Goal: Task Accomplishment & Management: Manage account settings

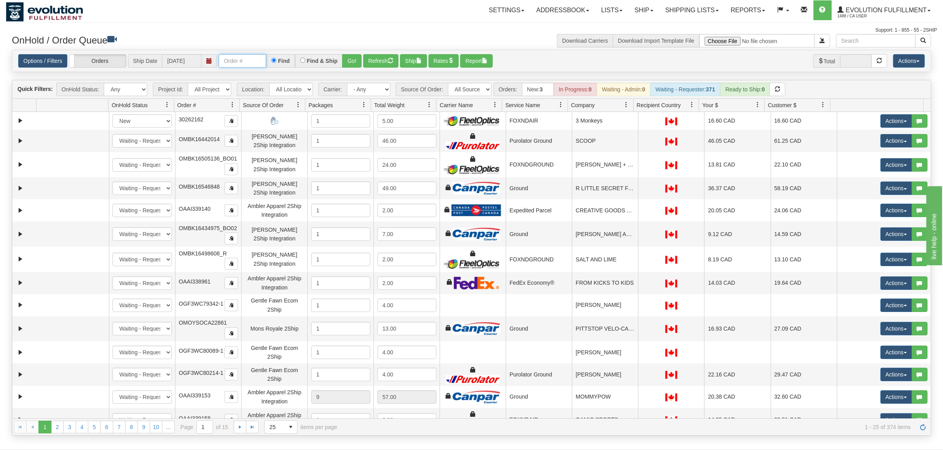
drag, startPoint x: 0, startPoint y: 0, endPoint x: 236, endPoint y: 55, distance: 242.6
click at [236, 55] on input "text" at bounding box center [243, 60] width 48 height 13
click at [349, 57] on button "Go!" at bounding box center [351, 60] width 19 height 13
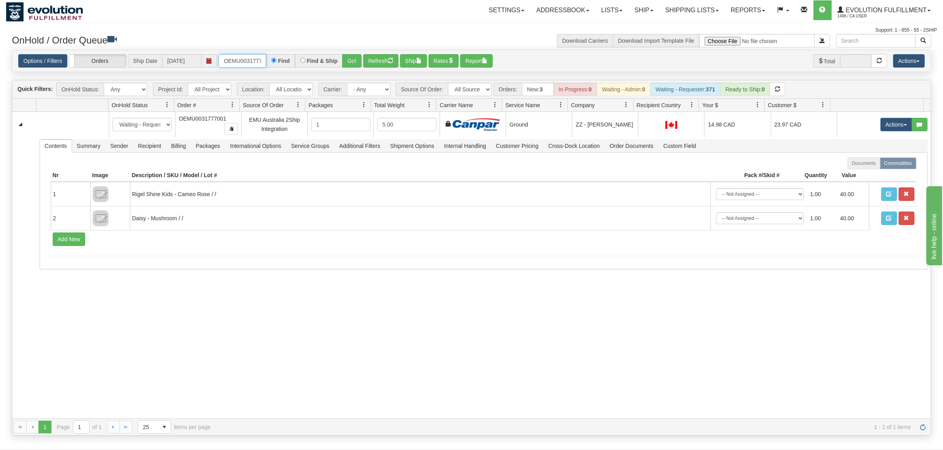
click at [249, 57] on input "OEMU0031777001" at bounding box center [243, 60] width 48 height 13
click at [348, 59] on button "Go!" at bounding box center [351, 60] width 19 height 13
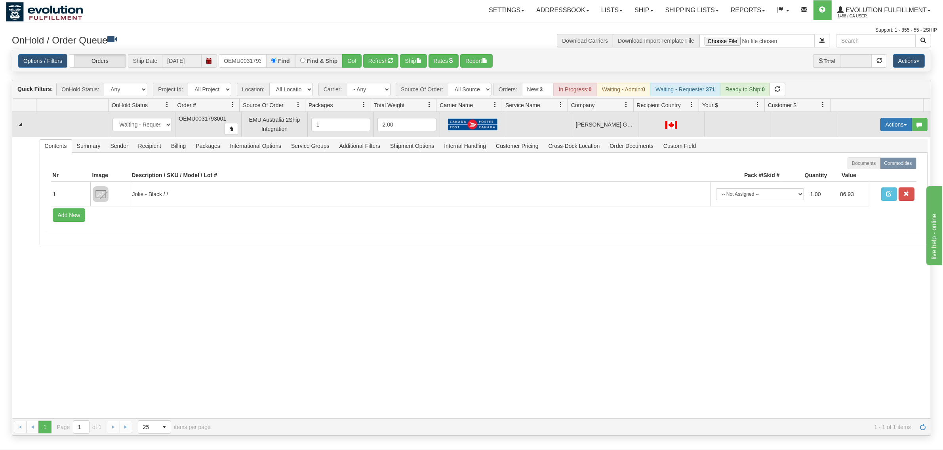
click at [903, 123] on button "Actions" at bounding box center [896, 124] width 32 height 13
click at [864, 159] on span "Rate All Services" at bounding box center [880, 160] width 48 height 6
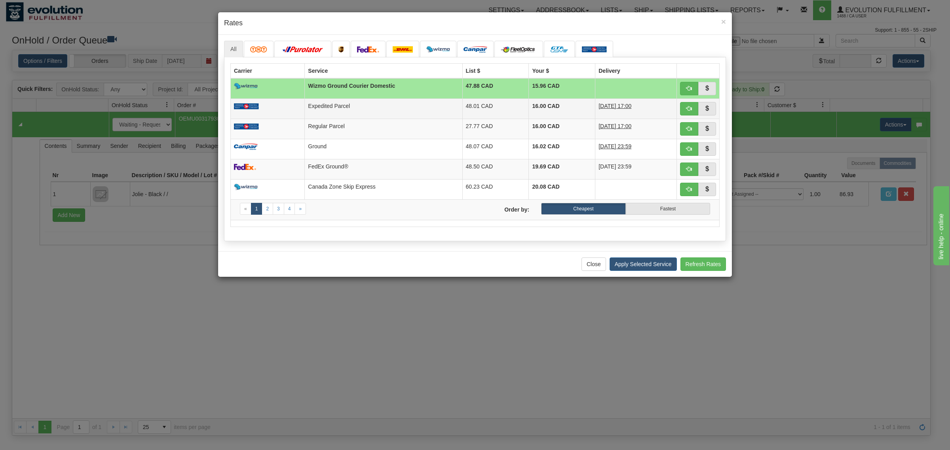
click at [462, 109] on td "48.01 CAD" at bounding box center [495, 109] width 67 height 20
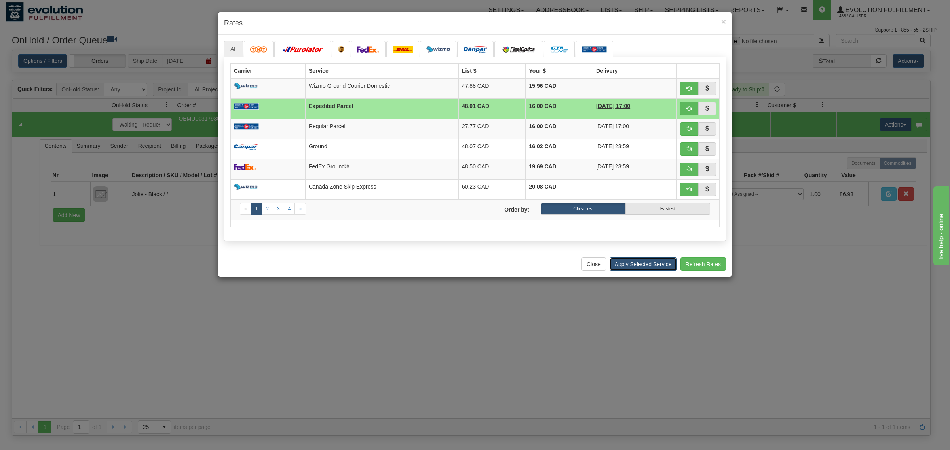
click at [659, 266] on button "Apply Selected Service" at bounding box center [643, 264] width 67 height 13
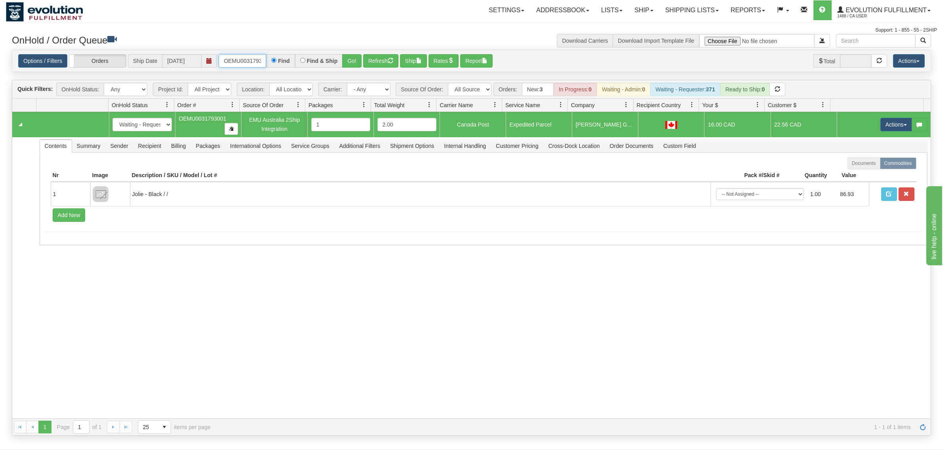
click at [247, 64] on input "OEMU0031793001" at bounding box center [243, 60] width 48 height 13
click at [346, 65] on button "Go!" at bounding box center [351, 60] width 19 height 13
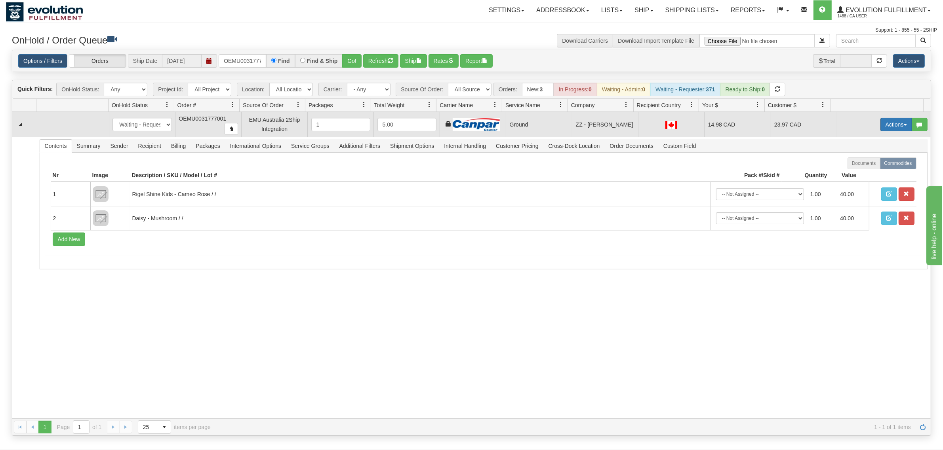
click at [896, 124] on button "Actions" at bounding box center [896, 124] width 32 height 13
click at [856, 170] on span "Ship" at bounding box center [864, 170] width 17 height 6
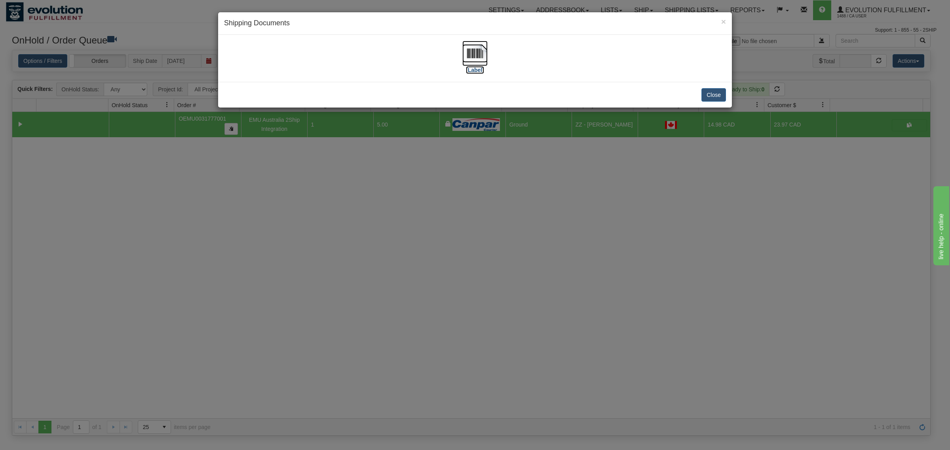
click at [474, 49] on img at bounding box center [474, 53] width 25 height 25
drag, startPoint x: 718, startPoint y: 97, endPoint x: 723, endPoint y: 95, distance: 5.4
click at [718, 97] on button "Close" at bounding box center [713, 94] width 25 height 13
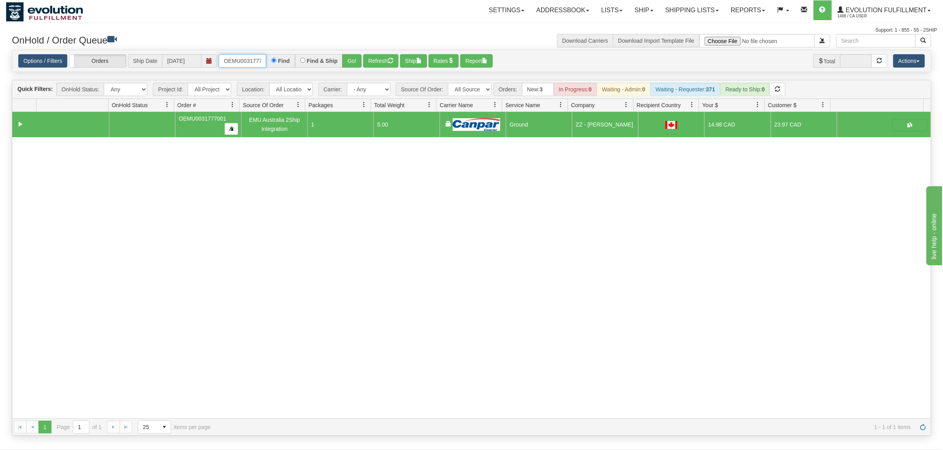
click at [240, 67] on input "OEMU0031777001" at bounding box center [243, 60] width 48 height 13
click at [351, 60] on button "Go!" at bounding box center [351, 60] width 19 height 13
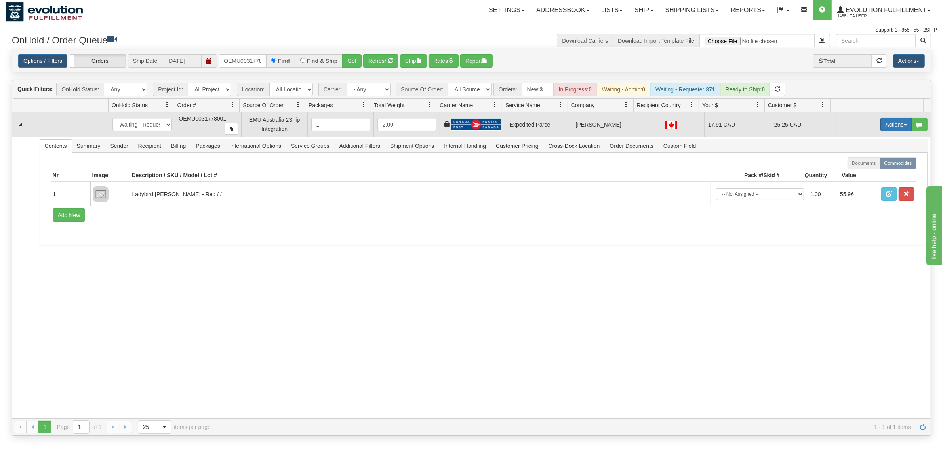
click at [893, 126] on button "Actions" at bounding box center [896, 124] width 32 height 13
click at [856, 172] on span "Ship" at bounding box center [864, 170] width 17 height 6
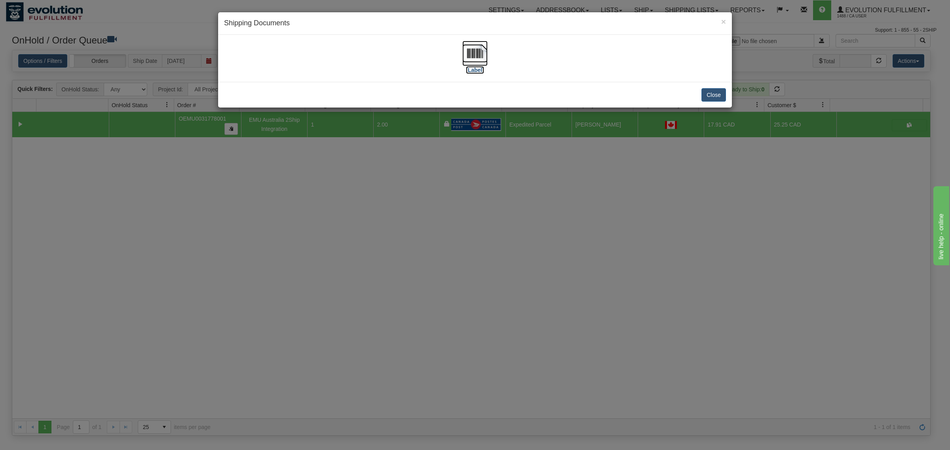
click at [470, 48] on img at bounding box center [474, 53] width 25 height 25
click at [701, 96] on div "Close" at bounding box center [475, 95] width 514 height 26
click at [706, 95] on button "Close" at bounding box center [713, 94] width 25 height 13
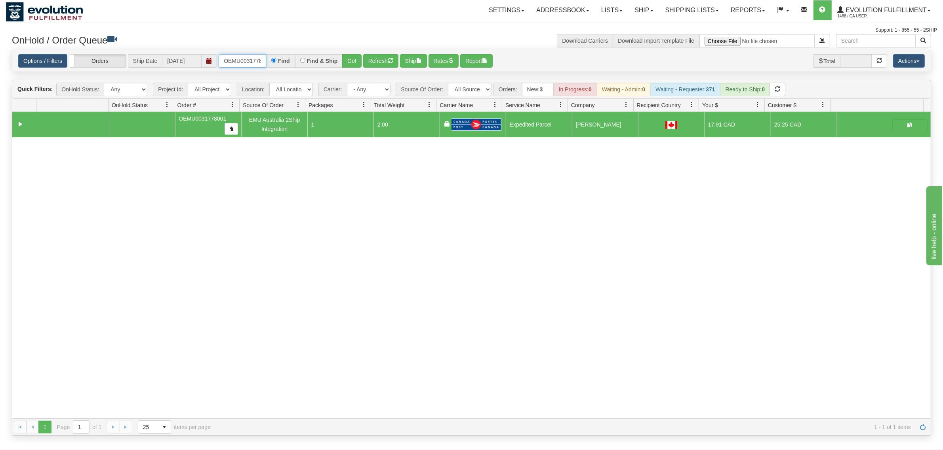
click at [249, 62] on input "OEMU0031778001" at bounding box center [243, 60] width 48 height 13
click at [353, 55] on button "Go!" at bounding box center [351, 60] width 19 height 13
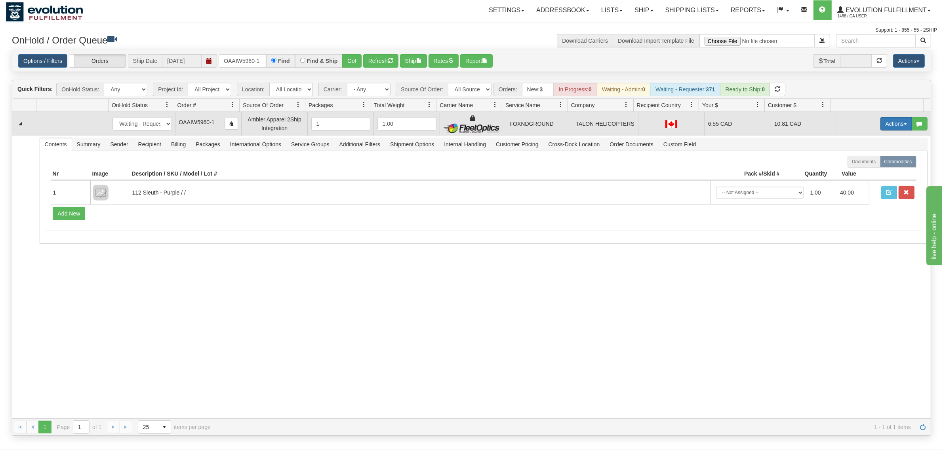
click at [884, 130] on button "Actions" at bounding box center [896, 123] width 32 height 13
click at [859, 173] on span "Ship" at bounding box center [864, 170] width 17 height 6
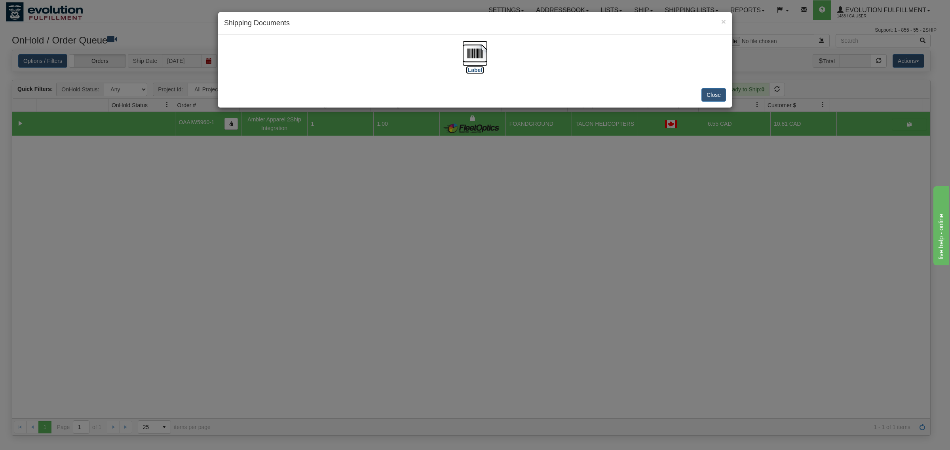
click at [464, 53] on img at bounding box center [474, 53] width 25 height 25
click at [719, 93] on button "Close" at bounding box center [713, 94] width 25 height 13
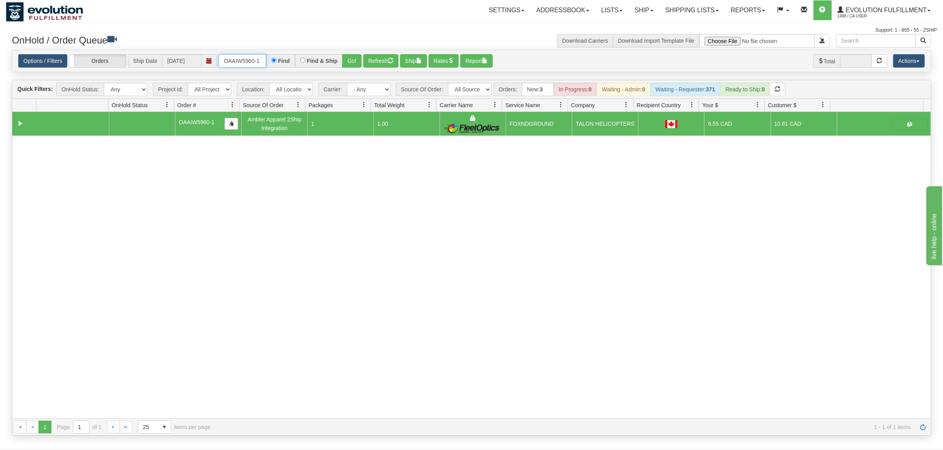
click at [245, 64] on input "OAAIW5960-1" at bounding box center [243, 60] width 48 height 13
type input "OAAIW5958-1"
click at [357, 62] on button "Go!" at bounding box center [351, 60] width 19 height 13
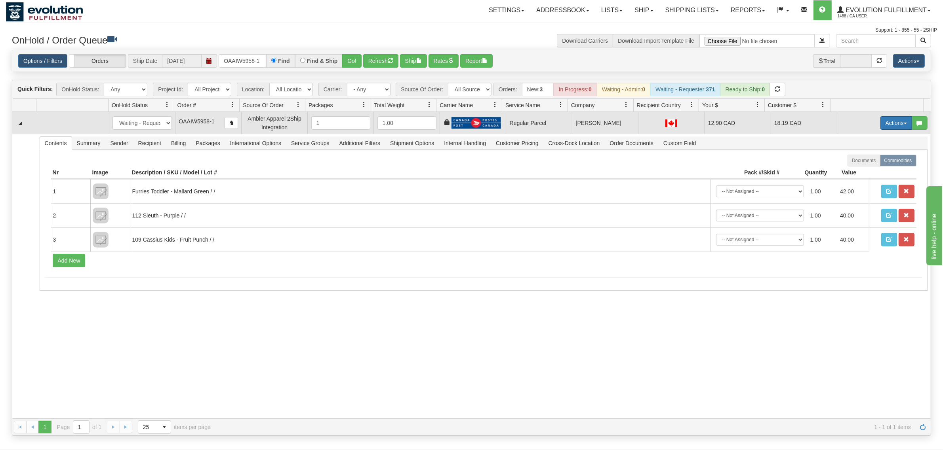
click at [884, 120] on button "Actions" at bounding box center [896, 122] width 32 height 13
click at [862, 159] on span "Rate All Services" at bounding box center [880, 159] width 48 height 6
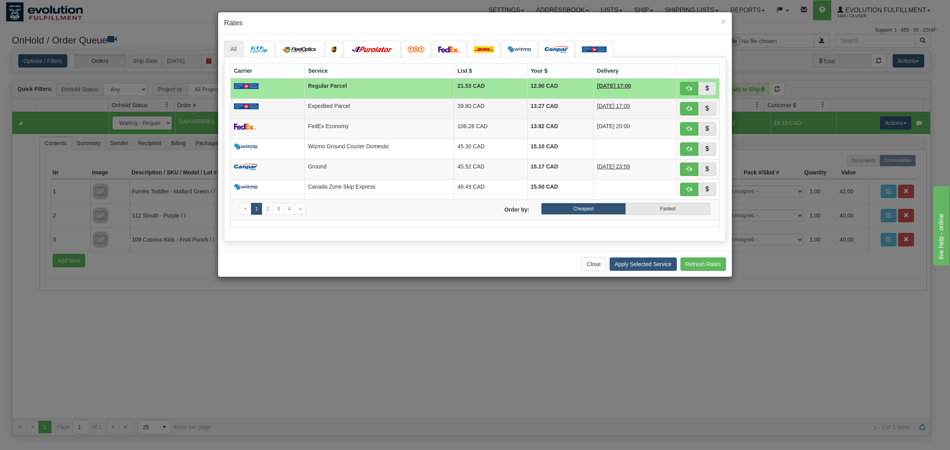
click at [397, 105] on td "Expedited Parcel" at bounding box center [379, 109] width 149 height 20
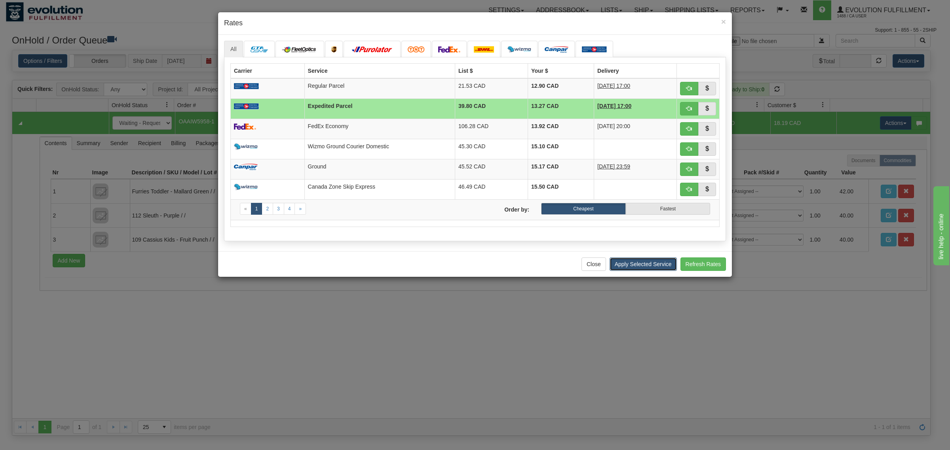
click at [615, 262] on button "Apply Selected Service" at bounding box center [643, 264] width 67 height 13
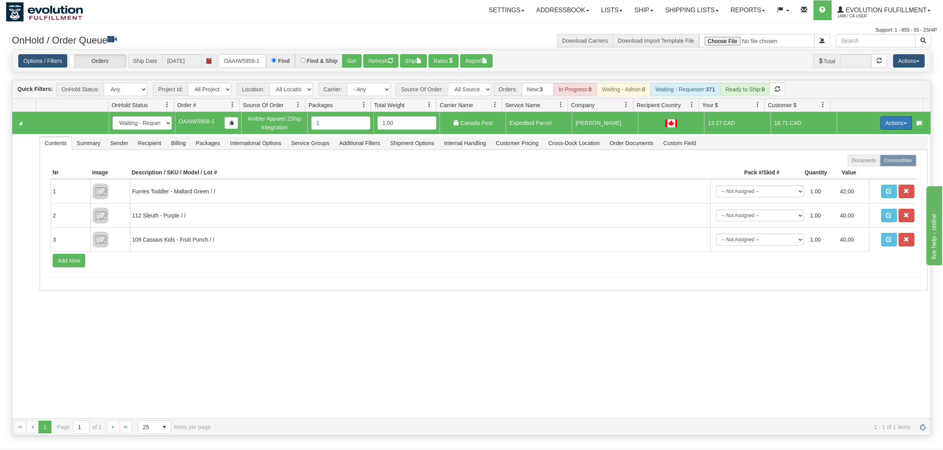
click at [887, 122] on button "Actions" at bounding box center [896, 122] width 32 height 13
click at [856, 167] on span "Ship" at bounding box center [864, 169] width 17 height 6
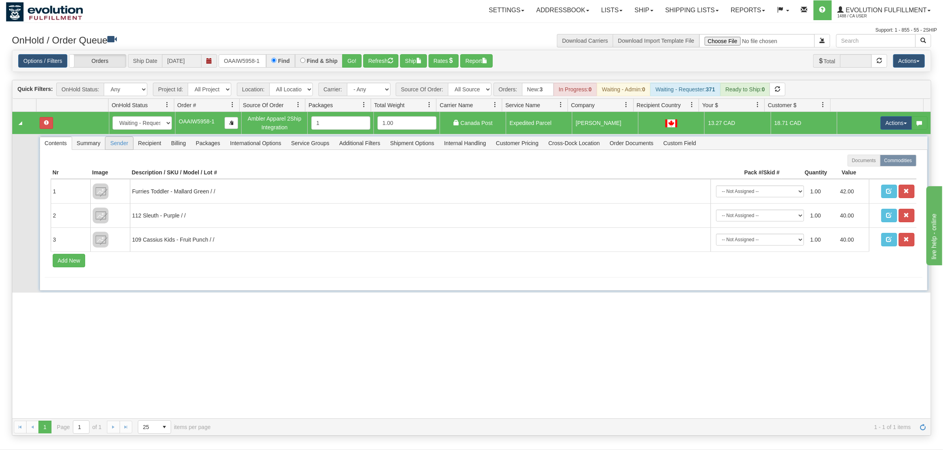
click at [119, 141] on span "Sender" at bounding box center [118, 143] width 27 height 13
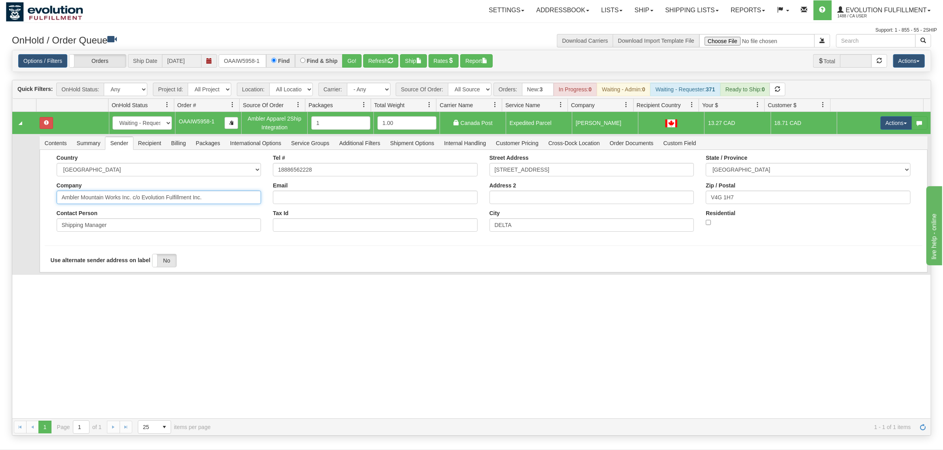
drag, startPoint x: 207, startPoint y: 201, endPoint x: 129, endPoint y: 208, distance: 77.9
click at [129, 208] on div "Country AFGHANISTAN ALAND ISLANDS ALBANIA ALGERIA AMERICAN SAMOA ANDORRA ANGOLA…" at bounding box center [159, 196] width 217 height 83
type input "Ambler Mountain Works Inc"
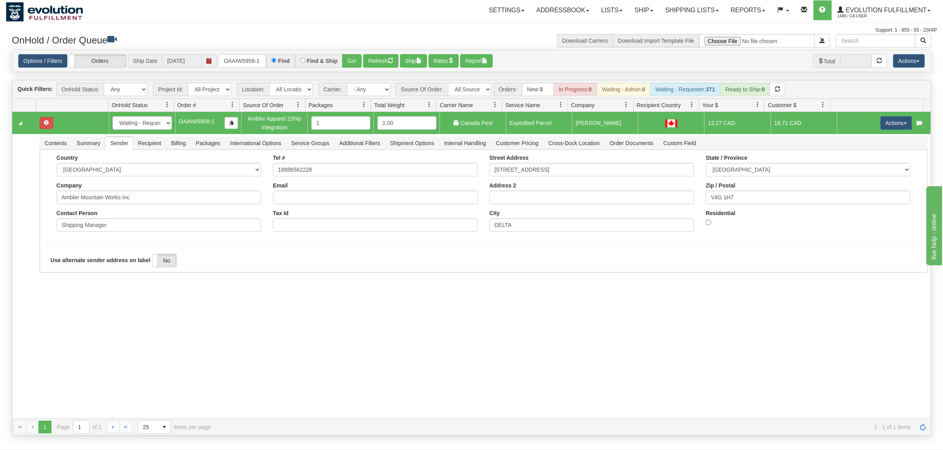
click at [61, 317] on div "31667944 EVOLUTION V3 91230513 91230514 New In Progress Waiting - Admin Waiting…" at bounding box center [471, 265] width 918 height 307
click at [57, 276] on button "Save" at bounding box center [56, 274] width 23 height 13
click at [889, 120] on button "Actions" at bounding box center [896, 122] width 32 height 13
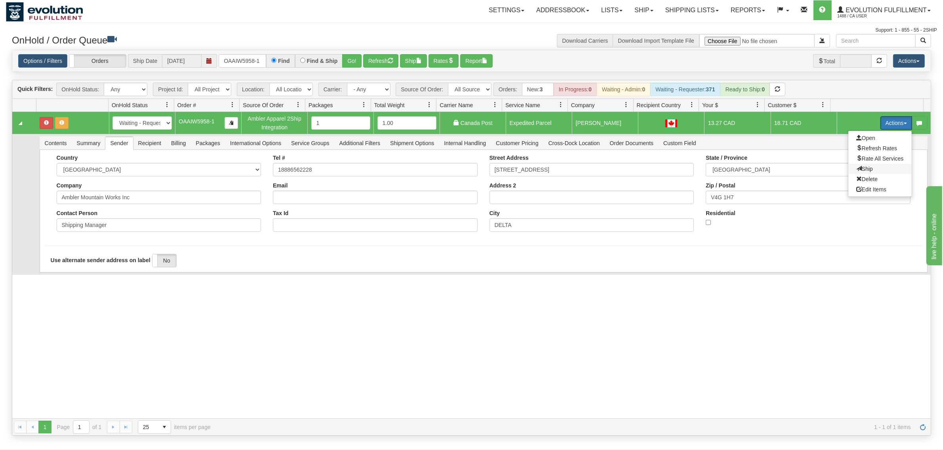
click at [856, 167] on span "Ship" at bounding box center [864, 169] width 17 height 6
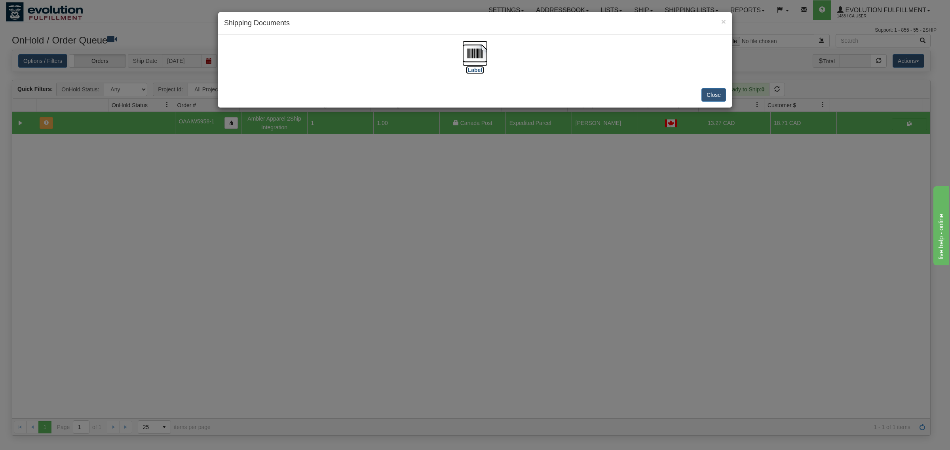
click at [477, 57] on img at bounding box center [474, 53] width 25 height 25
click at [711, 93] on button "Close" at bounding box center [713, 94] width 25 height 13
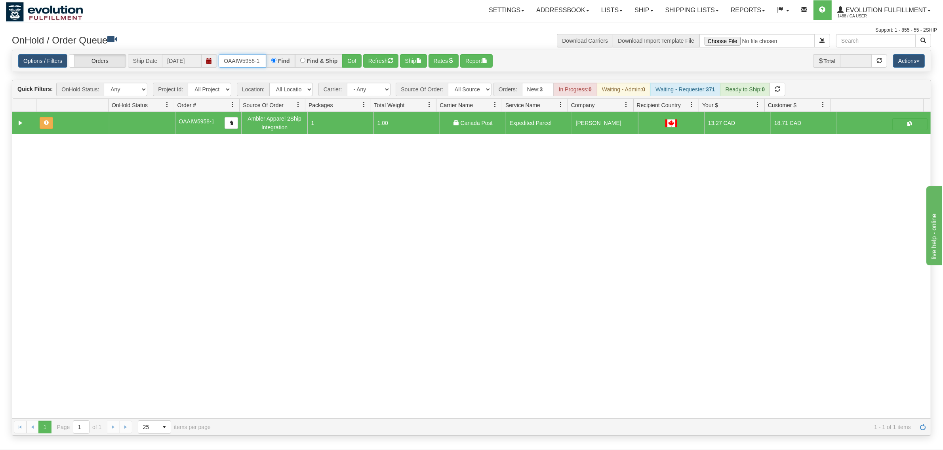
click at [258, 57] on input "OAAIW5958-1" at bounding box center [243, 60] width 48 height 13
click at [262, 49] on div "OnHold / Order Queue" at bounding box center [239, 41] width 466 height 15
click at [231, 58] on input "text" at bounding box center [243, 60] width 48 height 13
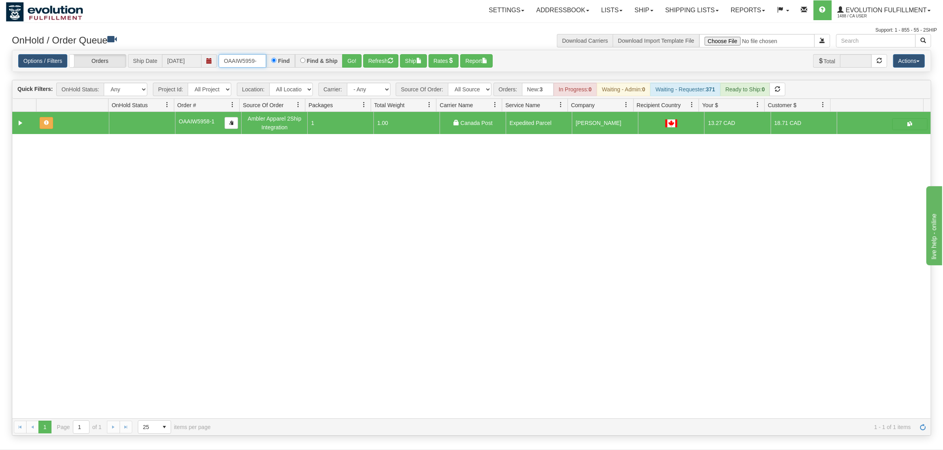
type input "OAAIW5959-1"
click at [348, 56] on button "Go!" at bounding box center [351, 60] width 19 height 13
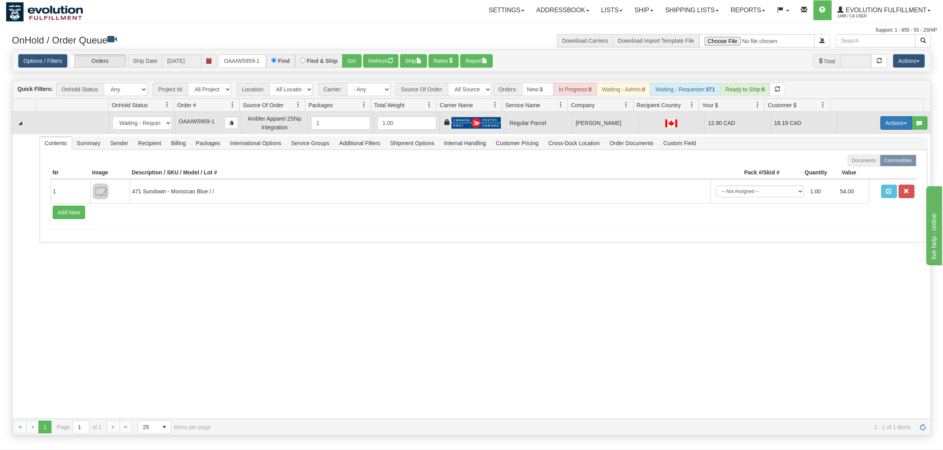
click at [883, 120] on button "Actions" at bounding box center [896, 122] width 32 height 13
click at [872, 157] on span "Rate All Services" at bounding box center [880, 159] width 48 height 6
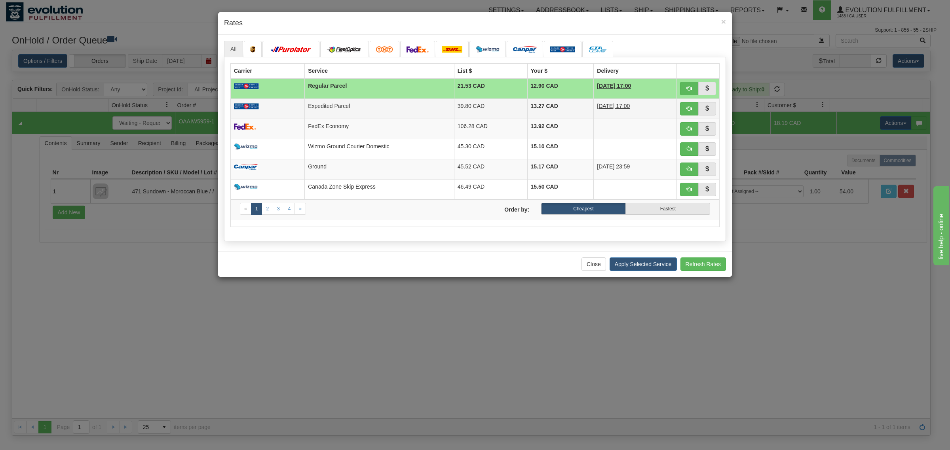
click at [299, 105] on td at bounding box center [268, 109] width 74 height 20
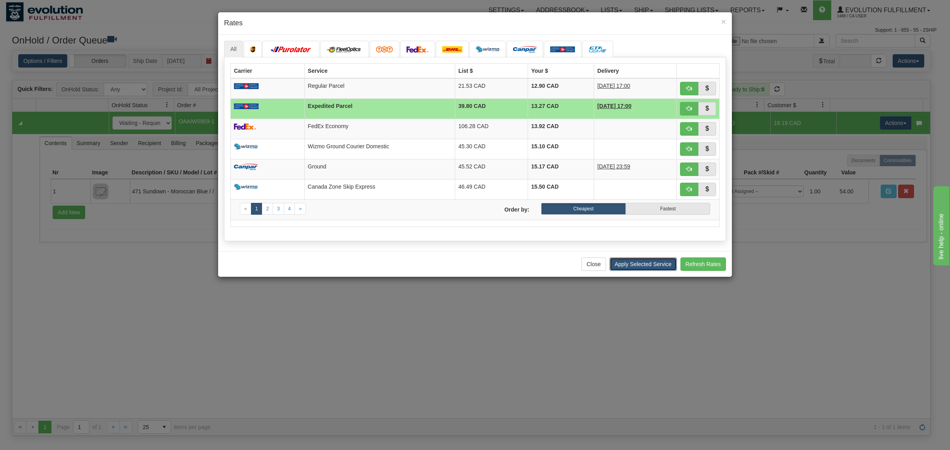
click at [631, 268] on button "Apply Selected Service" at bounding box center [643, 264] width 67 height 13
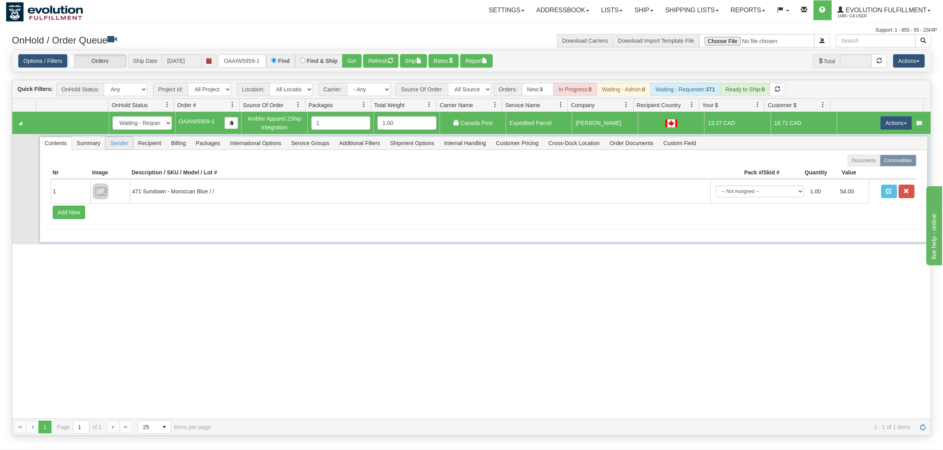
click at [122, 138] on span "Sender" at bounding box center [118, 143] width 27 height 13
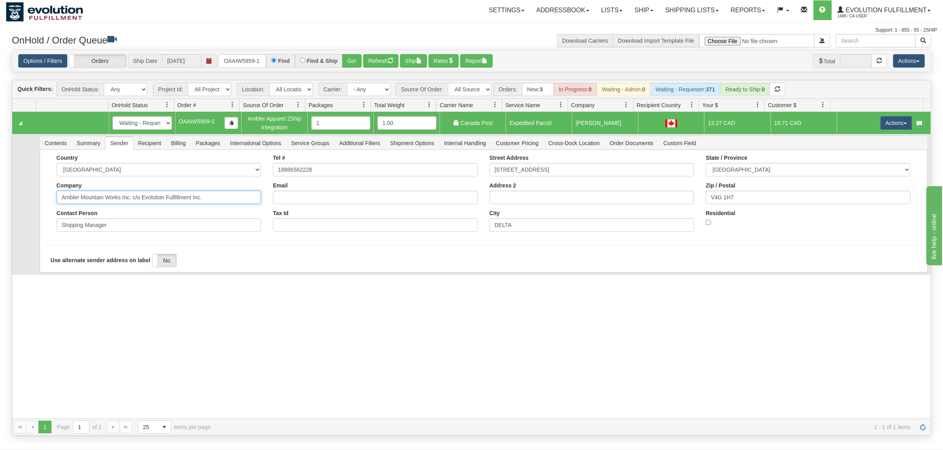
drag, startPoint x: 177, startPoint y: 196, endPoint x: 129, endPoint y: 209, distance: 49.1
click at [129, 209] on div "Country AFGHANISTAN ALAND ISLANDS ALBANIA ALGERIA AMERICAN SAMOA ANDORRA ANGOLA…" at bounding box center [159, 196] width 217 height 83
type input "Ambler Mountain Works Inc"
click at [101, 275] on td "Contents Summary Sender Recipient Billing Packages International Options Servic…" at bounding box center [483, 211] width 894 height 154
click at [55, 270] on button "Save" at bounding box center [56, 274] width 23 height 13
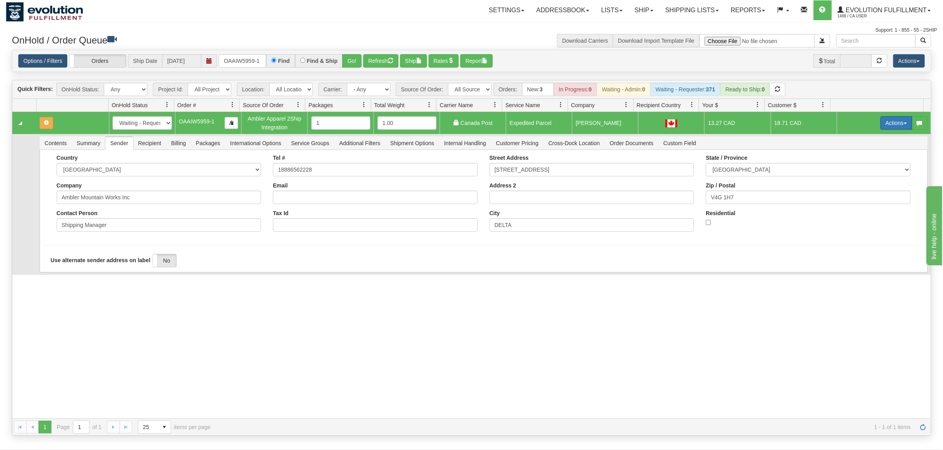
click at [886, 124] on button "Actions" at bounding box center [896, 122] width 32 height 13
click at [858, 167] on span "Ship" at bounding box center [864, 169] width 17 height 6
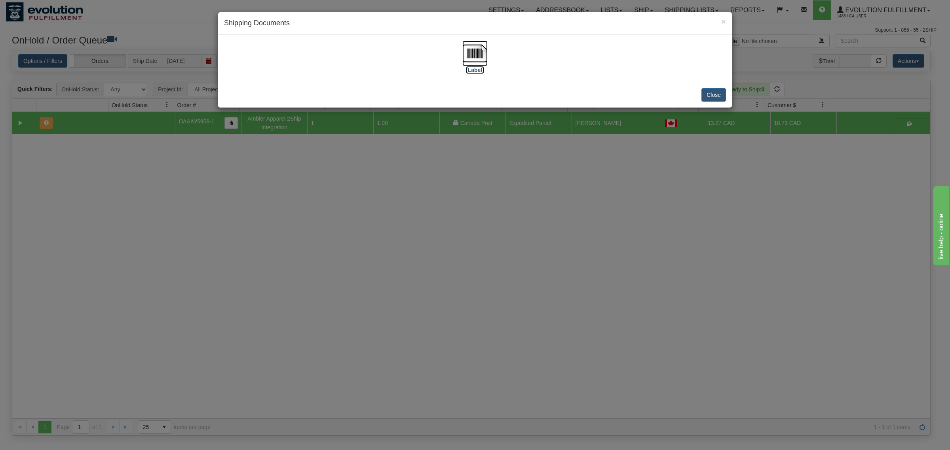
click at [471, 55] on img at bounding box center [474, 53] width 25 height 25
click at [714, 98] on button "Close" at bounding box center [713, 94] width 25 height 13
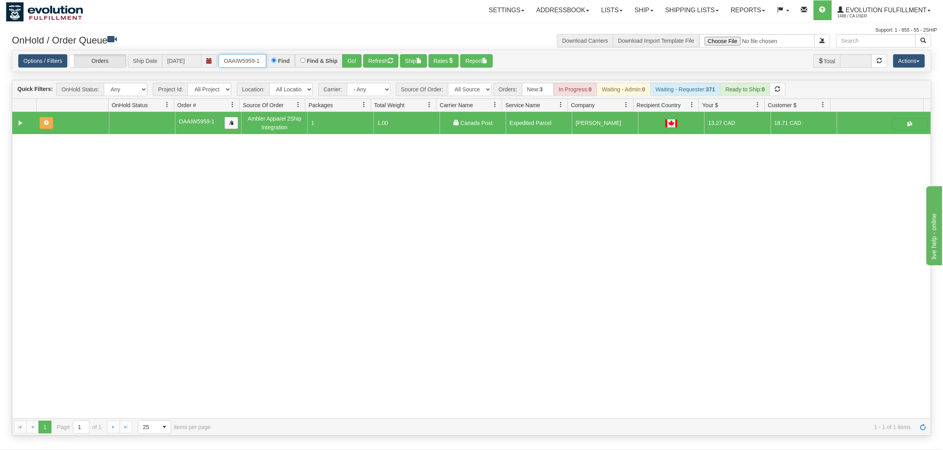
click at [234, 56] on input "OAAIW5959-1" at bounding box center [243, 60] width 48 height 13
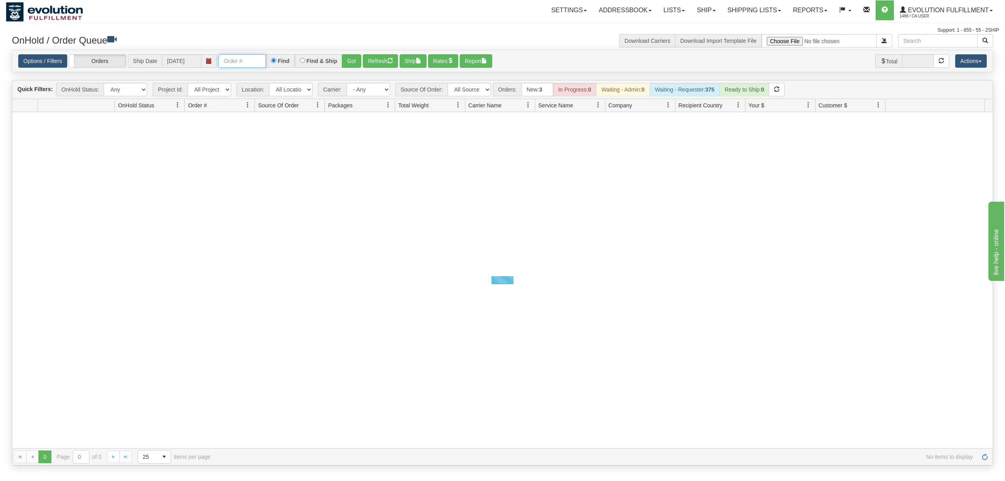
click at [244, 59] on input "text" at bounding box center [243, 60] width 48 height 13
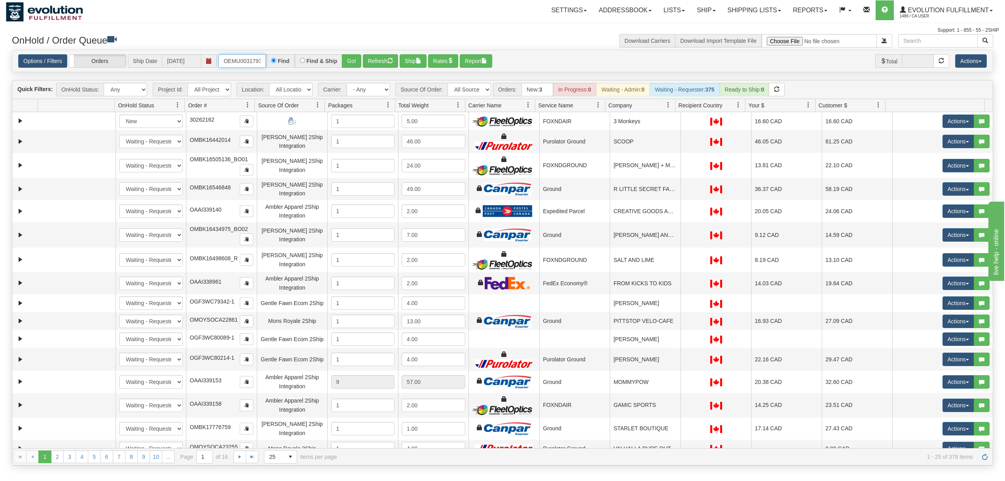
type input "OEMU0031793001"
click at [358, 64] on button "Go!" at bounding box center [351, 60] width 19 height 13
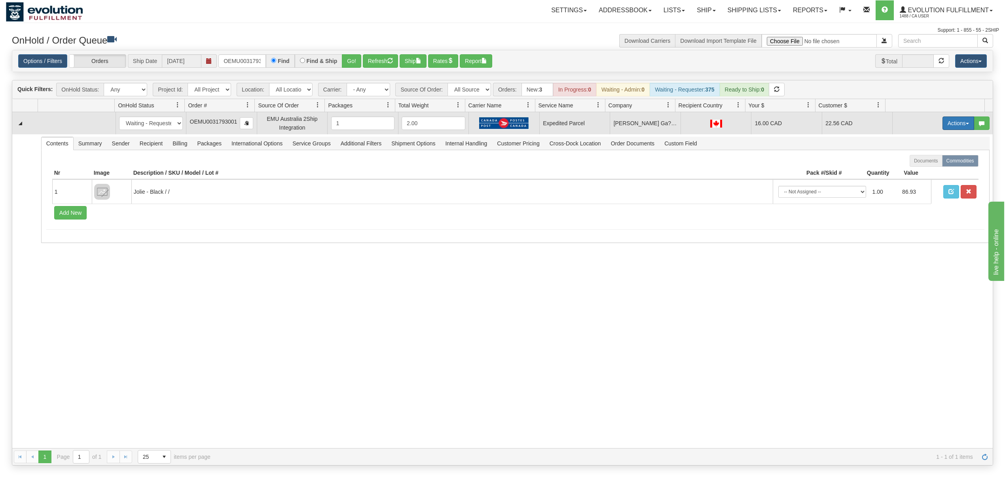
click at [956, 127] on button "Actions" at bounding box center [959, 122] width 32 height 13
click at [919, 169] on span at bounding box center [922, 169] width 6 height 6
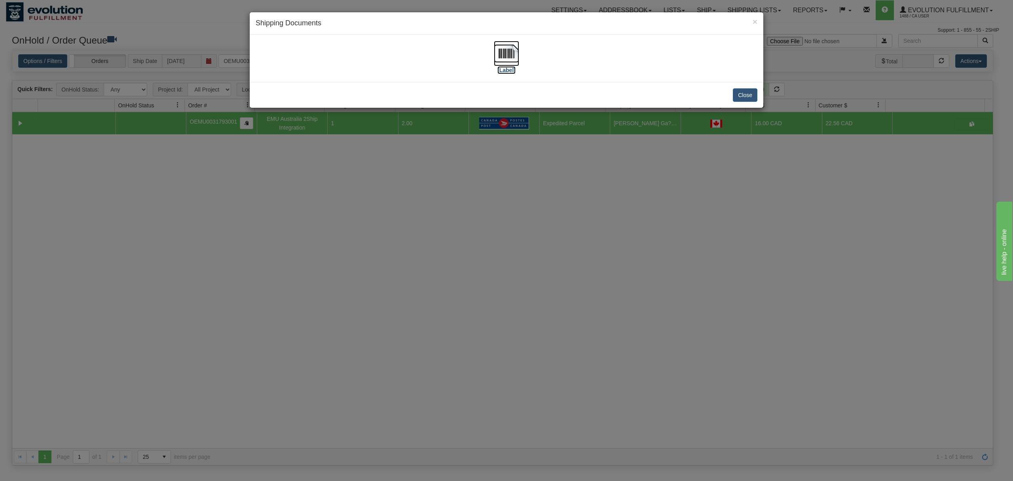
click at [502, 51] on img at bounding box center [506, 53] width 25 height 25
click at [754, 98] on button "Close" at bounding box center [745, 94] width 25 height 13
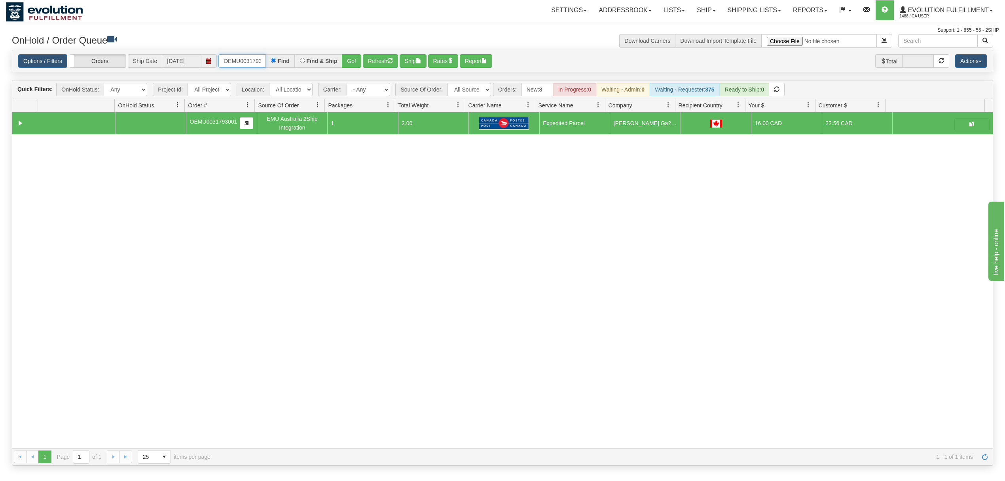
click at [245, 60] on input "OEMU0031793001" at bounding box center [243, 60] width 48 height 13
click at [475, 92] on select "All Sources AirBlaster 2Ship Integration Ambler Apparel 2Ship Integration Blast…" at bounding box center [470, 89] width 44 height 13
select select "Gentle Fawn Wholesale 2Ship"
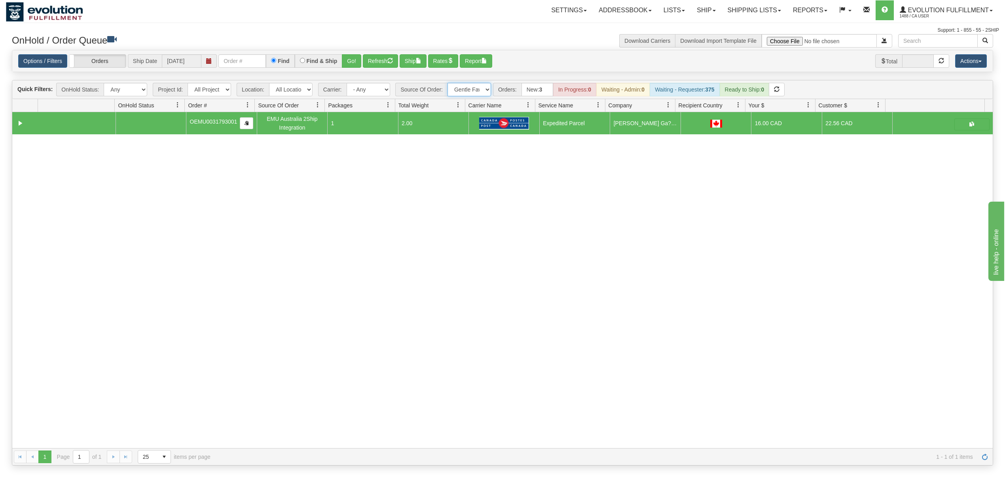
click at [448, 84] on select "All Sources AirBlaster 2Ship Integration Ambler Apparel 2Ship Integration Blast…" at bounding box center [470, 89] width 44 height 13
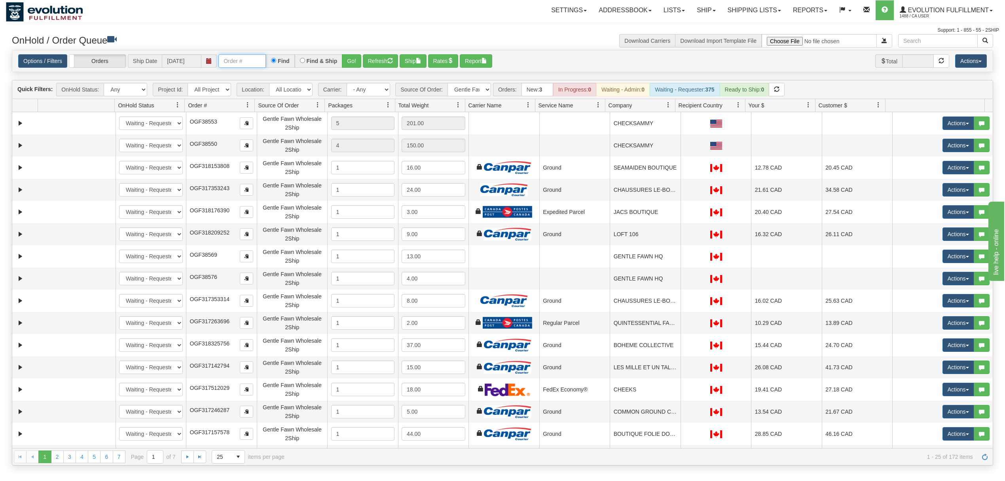
click at [248, 61] on input "text" at bounding box center [243, 60] width 48 height 13
click at [354, 57] on button "Go!" at bounding box center [351, 60] width 19 height 13
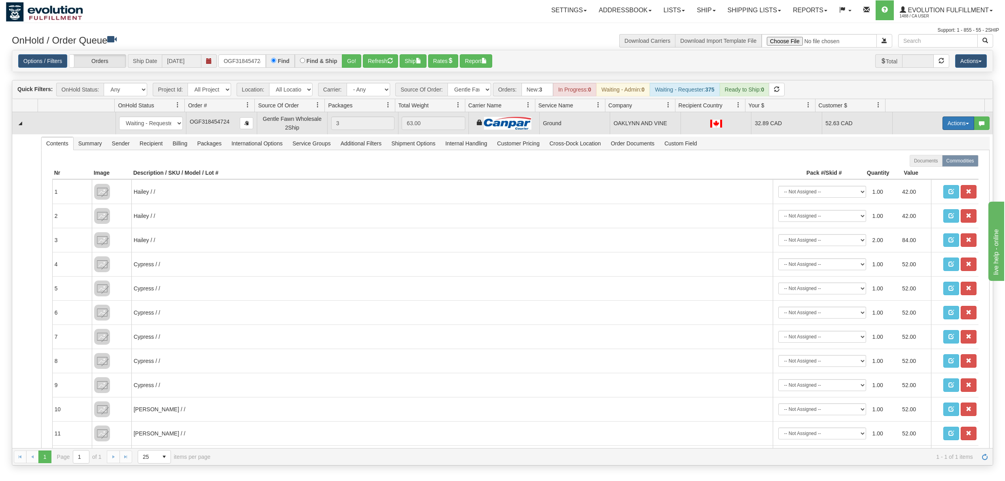
click at [952, 126] on button "Actions" at bounding box center [959, 122] width 32 height 13
click at [920, 173] on link "Ship" at bounding box center [942, 169] width 63 height 10
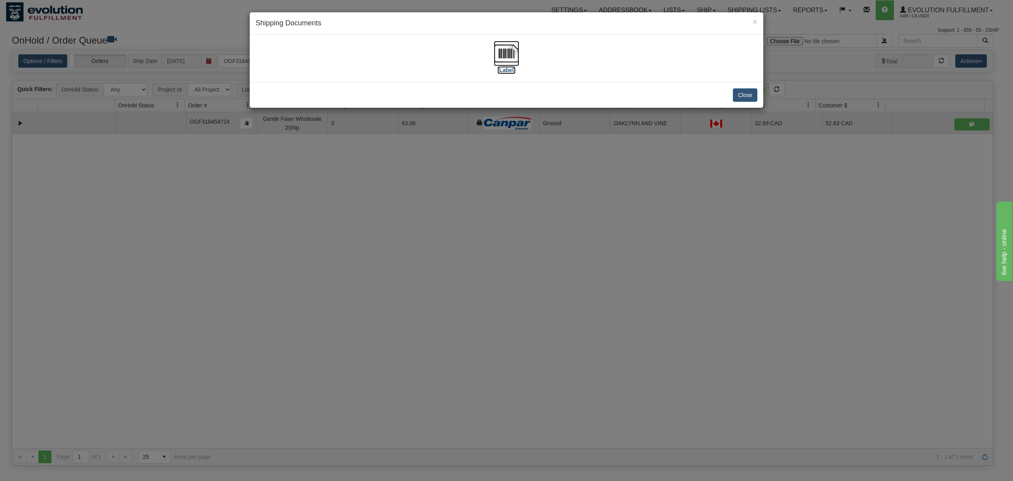
click at [513, 53] on img at bounding box center [506, 53] width 25 height 25
drag, startPoint x: 741, startPoint y: 100, endPoint x: 751, endPoint y: 60, distance: 40.8
click at [742, 100] on button "Close" at bounding box center [745, 94] width 25 height 13
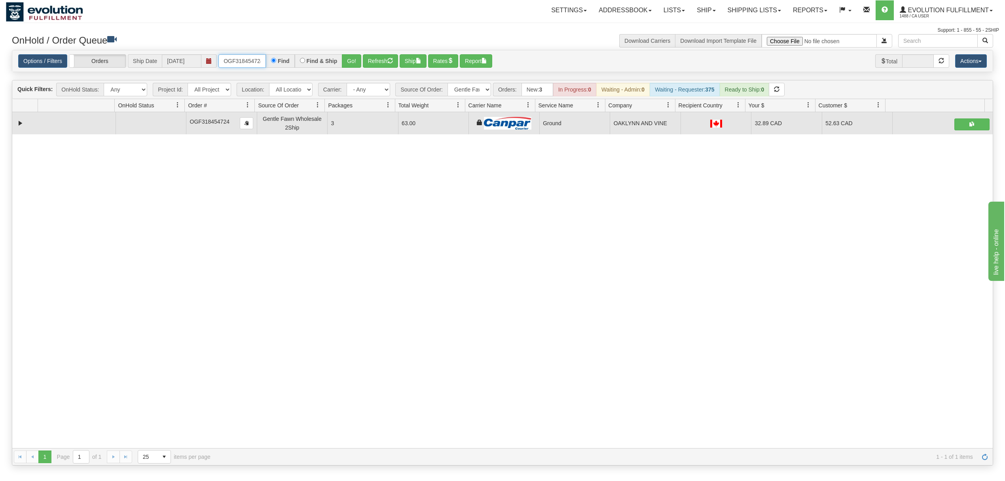
click at [240, 64] on input "OGF318454724" at bounding box center [243, 60] width 48 height 13
click at [346, 61] on button "Go!" at bounding box center [351, 60] width 19 height 13
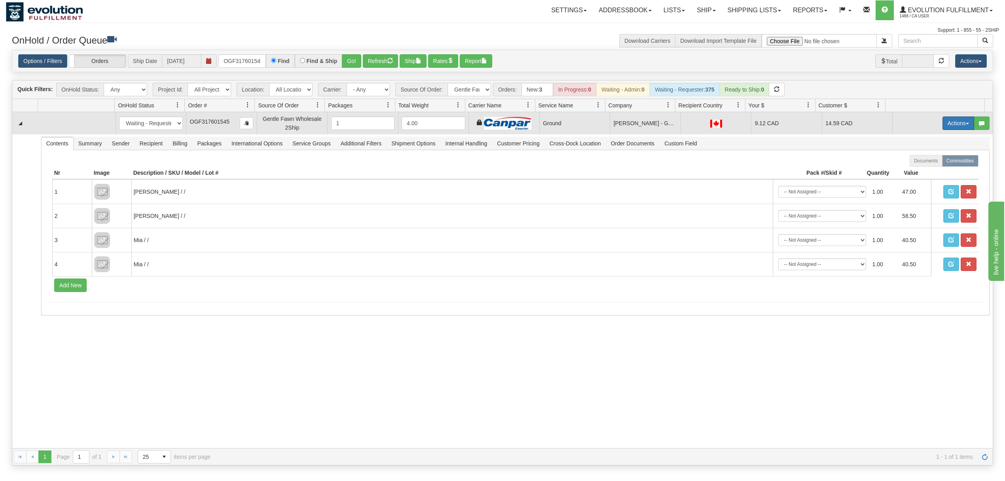
click at [955, 123] on button "Actions" at bounding box center [959, 122] width 32 height 13
click at [925, 170] on link "Ship" at bounding box center [942, 169] width 63 height 10
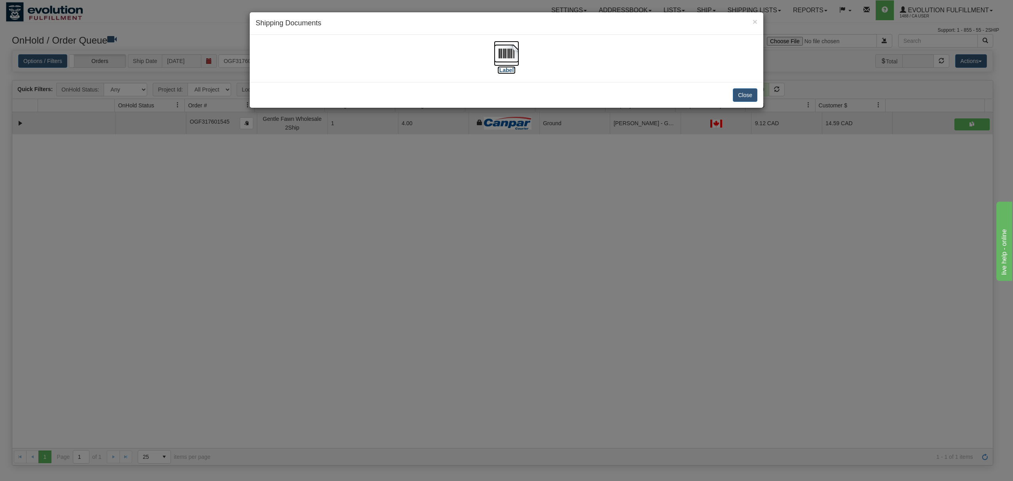
click at [502, 47] on img at bounding box center [506, 53] width 25 height 25
click at [745, 94] on button "Close" at bounding box center [745, 94] width 25 height 13
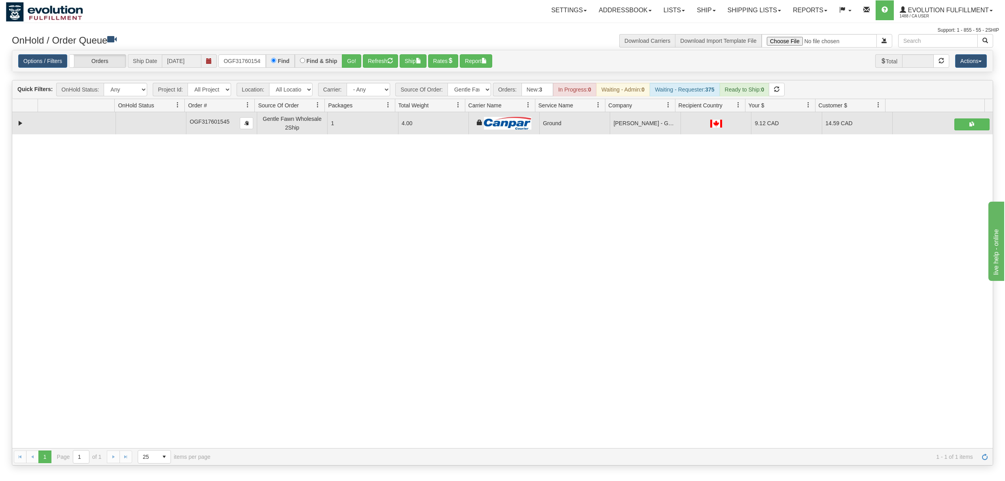
click at [238, 54] on div "Options / Filters Group Shipments Orders Ship Date 09/25/2025 OGF317601545 Find…" at bounding box center [502, 61] width 981 height 22
click at [238, 59] on input "OGF317601545" at bounding box center [243, 60] width 48 height 13
click at [360, 60] on button "Go!" at bounding box center [351, 60] width 19 height 13
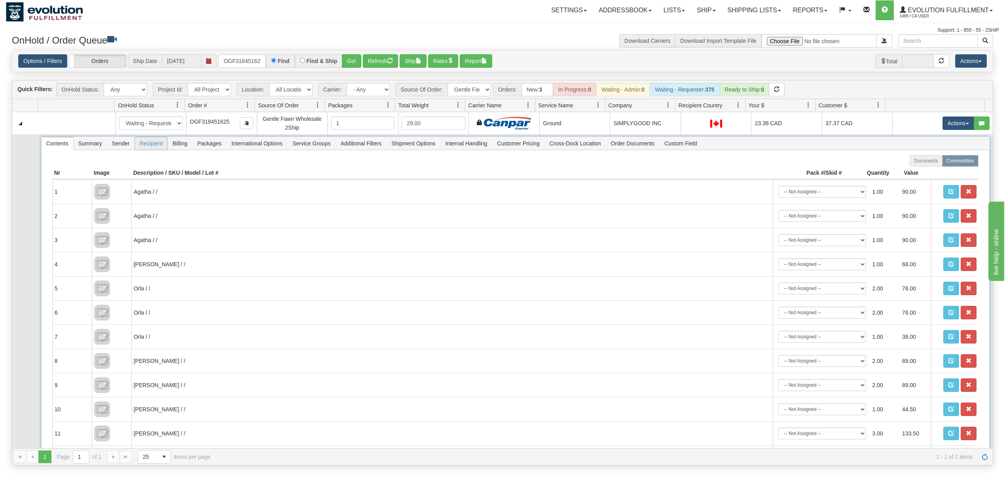
click at [159, 144] on span "Recipient" at bounding box center [151, 143] width 32 height 13
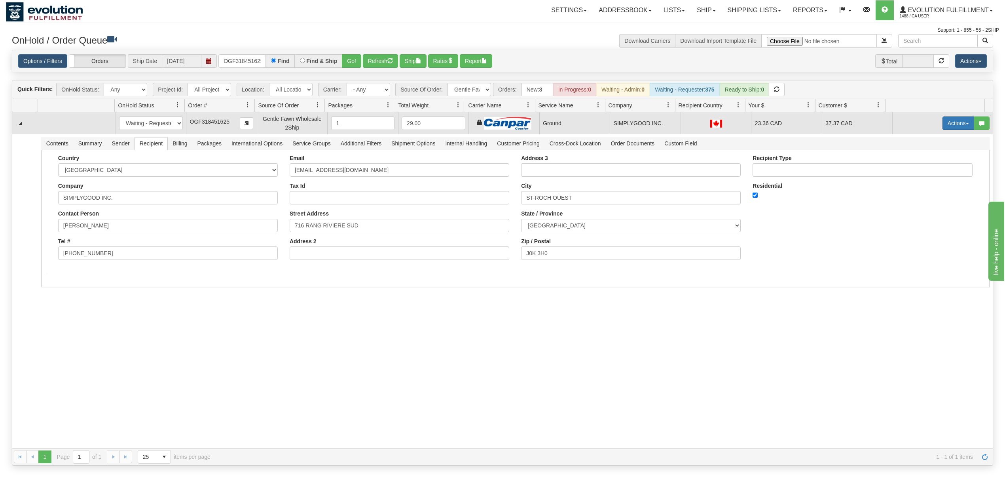
click at [943, 125] on button "Actions" at bounding box center [959, 122] width 32 height 13
click at [919, 170] on span "Ship" at bounding box center [927, 169] width 17 height 6
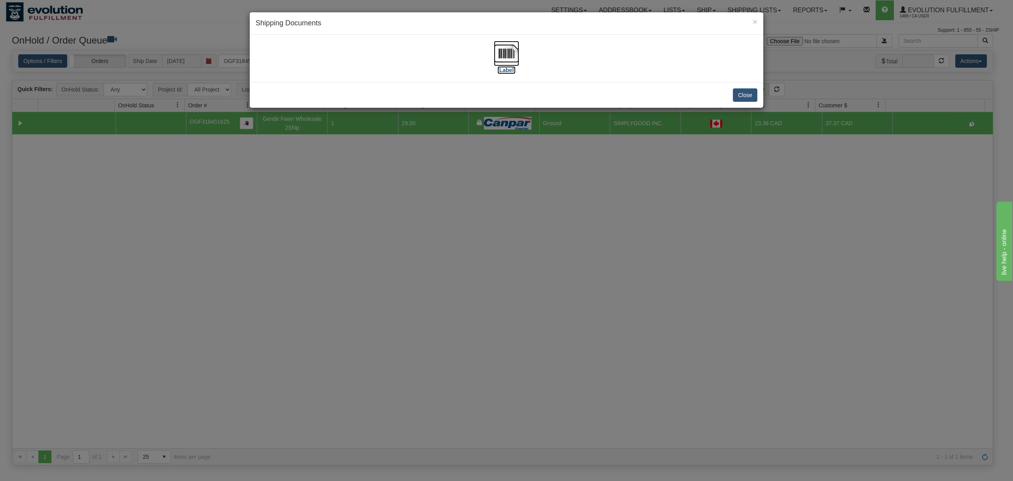
click at [496, 51] on img at bounding box center [506, 53] width 25 height 25
drag, startPoint x: 753, startPoint y: 95, endPoint x: 742, endPoint y: 2, distance: 93.3
click at [753, 94] on button "Close" at bounding box center [745, 94] width 25 height 13
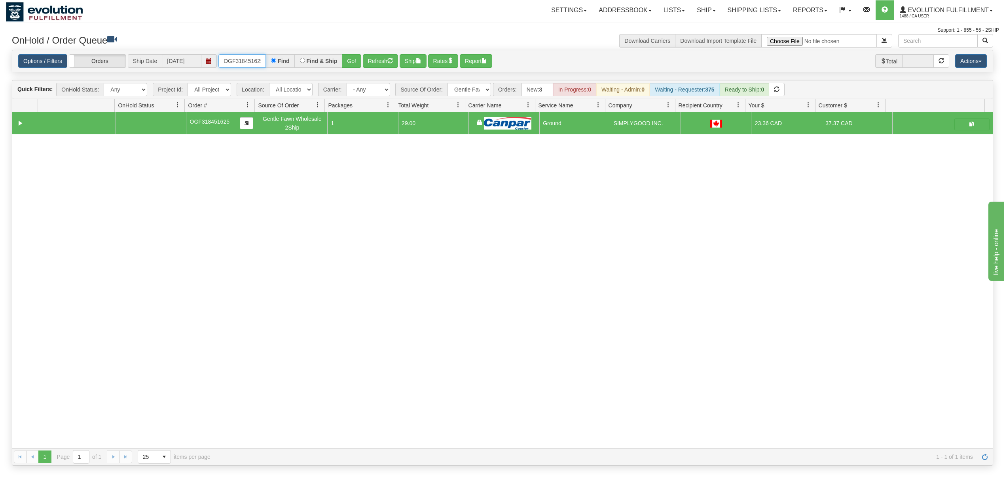
click at [245, 62] on input "OGF318451625" at bounding box center [243, 60] width 48 height 13
type input "OGF317456274"
click at [355, 64] on button "Go!" at bounding box center [351, 60] width 19 height 13
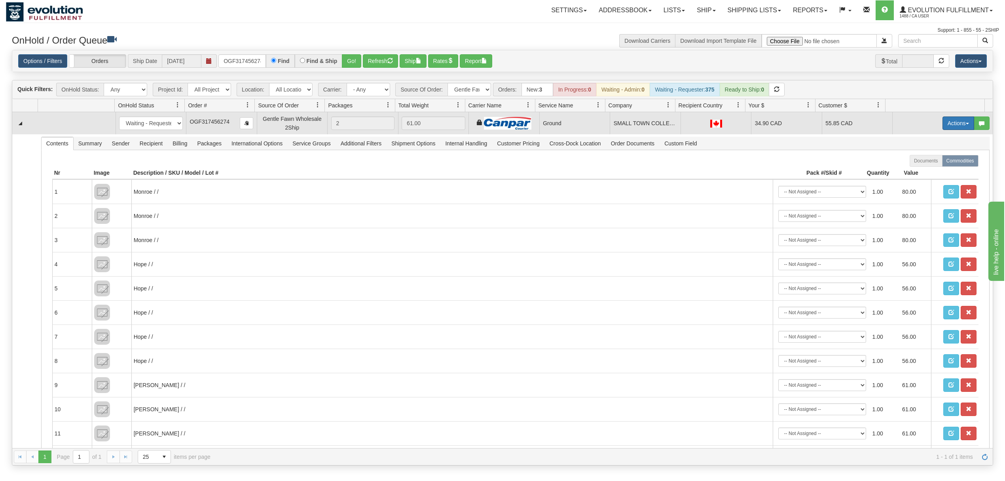
click at [956, 127] on button "Actions" at bounding box center [959, 122] width 32 height 13
click at [920, 168] on span "Ship" at bounding box center [927, 169] width 17 height 6
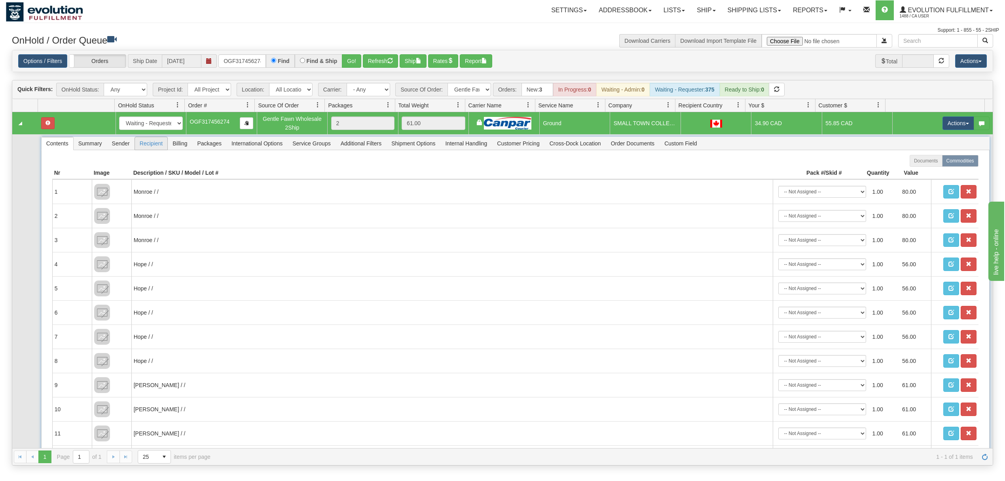
click at [158, 144] on span "Recipient" at bounding box center [151, 143] width 32 height 13
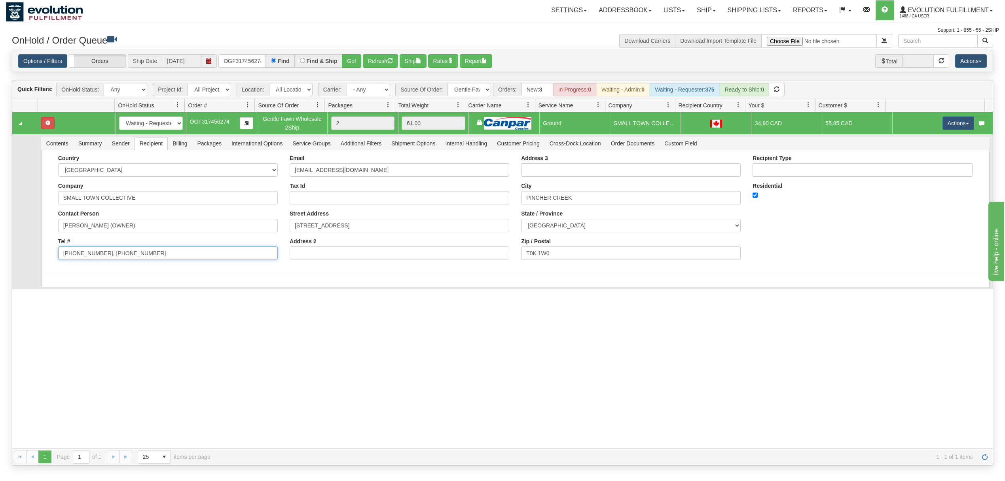
drag, startPoint x: 157, startPoint y: 259, endPoint x: 99, endPoint y: 275, distance: 59.9
click at [99, 274] on form "Country AFGHANISTAN ALAND ISLANDS ALBANIA ALGERIA AMERICAN SAMOA ANDORRA ANGOLA…" at bounding box center [515, 214] width 939 height 119
type input "403-904-0010"
click at [91, 284] on div "Country AFGHANISTAN ALAND ISLANDS ALBANIA ALGERIA AMERICAN SAMOA ANDORRA ANGOLA…" at bounding box center [515, 225] width 949 height 150
click at [64, 291] on button "Save" at bounding box center [57, 288] width 23 height 13
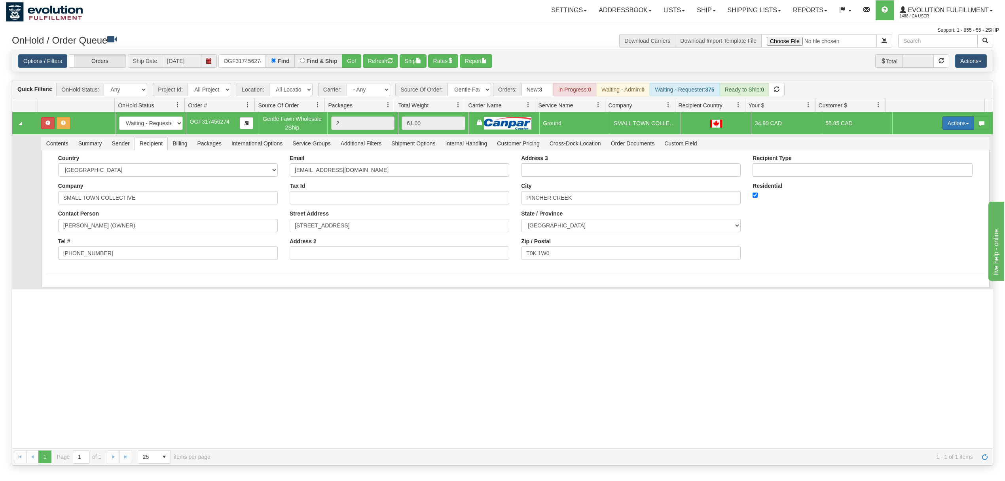
click at [943, 129] on button "Actions" at bounding box center [959, 122] width 32 height 13
click at [919, 167] on span "Ship" at bounding box center [927, 169] width 17 height 6
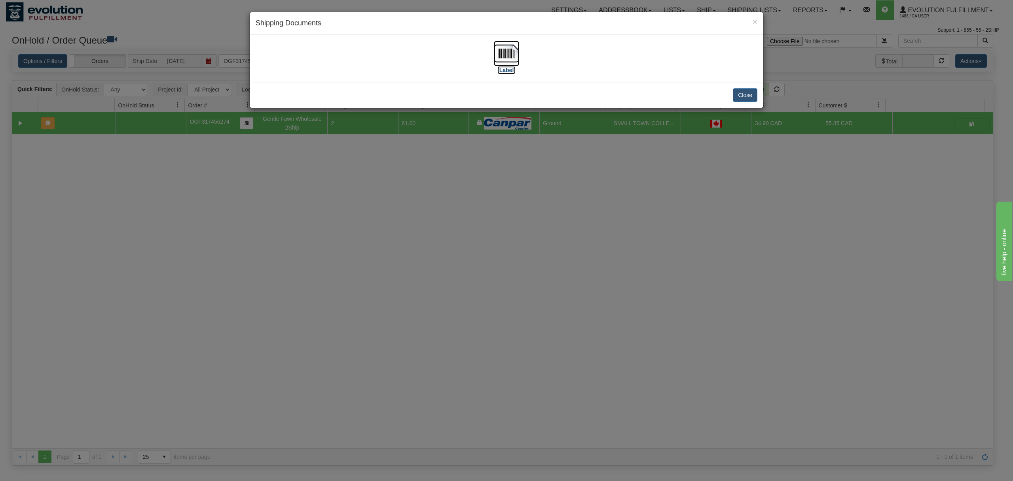
click at [512, 52] on img at bounding box center [506, 53] width 25 height 25
click at [745, 98] on button "Close" at bounding box center [745, 94] width 25 height 13
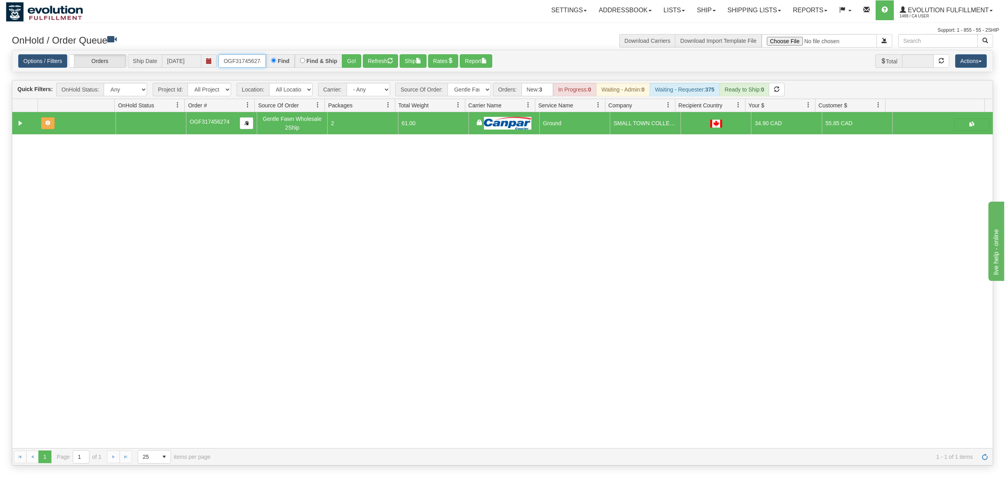
click at [245, 62] on input "OGF317456274" at bounding box center [243, 60] width 48 height 13
type input "OGF318472863"
click at [360, 63] on button "Go!" at bounding box center [351, 60] width 19 height 13
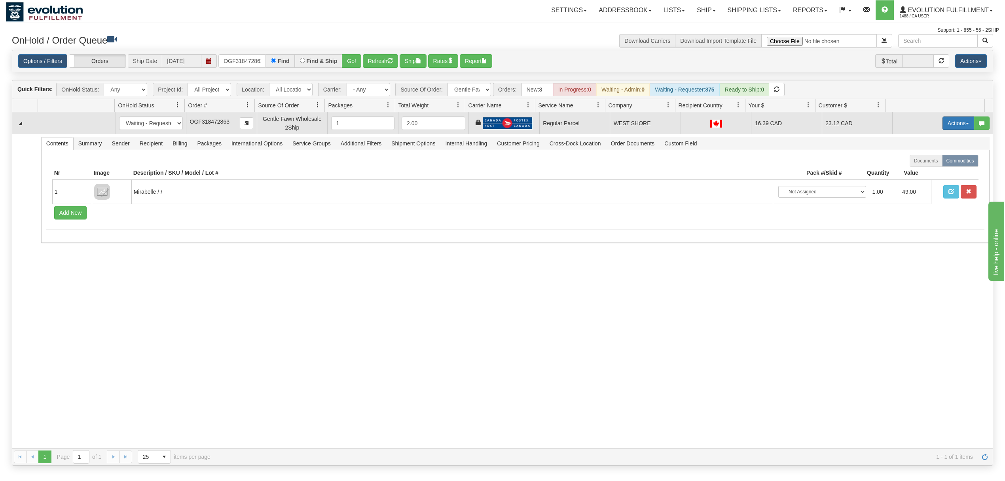
click at [948, 119] on button "Actions" at bounding box center [959, 122] width 32 height 13
click at [928, 159] on span "Rate All Services" at bounding box center [943, 159] width 48 height 6
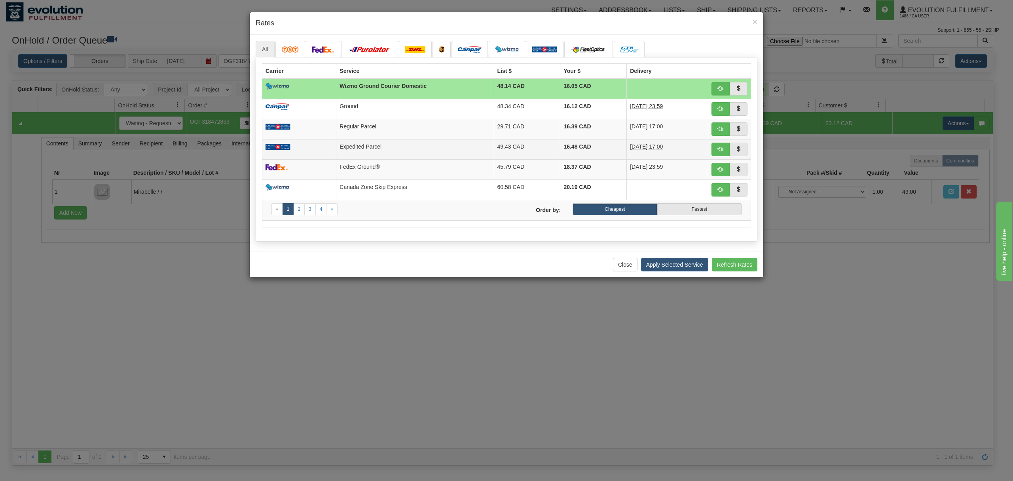
click at [382, 143] on td "Expedited Parcel" at bounding box center [415, 149] width 158 height 20
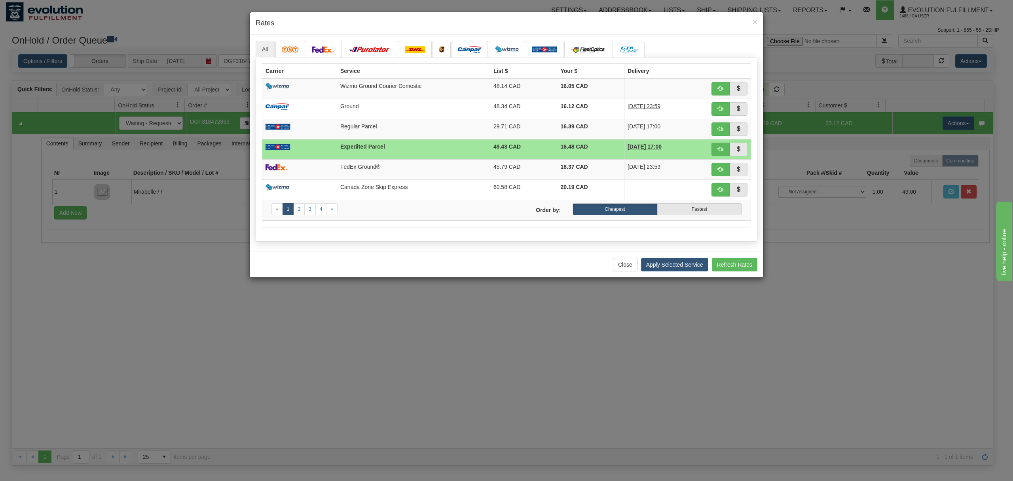
click at [678, 276] on div "Close Apply Selected Service Refresh Rates" at bounding box center [507, 264] width 514 height 26
click at [686, 271] on button "Apply Selected Service" at bounding box center [674, 264] width 67 height 13
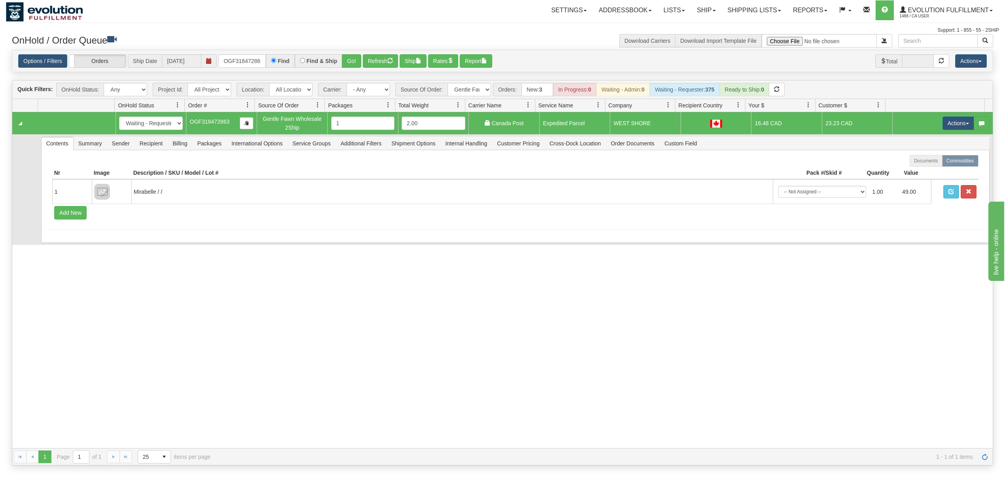
drag, startPoint x: 124, startPoint y: 133, endPoint x: 124, endPoint y: 140, distance: 6.4
click at [124, 134] on td "New In Progress Waiting - Admin Waiting - Requester Ready to Ship" at bounding box center [151, 123] width 71 height 22
click at [124, 144] on span "Sender" at bounding box center [120, 143] width 27 height 13
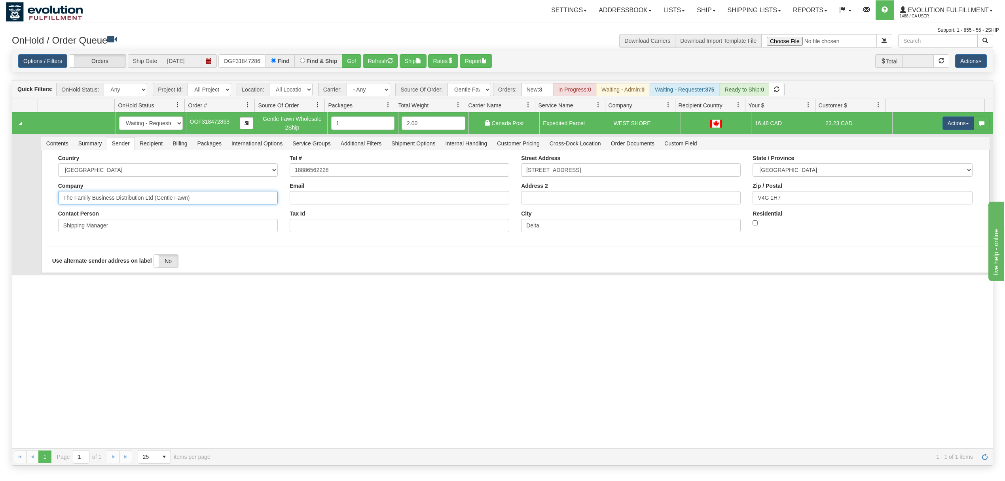
drag, startPoint x: 220, startPoint y: 203, endPoint x: 115, endPoint y: 222, distance: 107.4
click at [115, 222] on div "Country AFGHANISTAN ALAND ISLANDS ALBANIA ALGERIA AMERICAN SAMOA ANDORRA ANGOLA…" at bounding box center [168, 196] width 232 height 83
type input "The Family Business"
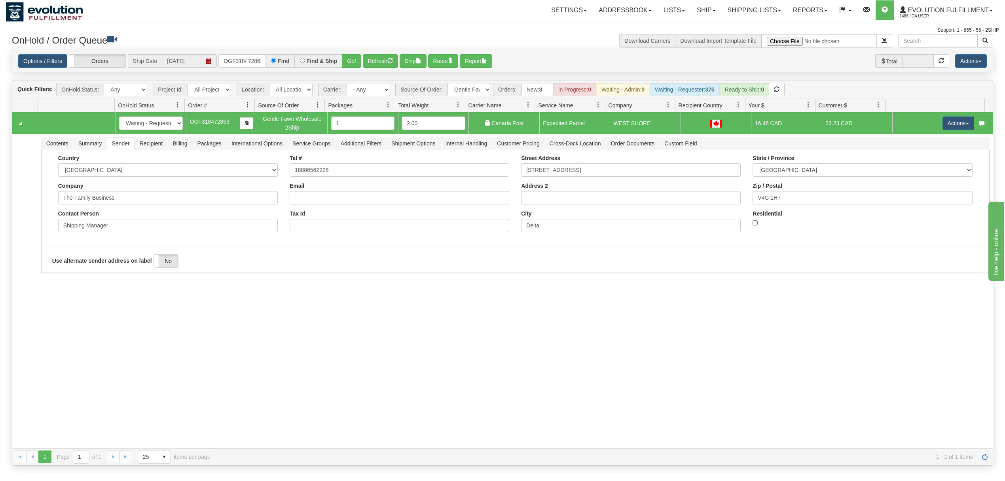
click at [71, 304] on div "31667837 EVOLUTION V3 91230102 91230103 New In Progress Waiting - Admin Waiting…" at bounding box center [502, 280] width 981 height 336
click at [67, 274] on button "Save" at bounding box center [57, 274] width 23 height 13
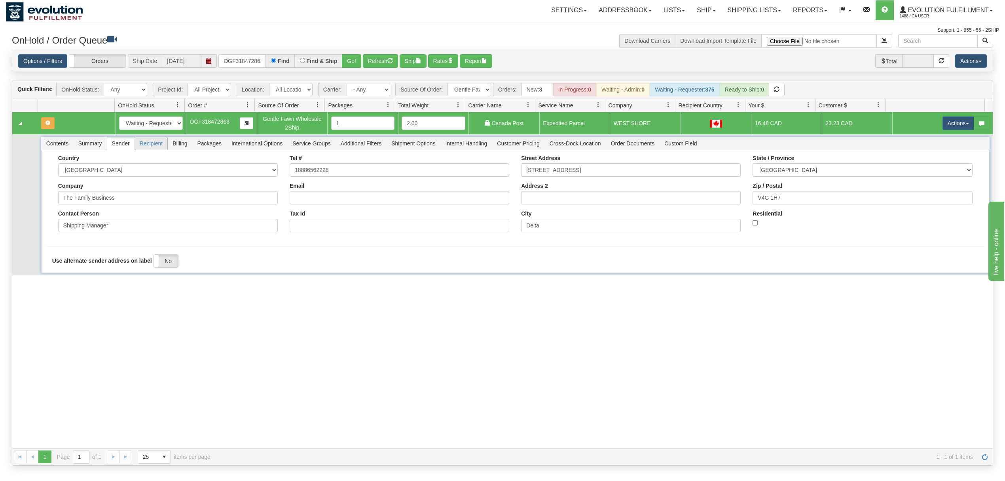
click at [158, 146] on span "Recipient" at bounding box center [151, 143] width 32 height 13
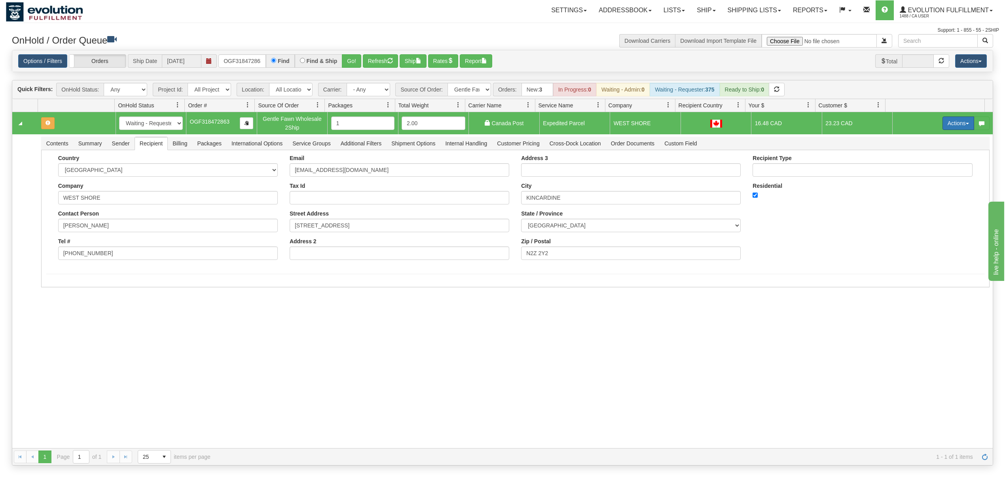
click at [948, 125] on button "Actions" at bounding box center [959, 122] width 32 height 13
click at [917, 166] on link "Ship" at bounding box center [942, 169] width 63 height 10
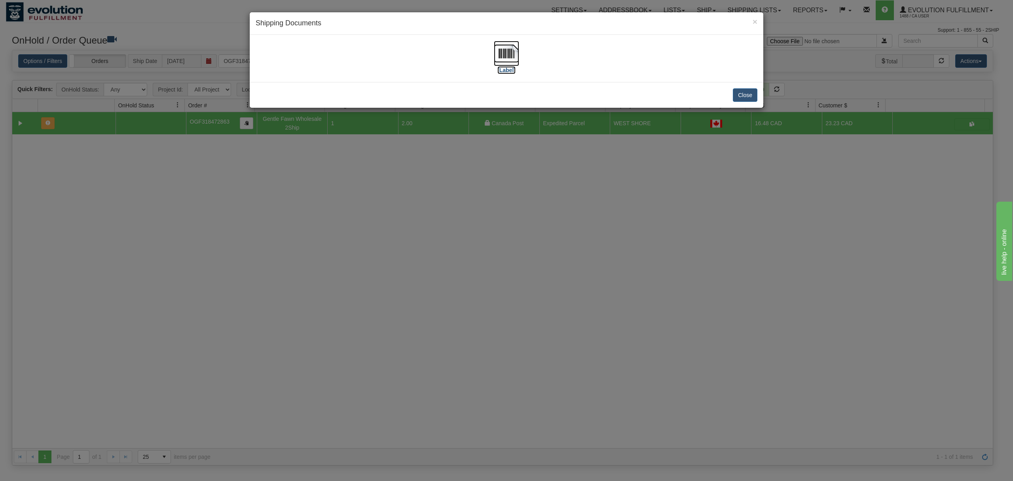
click at [498, 59] on img at bounding box center [506, 53] width 25 height 25
click at [743, 96] on button "Close" at bounding box center [745, 94] width 25 height 13
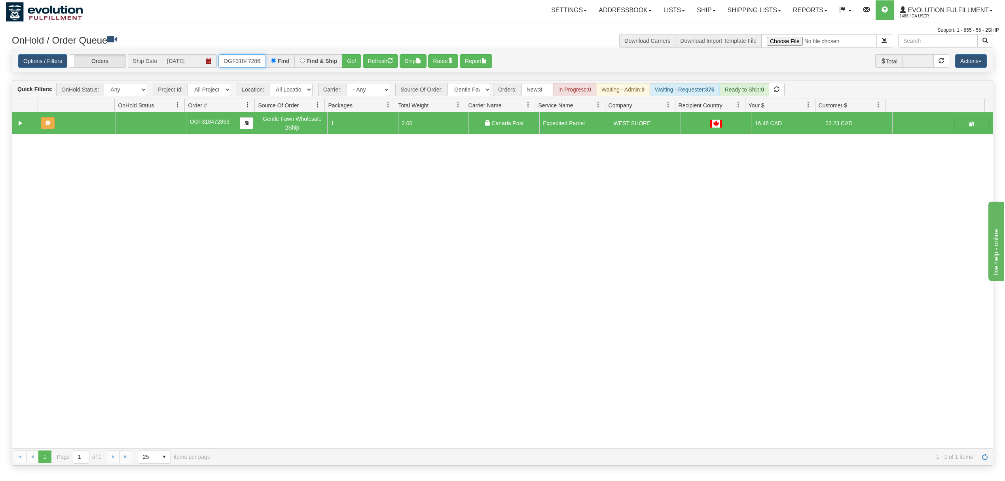
click at [241, 61] on input "OGF318472863" at bounding box center [243, 60] width 48 height 13
click at [240, 61] on input "OGF318472863" at bounding box center [243, 60] width 48 height 13
click at [464, 94] on select "All Sources AirBlaster 2Ship Integration Ambler Apparel 2Ship Integration Blast…" at bounding box center [470, 89] width 44 height 13
select select "[PERSON_NAME] 2Ship Integration"
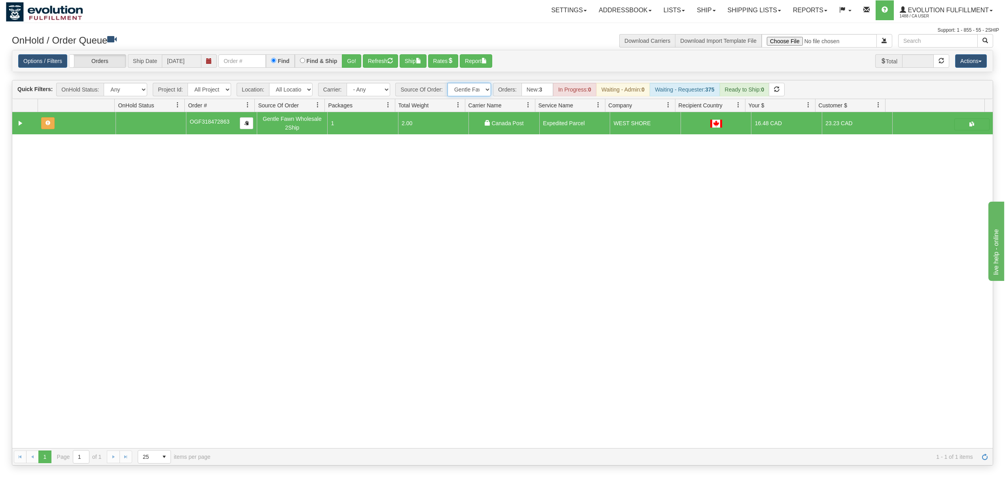
click at [448, 84] on select "All Sources AirBlaster 2Ship Integration Ambler Apparel 2Ship Integration Blast…" at bounding box center [470, 89] width 44 height 13
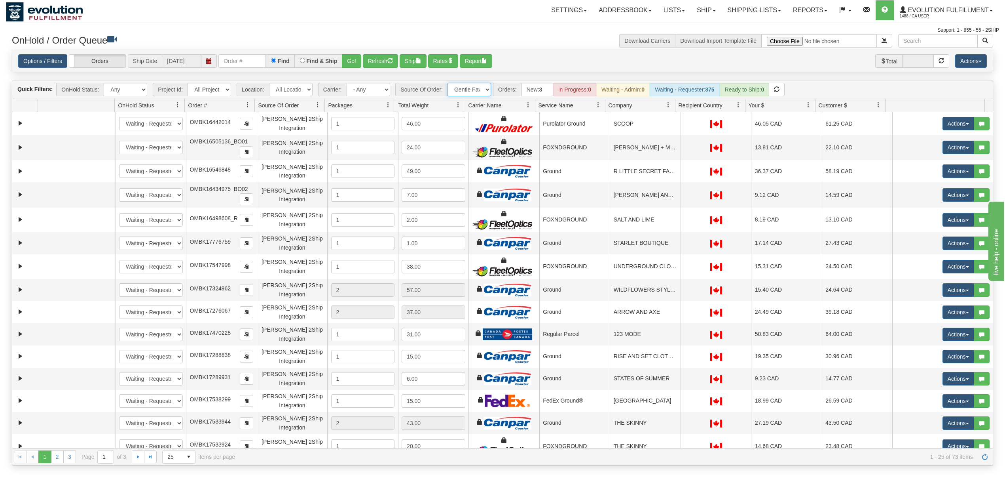
click at [664, 101] on link at bounding box center [668, 104] width 13 height 13
click at [667, 127] on span "Sort Ascending" at bounding box center [693, 124] width 63 height 21
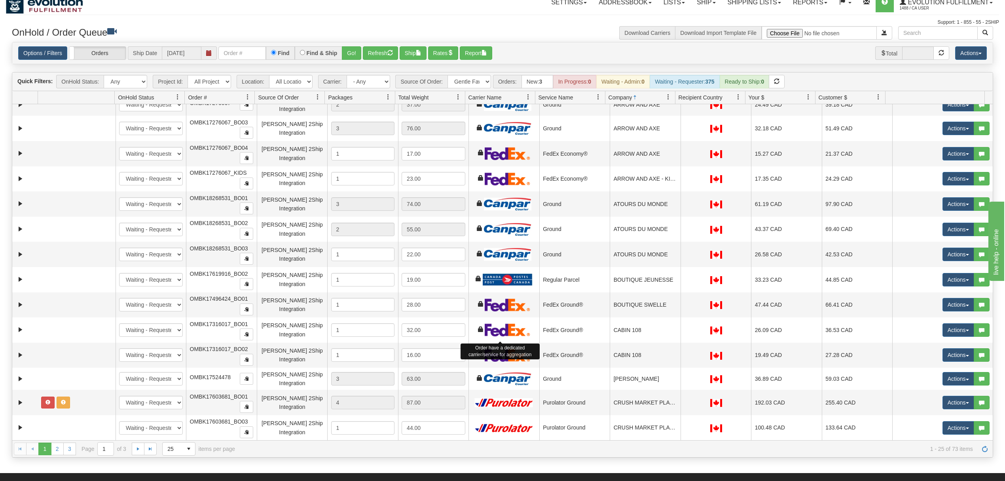
scroll to position [105, 0]
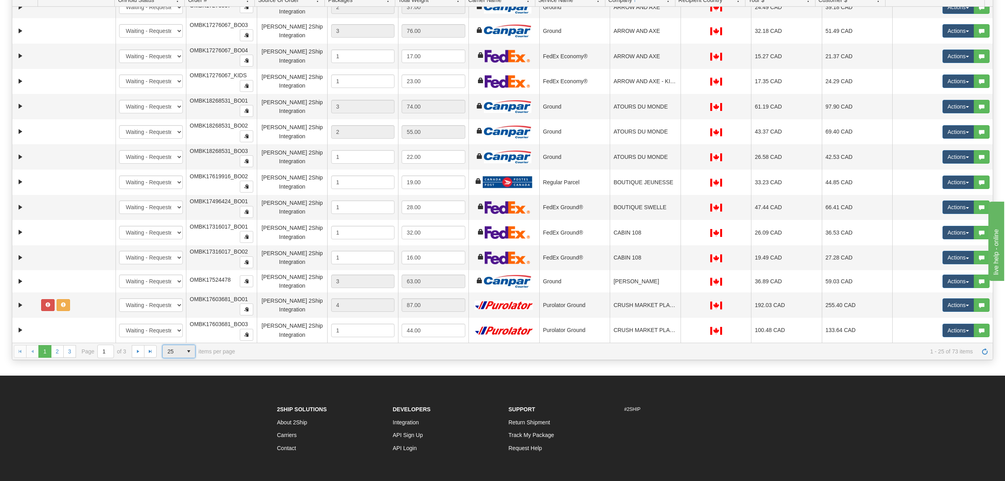
click at [188, 354] on span "select" at bounding box center [188, 351] width 13 height 13
click at [172, 400] on span "100" at bounding box center [170, 399] width 9 height 8
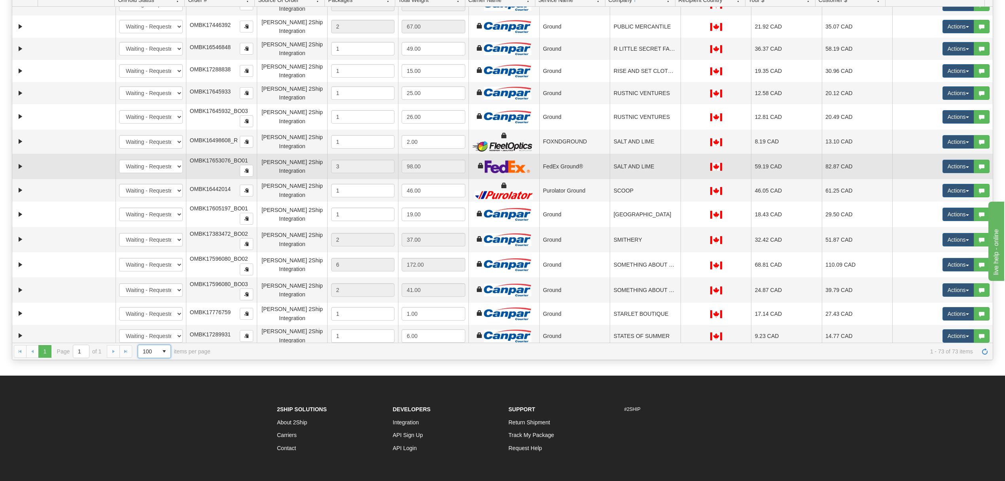
scroll to position [1019, 0]
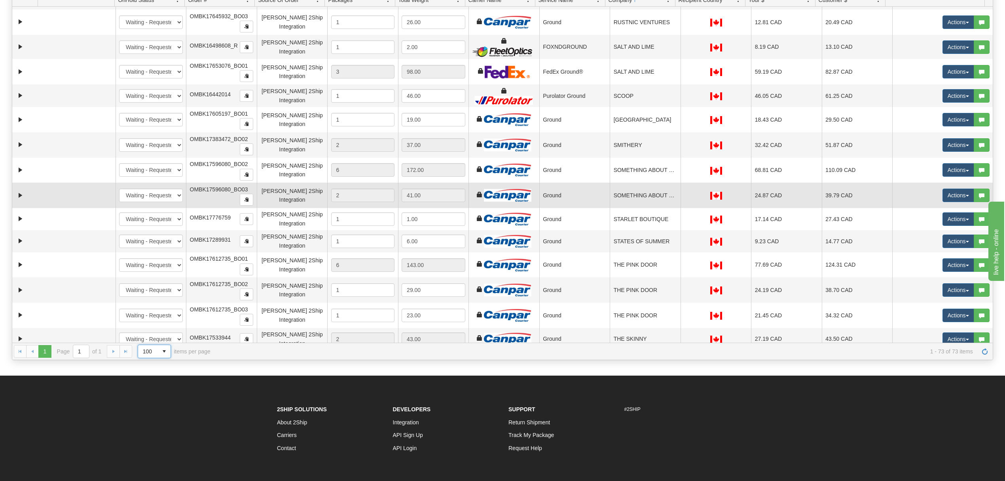
click at [653, 208] on td "SOMETHING ABOUT HER" at bounding box center [645, 194] width 71 height 25
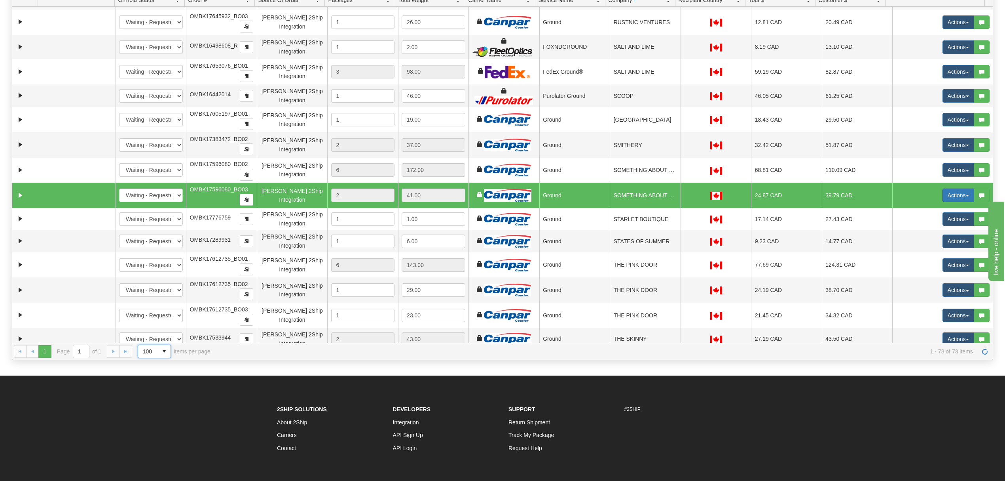
click at [956, 202] on button "Actions" at bounding box center [959, 194] width 32 height 13
click at [919, 255] on span "Delete" at bounding box center [929, 251] width 21 height 6
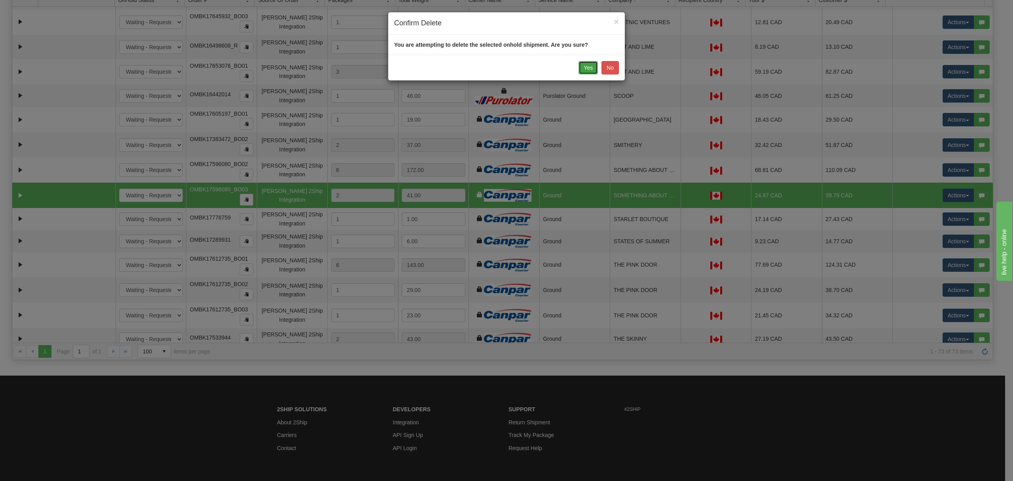
click at [585, 68] on button "Yes" at bounding box center [588, 67] width 19 height 13
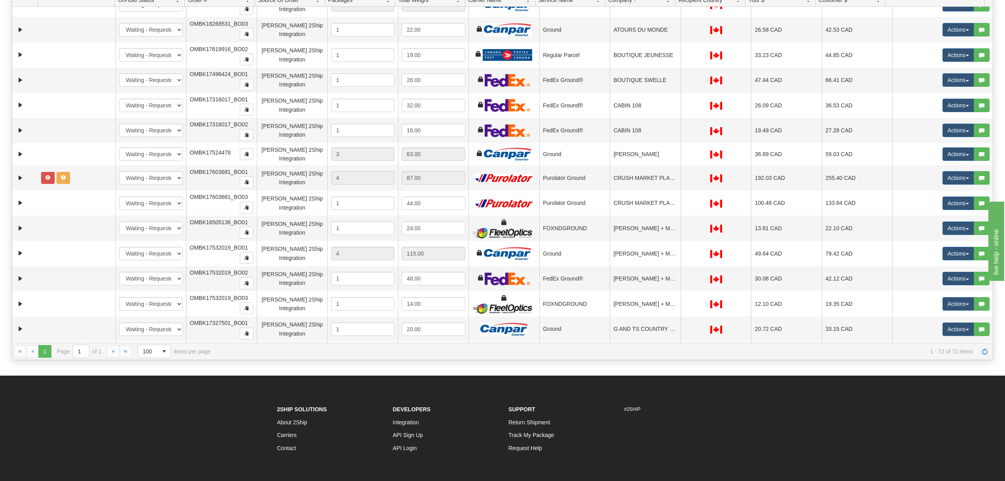
scroll to position [528, 0]
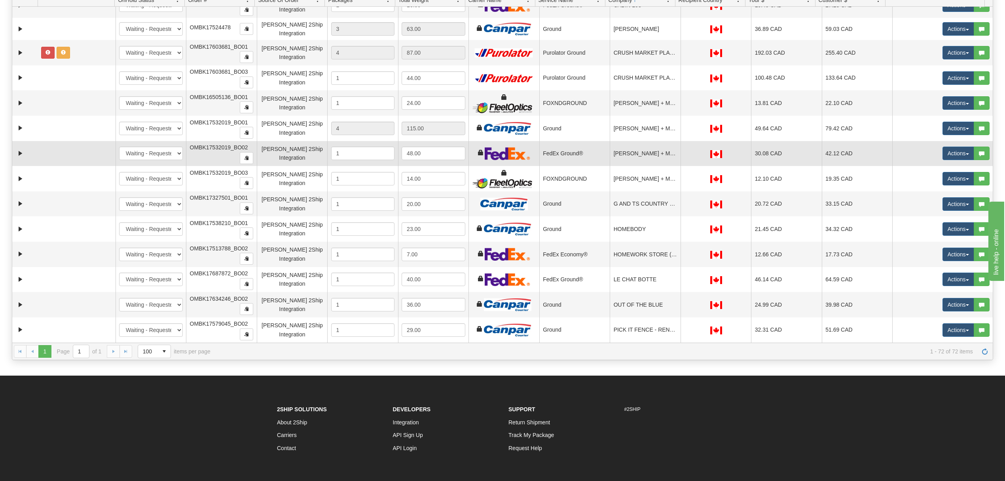
click at [262, 162] on div "[PERSON_NAME] 2Ship Integration" at bounding box center [292, 153] width 64 height 18
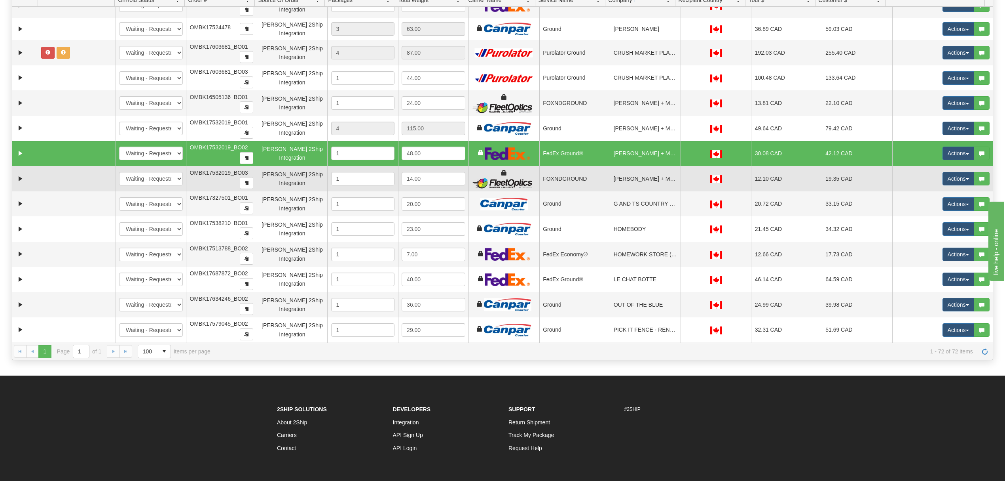
click at [281, 181] on div "[PERSON_NAME] 2Ship Integration" at bounding box center [292, 179] width 64 height 18
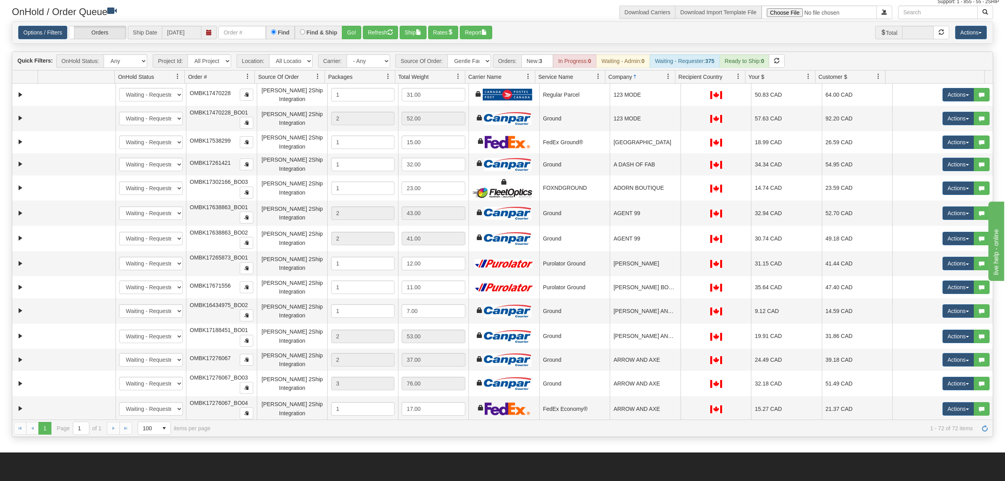
scroll to position [0, 0]
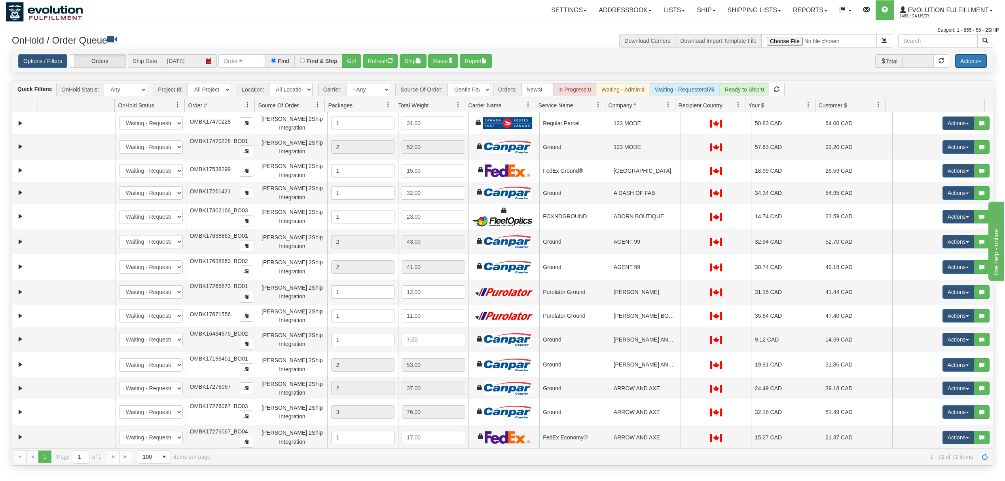
click at [965, 59] on button "Actions" at bounding box center [972, 60] width 32 height 13
click at [937, 126] on link "Delete Selected" at bounding box center [953, 125] width 67 height 10
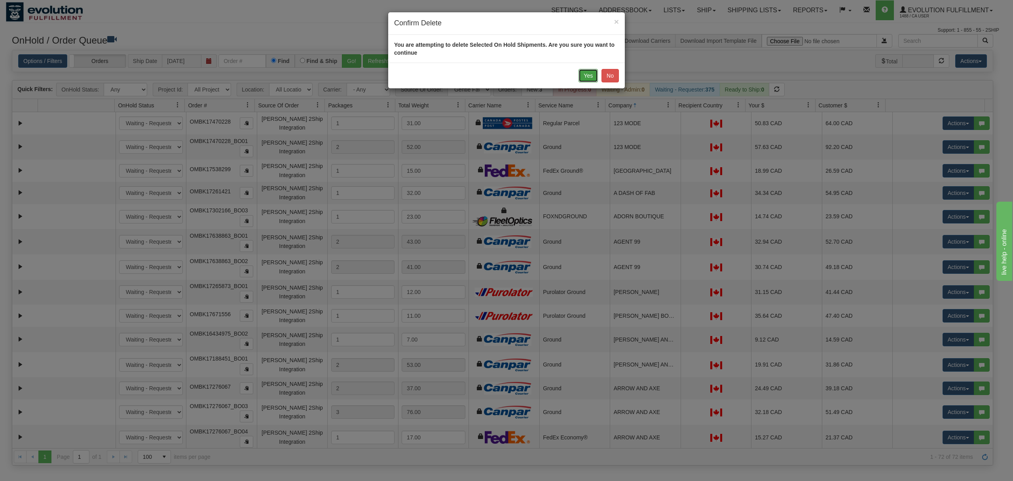
click at [589, 75] on button "Yes" at bounding box center [588, 75] width 19 height 13
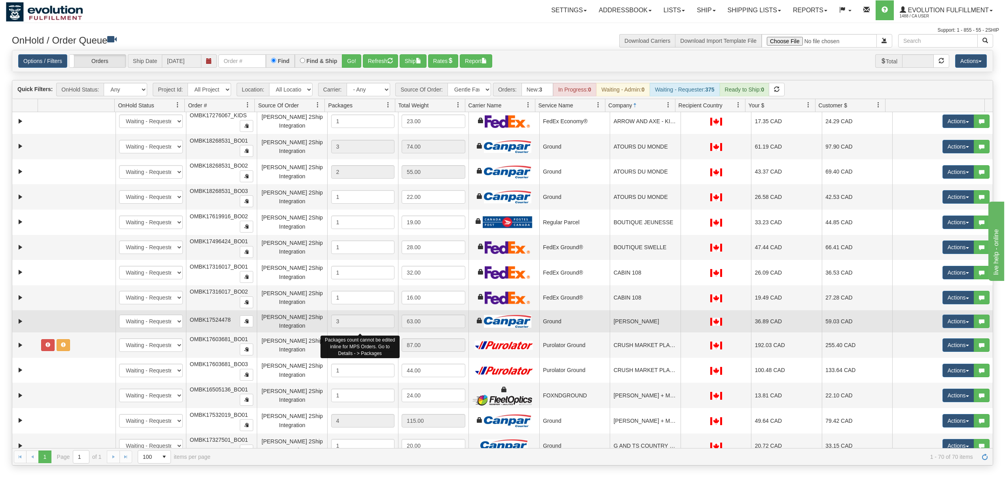
scroll to position [211, 0]
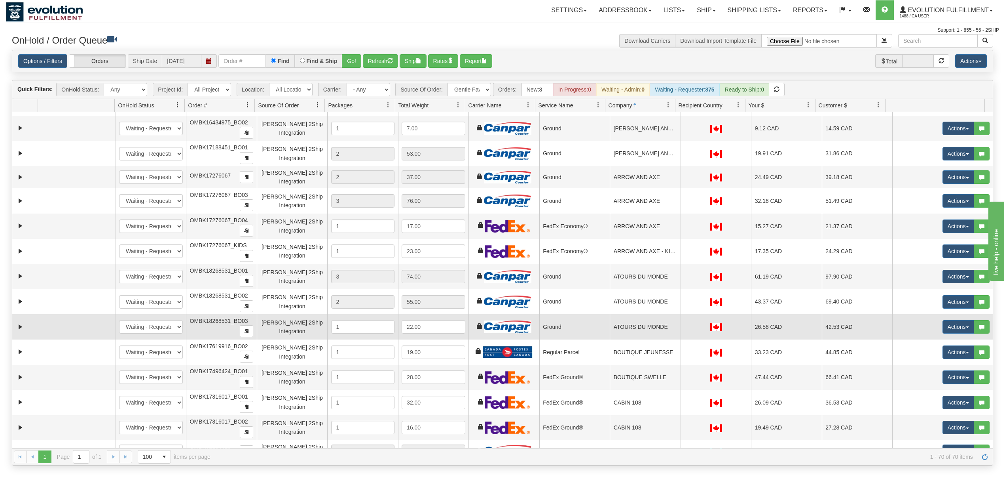
click at [273, 331] on div "[PERSON_NAME] 2Ship Integration" at bounding box center [292, 327] width 64 height 18
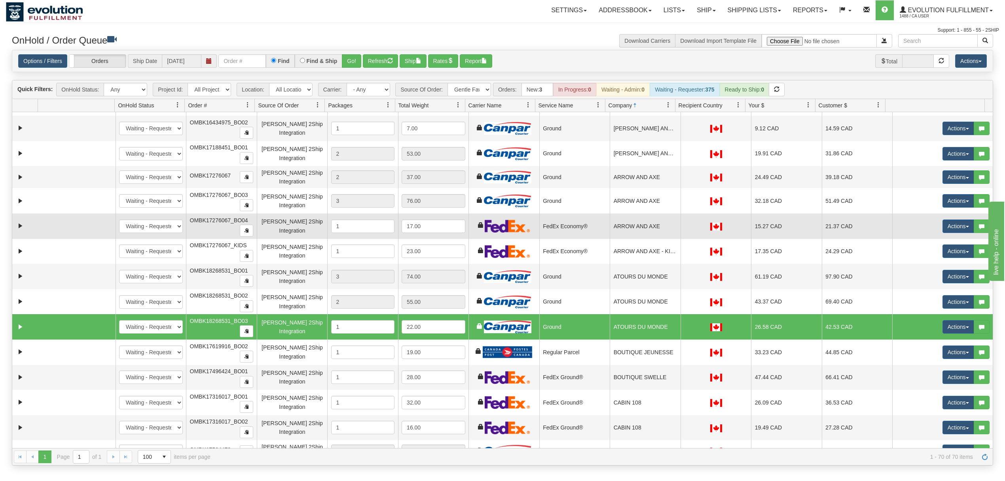
click at [580, 229] on td "FedEx Economy®" at bounding box center [575, 225] width 71 height 25
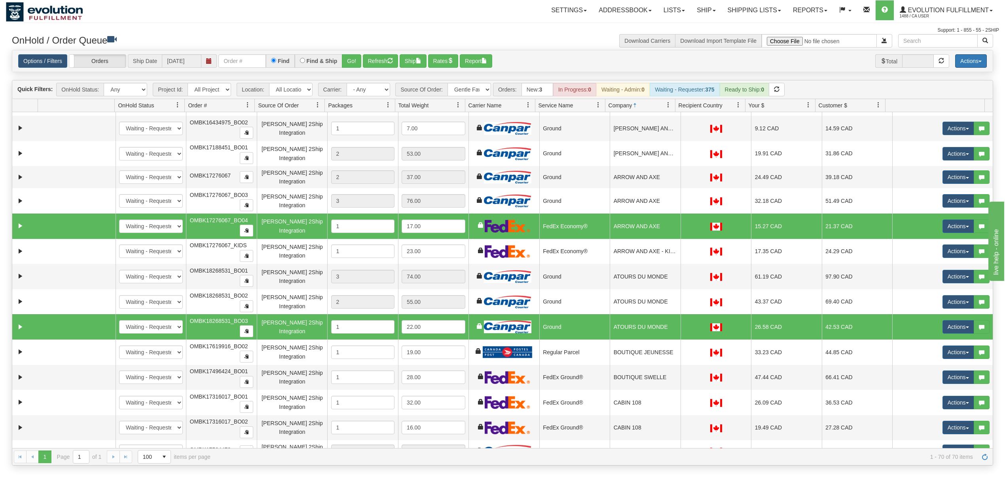
click at [976, 65] on button "Actions" at bounding box center [972, 60] width 32 height 13
click at [950, 127] on link "Delete Selected" at bounding box center [953, 125] width 67 height 10
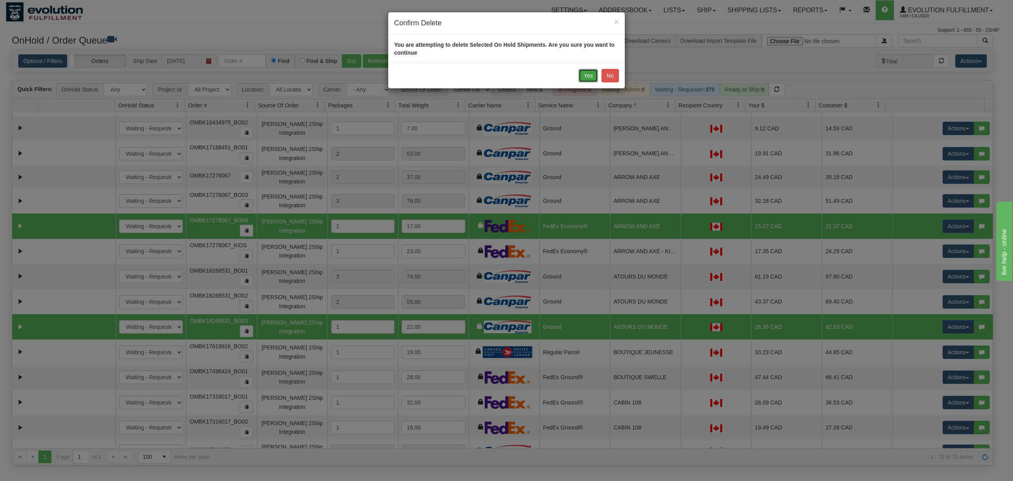
click at [588, 80] on button "Yes" at bounding box center [588, 75] width 19 height 13
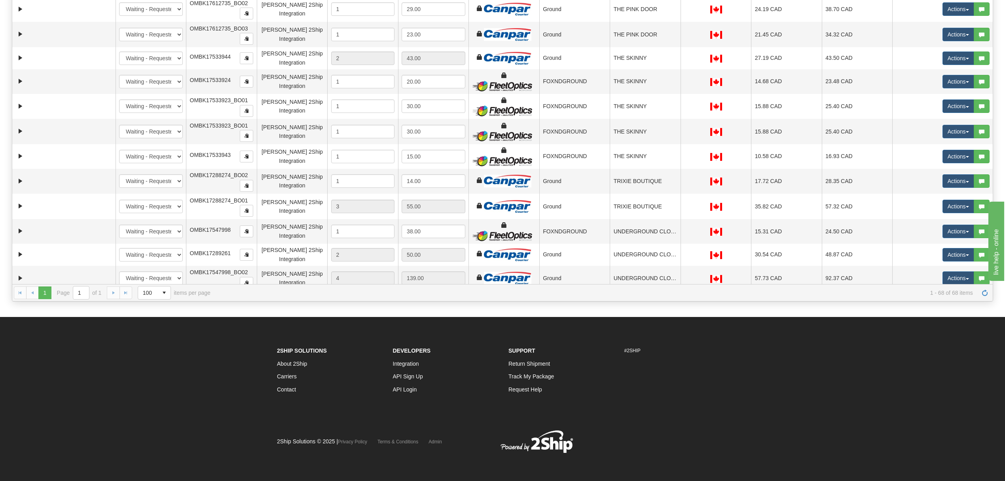
scroll to position [1112, 0]
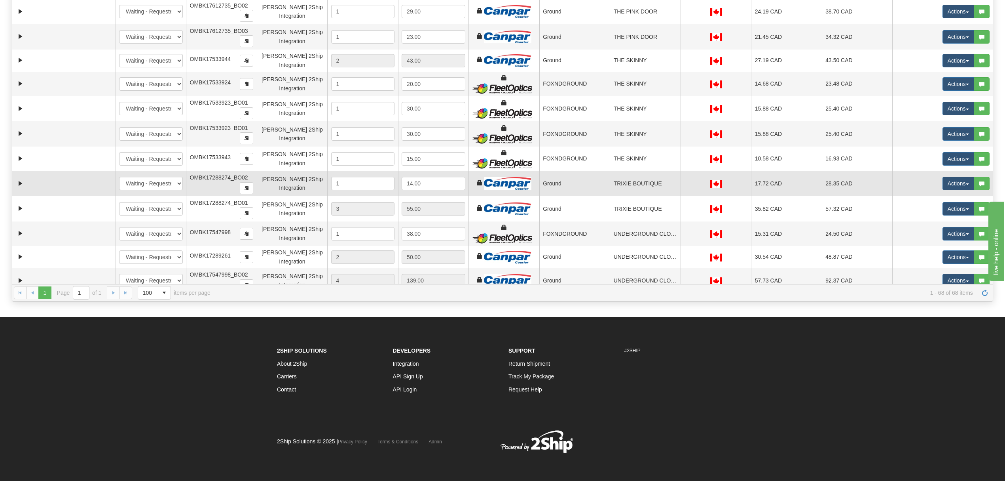
click at [640, 192] on td "TRIXIE BOUTIQUE" at bounding box center [645, 183] width 71 height 25
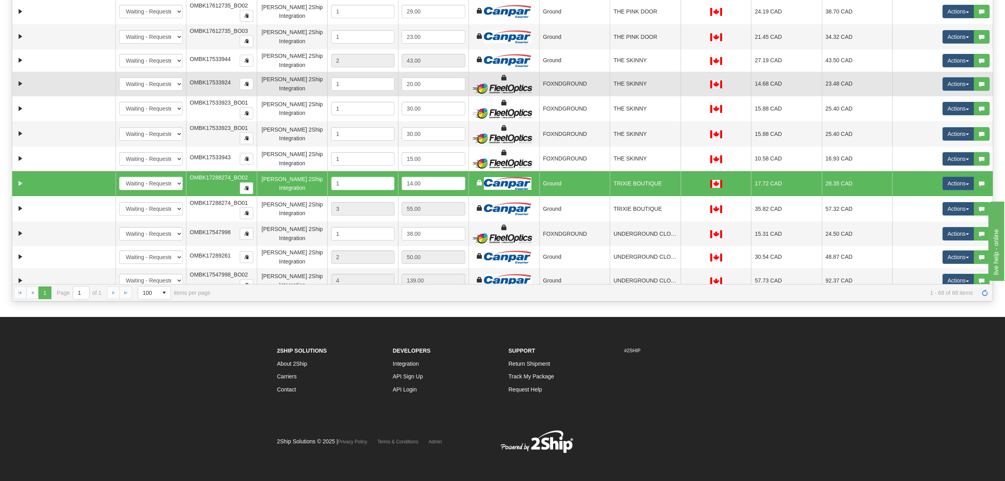
click at [666, 95] on td "THE SKINNY" at bounding box center [645, 84] width 71 height 25
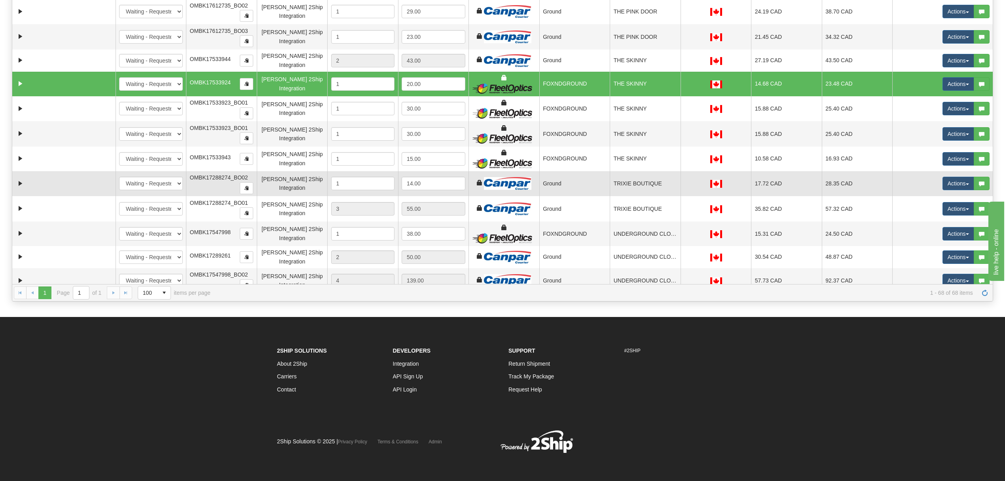
click at [656, 196] on td "TRIXIE BOUTIQUE" at bounding box center [645, 183] width 71 height 25
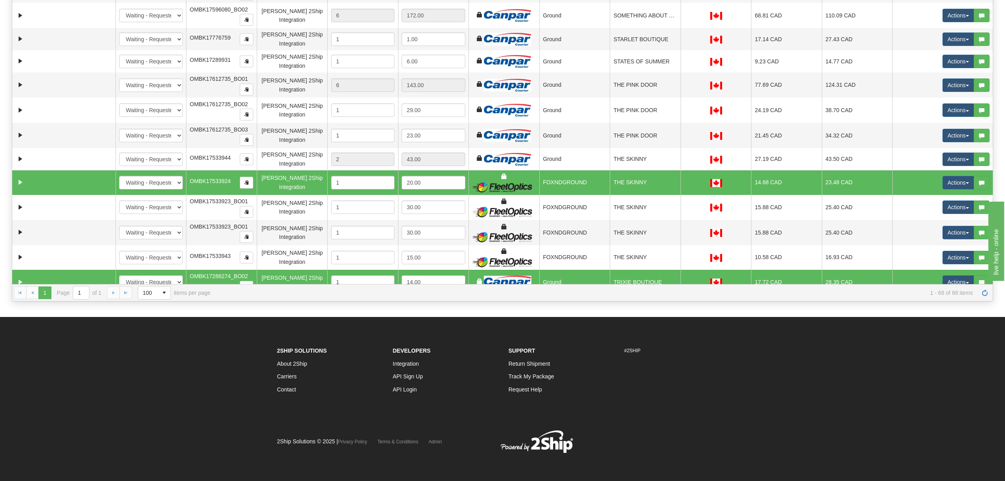
scroll to position [1007, 0]
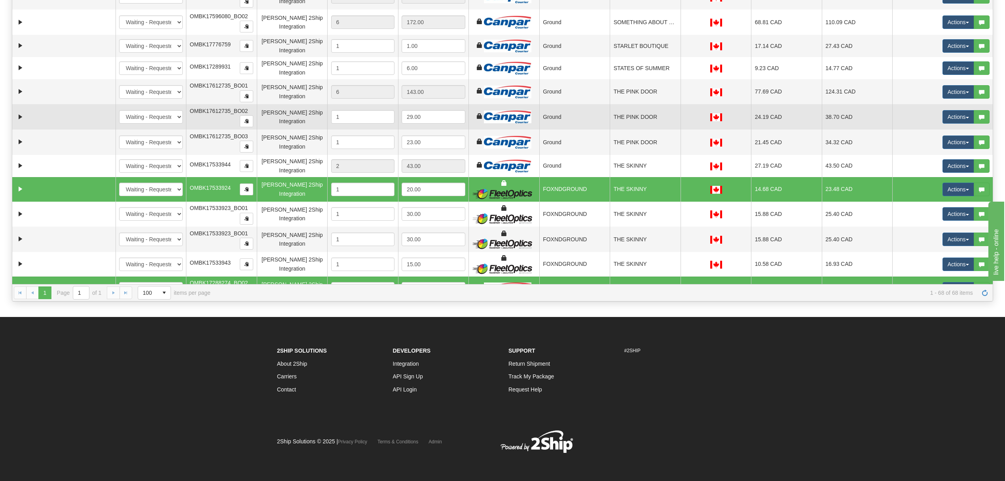
click at [622, 129] on td "THE PINK DOOR" at bounding box center [645, 116] width 71 height 25
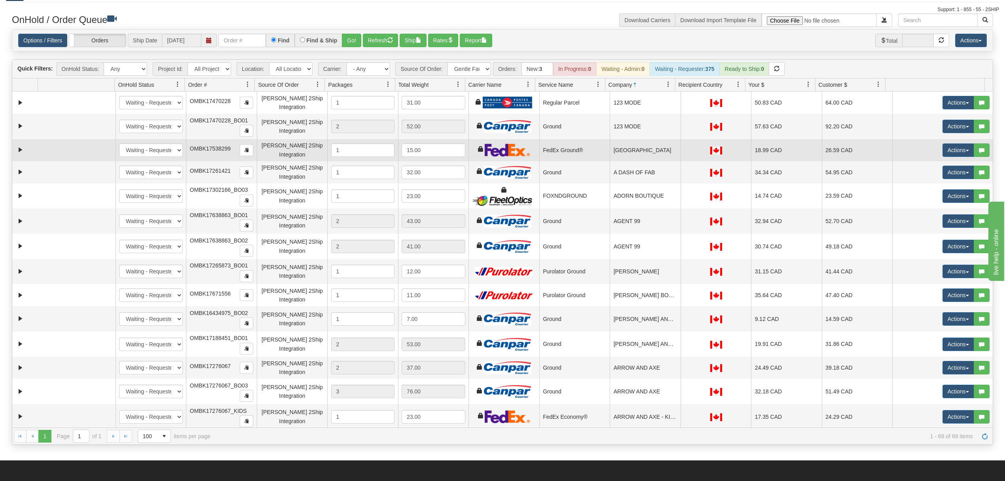
scroll to position [0, 0]
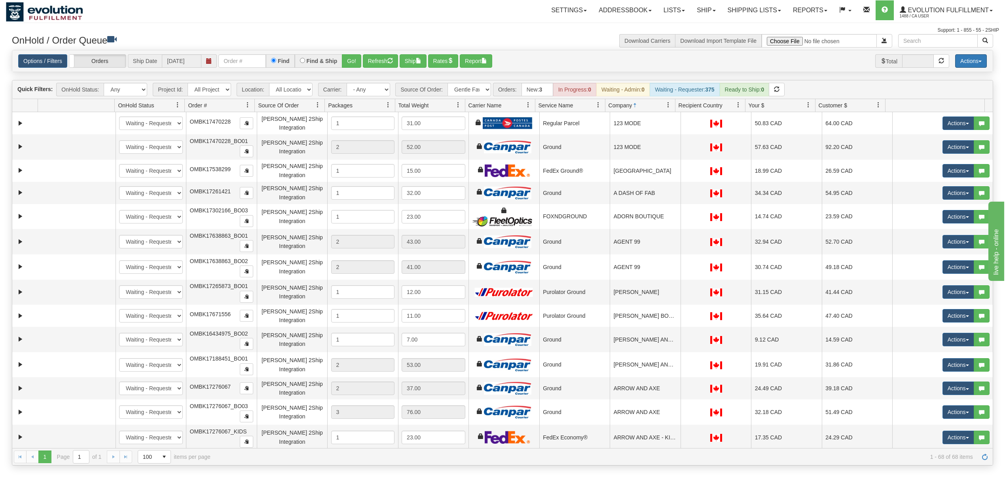
click at [978, 63] on button "Actions" at bounding box center [972, 60] width 32 height 13
click at [944, 125] on link "Delete Selected" at bounding box center [953, 125] width 67 height 10
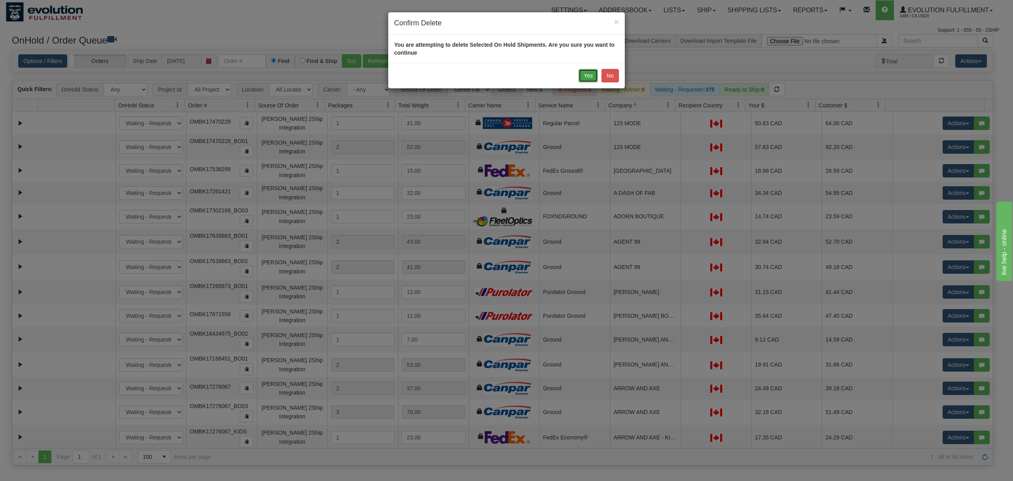
click at [587, 75] on button "Yes" at bounding box center [588, 75] width 19 height 13
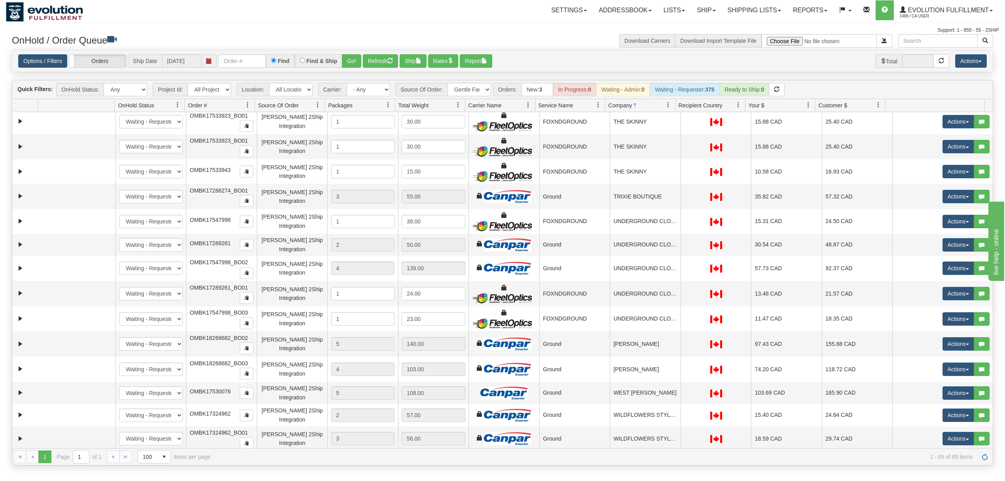
scroll to position [1248, 0]
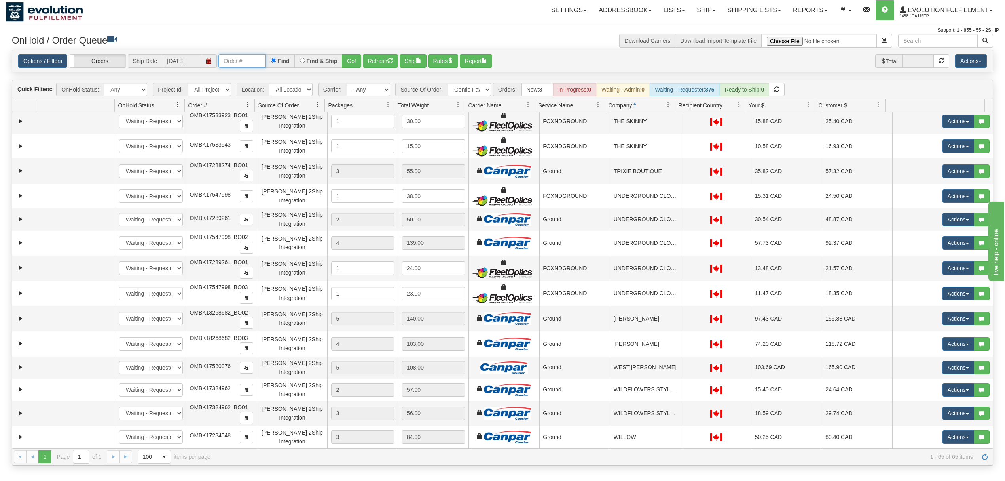
click at [251, 59] on input "text" at bounding box center [243, 60] width 48 height 13
click at [252, 59] on input "OMBK17532019 BO01" at bounding box center [243, 60] width 48 height 13
click at [353, 56] on button "Go!" at bounding box center [351, 60] width 19 height 13
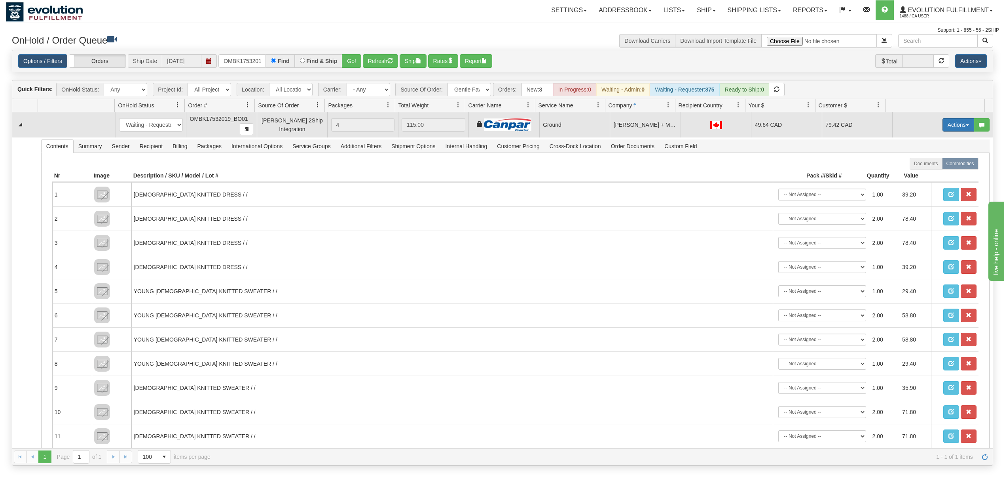
click at [944, 124] on button "Actions" at bounding box center [959, 124] width 32 height 13
click at [919, 170] on span "Ship" at bounding box center [927, 170] width 17 height 6
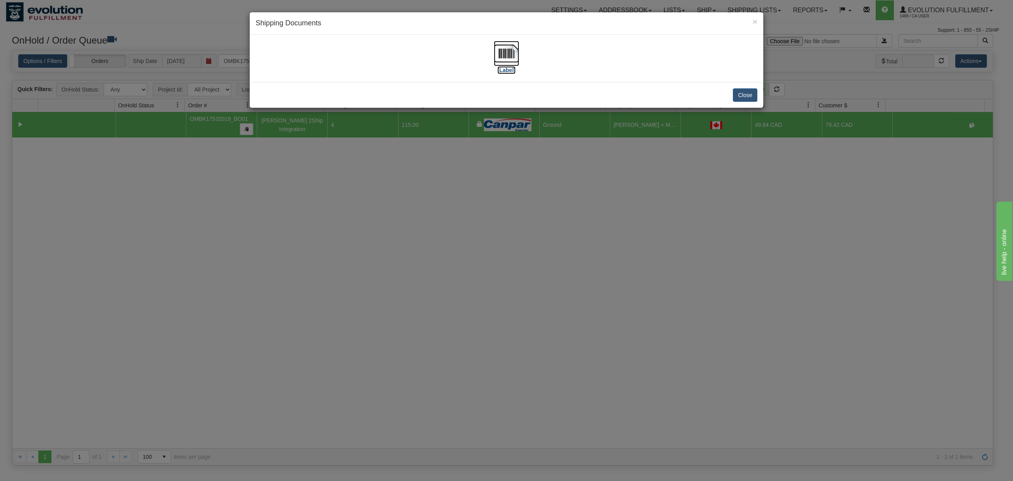
click at [500, 50] on img at bounding box center [506, 53] width 25 height 25
click at [736, 91] on button "Close" at bounding box center [745, 94] width 25 height 13
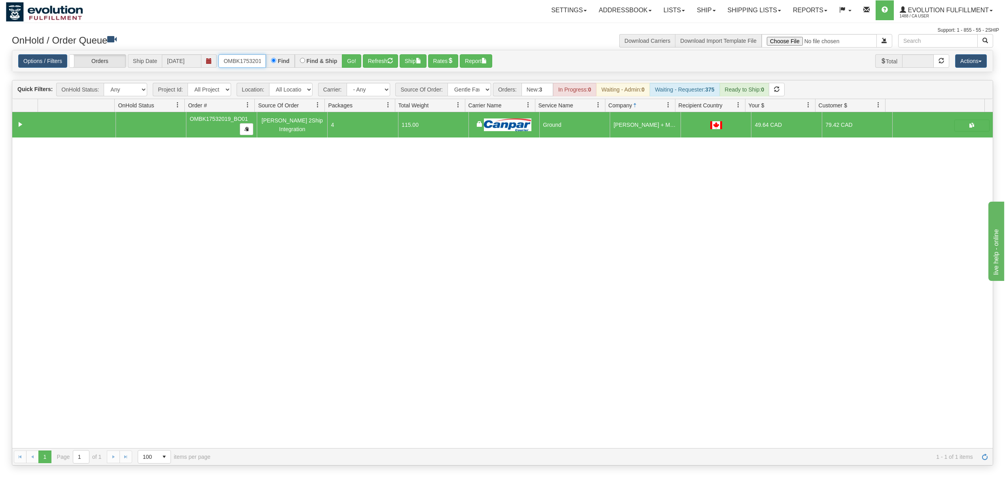
click at [234, 61] on input "OMBK17532019_BO01" at bounding box center [243, 60] width 48 height 13
click at [257, 61] on input "OMBK17596080 BO02" at bounding box center [243, 60] width 48 height 13
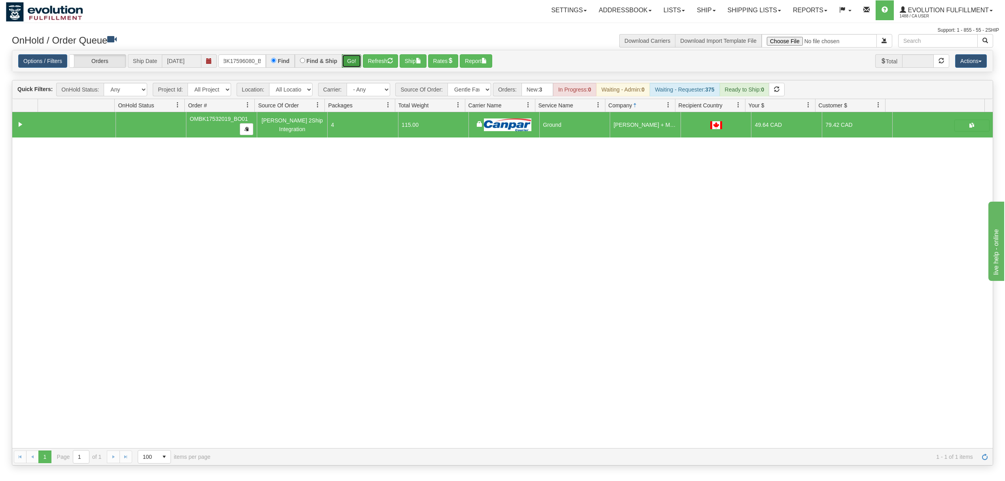
click at [347, 63] on button "Go!" at bounding box center [351, 60] width 19 height 13
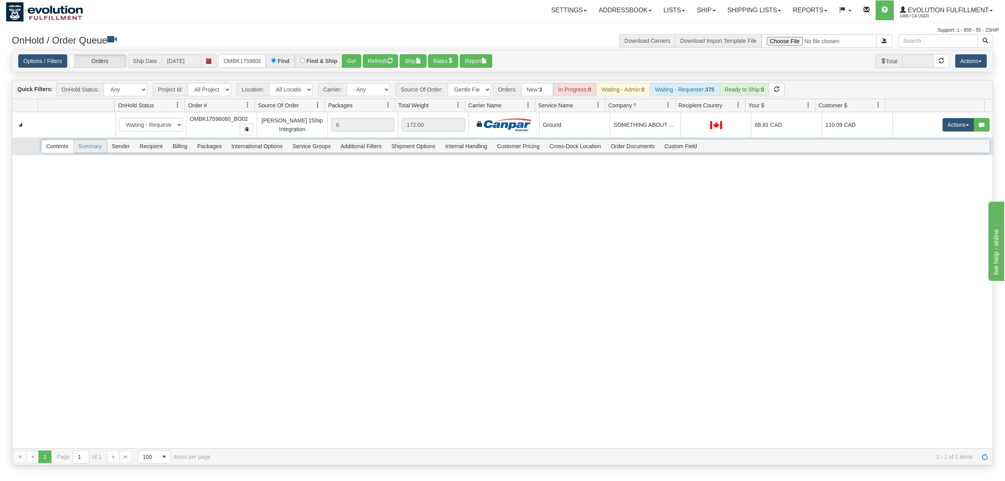
click at [154, 148] on span "Recipient" at bounding box center [151, 146] width 32 height 13
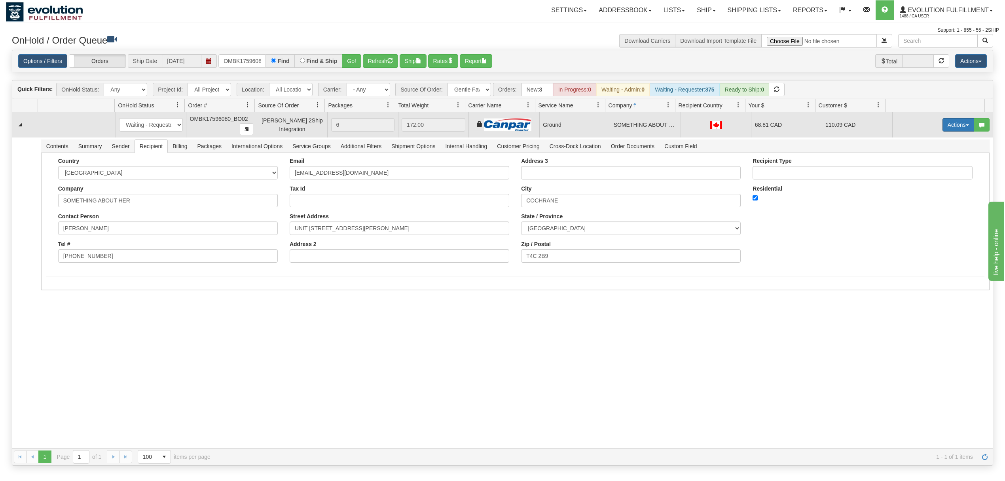
click at [952, 124] on button "Actions" at bounding box center [959, 124] width 32 height 13
click at [923, 169] on span "Ship" at bounding box center [927, 170] width 17 height 6
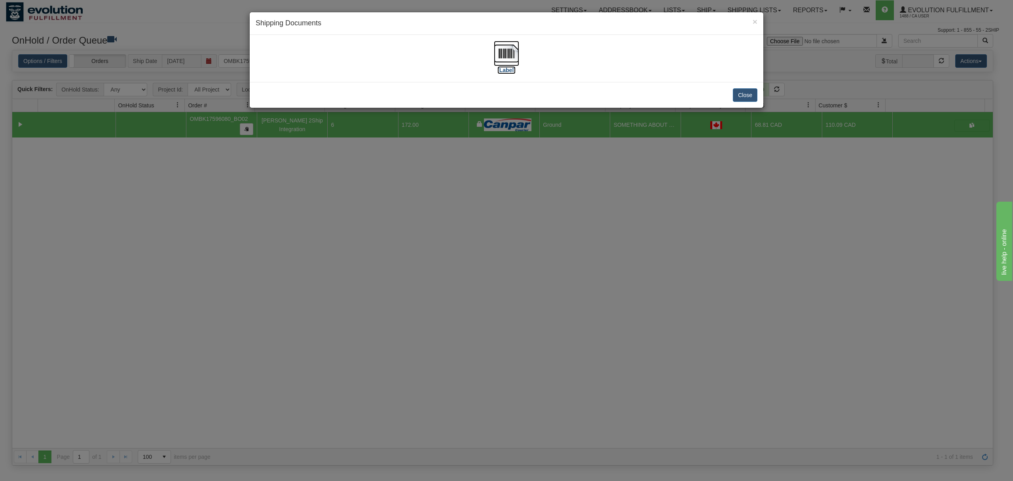
click at [505, 55] on img at bounding box center [506, 53] width 25 height 25
click at [748, 93] on button "Close" at bounding box center [745, 94] width 25 height 13
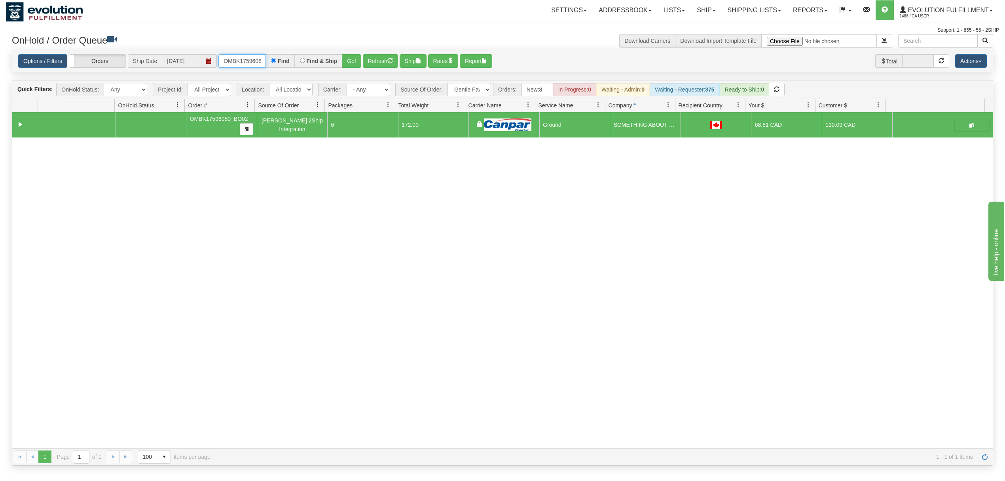
click at [252, 67] on input "OMBK17596080_BO02" at bounding box center [243, 60] width 48 height 13
click at [254, 67] on input "OMBK17596080_BO02" at bounding box center [243, 60] width 48 height 13
type input "OAAI339100"
click at [361, 61] on button "Go!" at bounding box center [351, 60] width 19 height 13
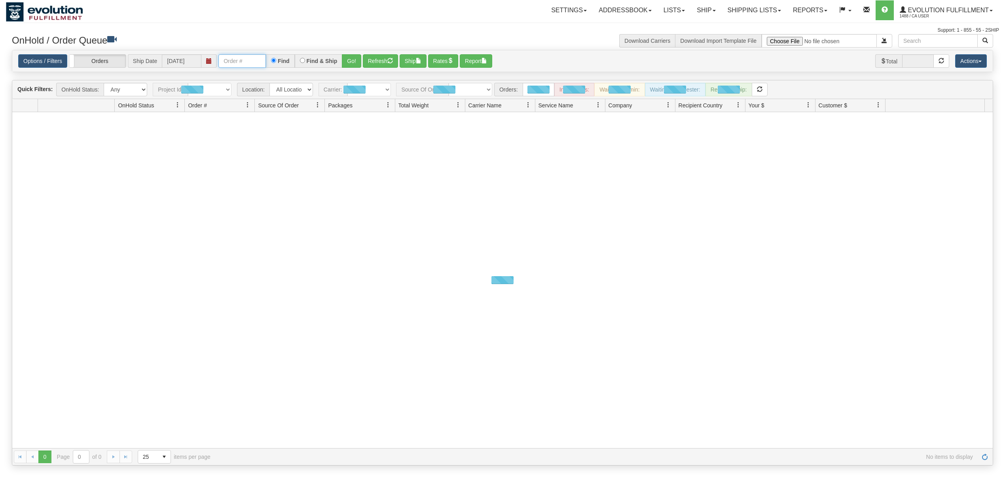
click at [260, 60] on input "text" at bounding box center [243, 60] width 48 height 13
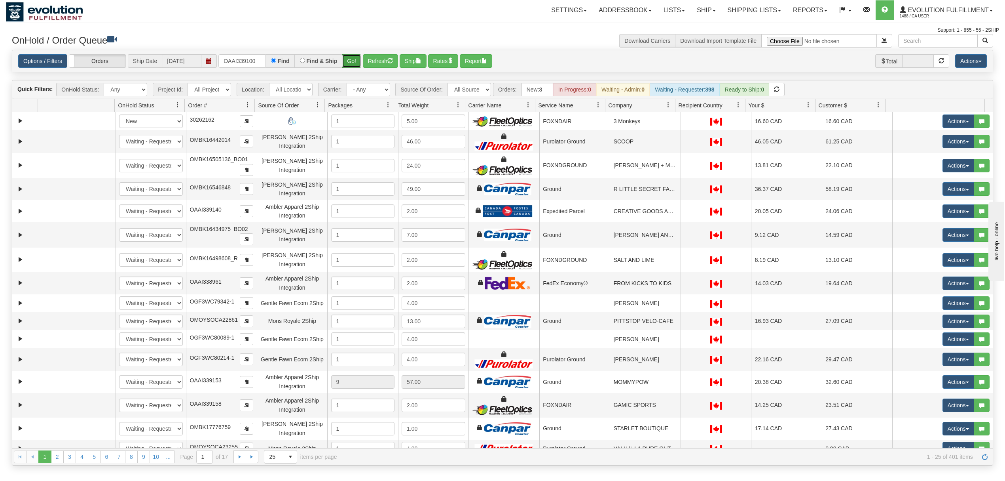
click at [352, 63] on button "Go!" at bounding box center [351, 60] width 19 height 13
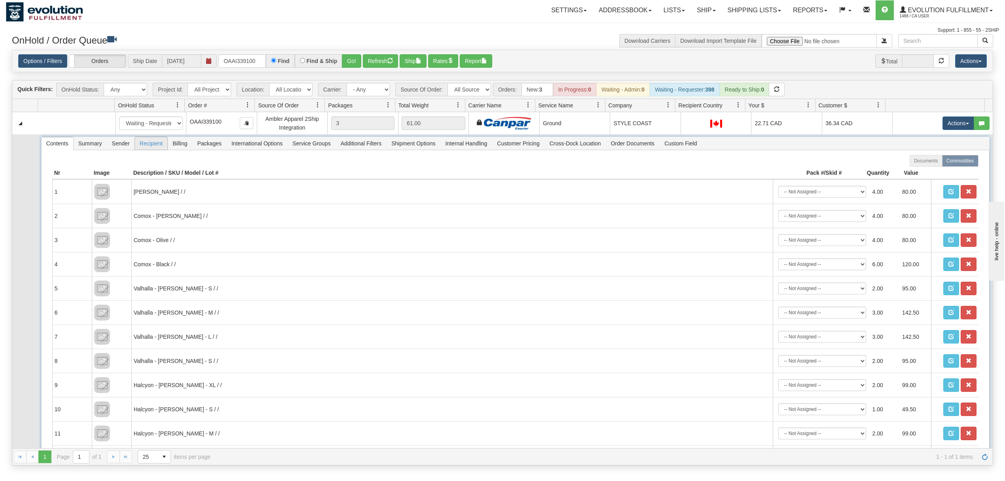
click at [149, 147] on span "Recipient" at bounding box center [151, 143] width 32 height 13
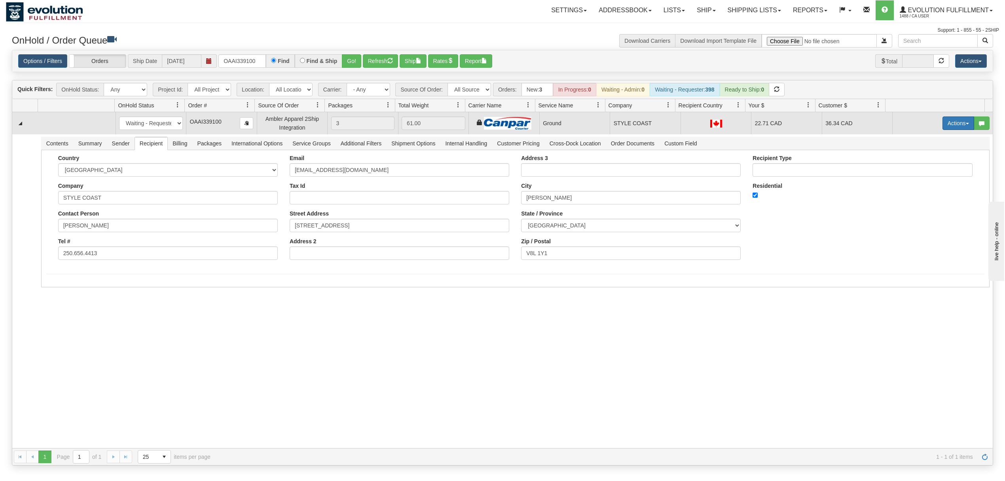
click at [954, 123] on button "Actions" at bounding box center [959, 122] width 32 height 13
click at [919, 167] on span "Ship" at bounding box center [927, 169] width 17 height 6
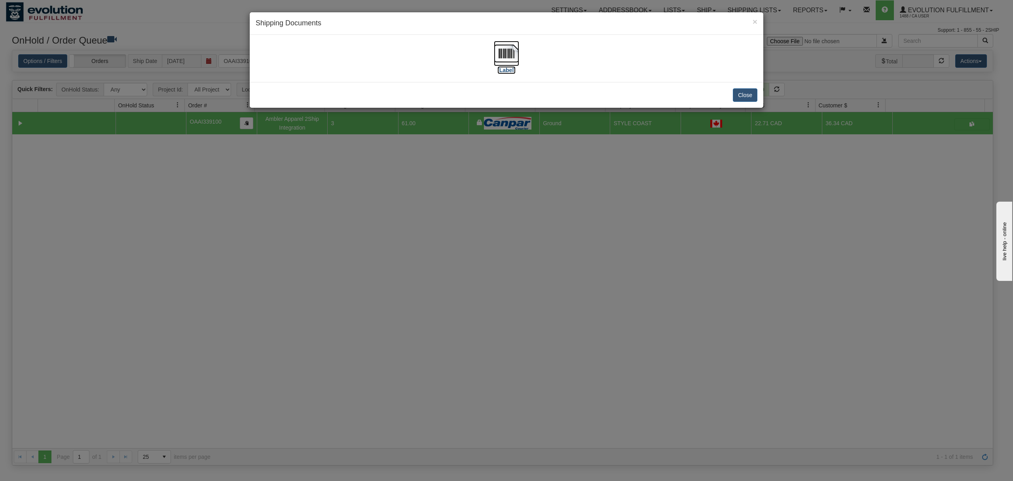
click at [509, 49] on img at bounding box center [506, 53] width 25 height 25
click at [750, 91] on button "Close" at bounding box center [745, 94] width 25 height 13
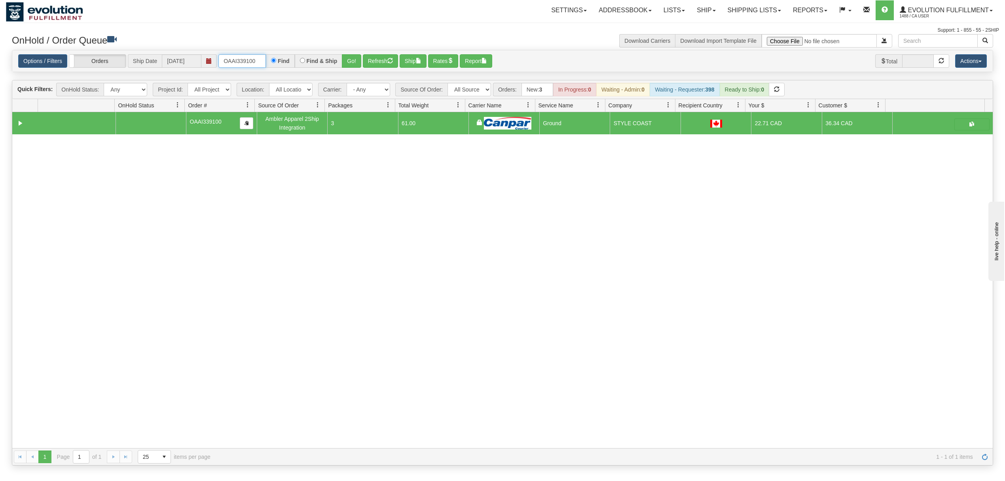
click at [249, 59] on input "OAAI339100" at bounding box center [243, 60] width 48 height 13
type input "OAAI339138"
click at [348, 57] on button "Go!" at bounding box center [351, 60] width 19 height 13
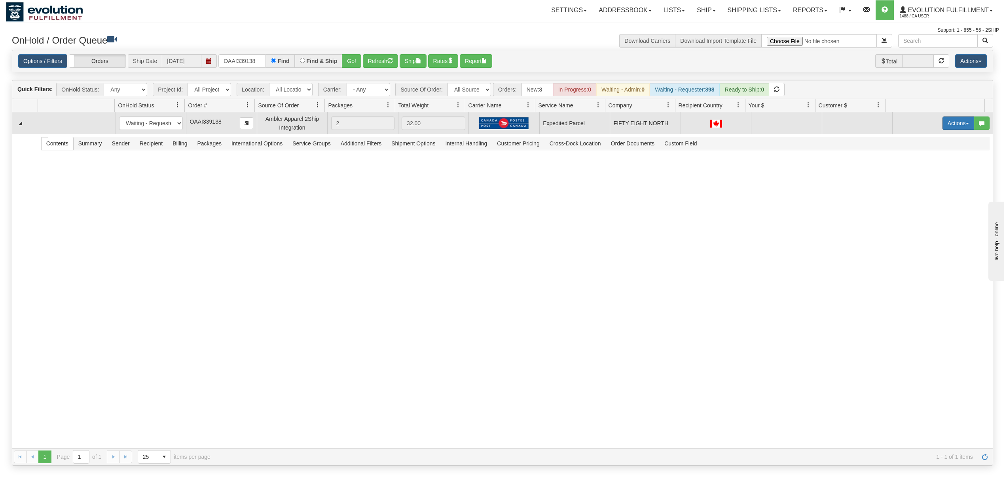
click at [947, 121] on button "Actions" at bounding box center [959, 122] width 32 height 13
click at [935, 158] on span "Rate All Services" at bounding box center [943, 159] width 48 height 6
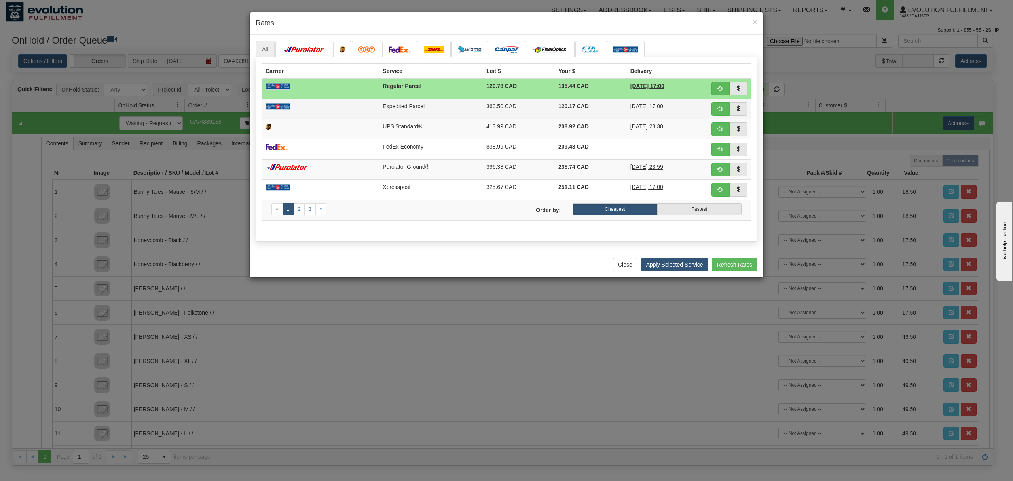
click at [466, 106] on td "Expedited Parcel" at bounding box center [432, 109] width 104 height 20
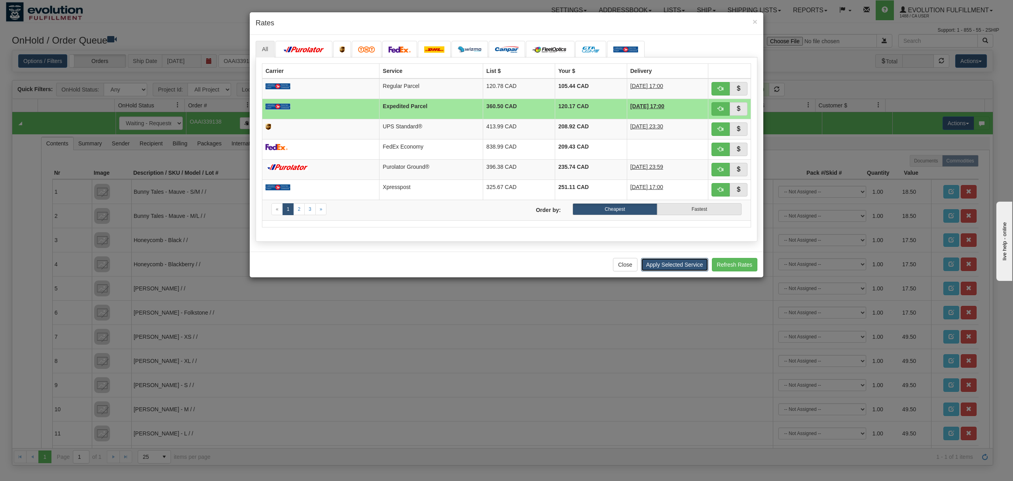
click at [654, 266] on button "Apply Selected Service" at bounding box center [674, 264] width 67 height 13
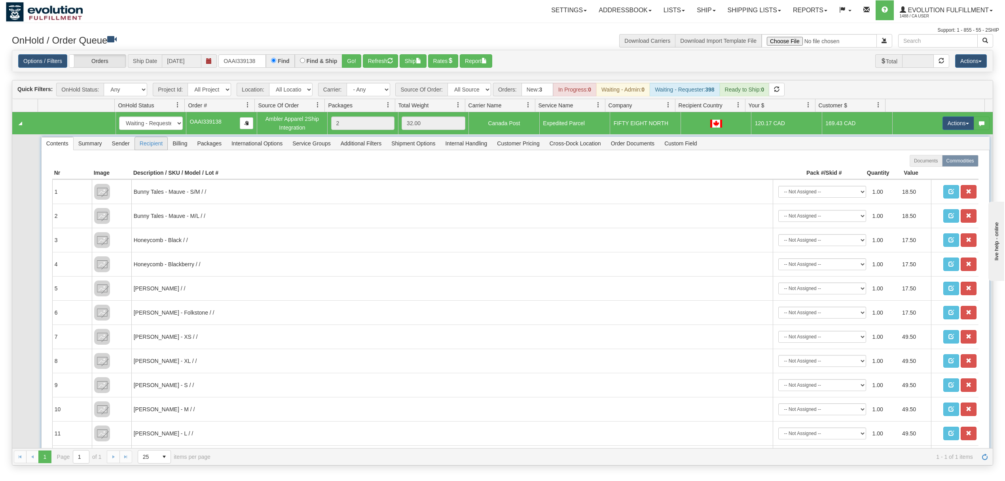
click at [166, 144] on span "Recipient" at bounding box center [151, 143] width 32 height 13
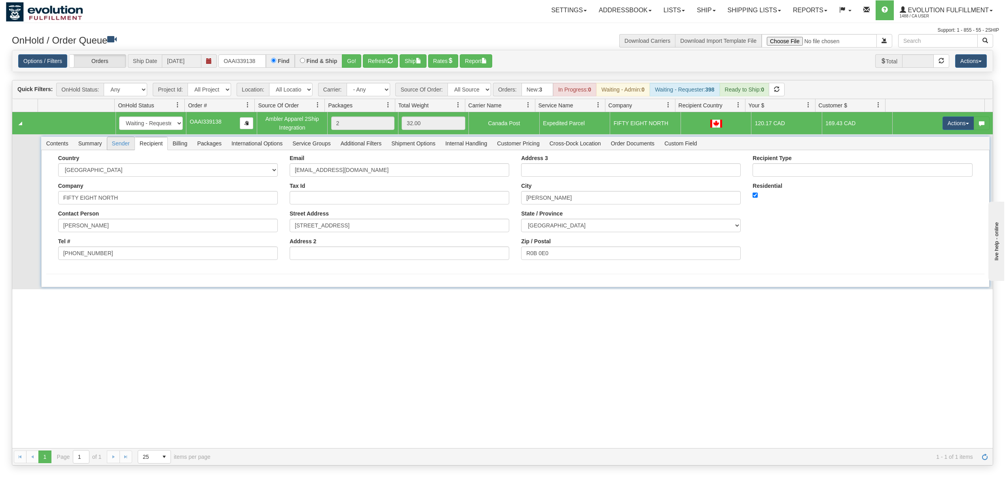
click at [111, 144] on span "Sender" at bounding box center [120, 143] width 27 height 13
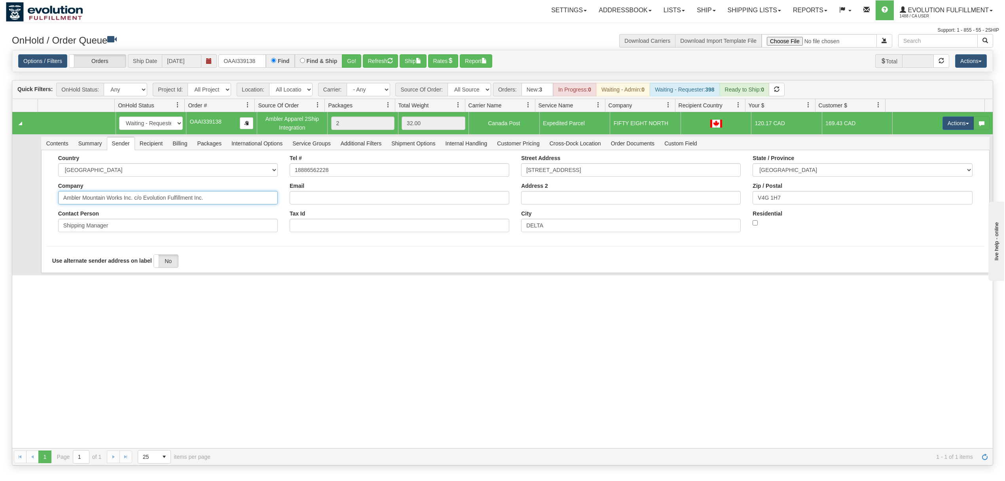
drag, startPoint x: 211, startPoint y: 197, endPoint x: 131, endPoint y: 207, distance: 80.5
click at [131, 207] on div "Country AFGHANISTAN ALAND ISLANDS ALBANIA ALGERIA AMERICAN SAMOA ANDORRA ANGOLA…" at bounding box center [168, 196] width 232 height 83
type input "Ambler Mountain Works Inc"
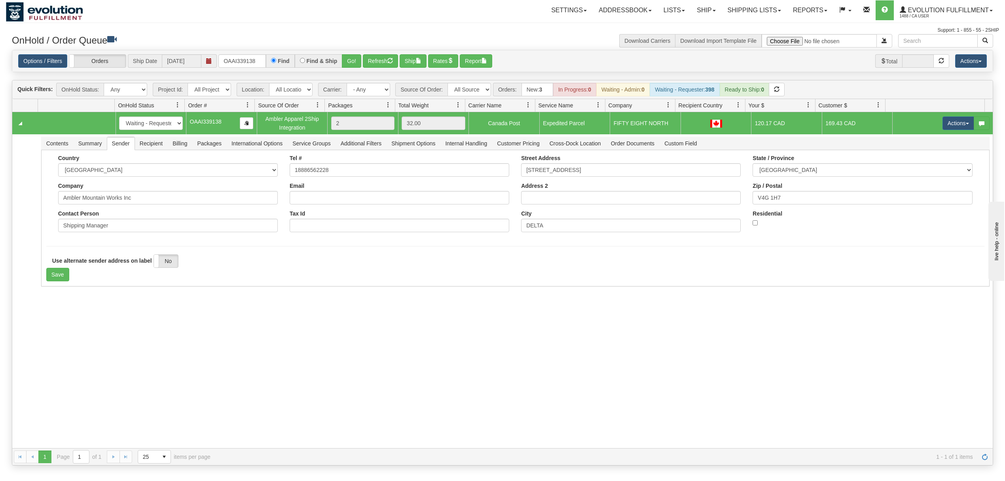
click at [81, 300] on div "31673241 EVOLUTION V3 91241629 0 New In Progress Waiting - Admin Waiting - Requ…" at bounding box center [502, 280] width 981 height 336
click at [54, 271] on button "Save" at bounding box center [57, 274] width 23 height 13
click at [943, 124] on button "Actions" at bounding box center [959, 122] width 32 height 13
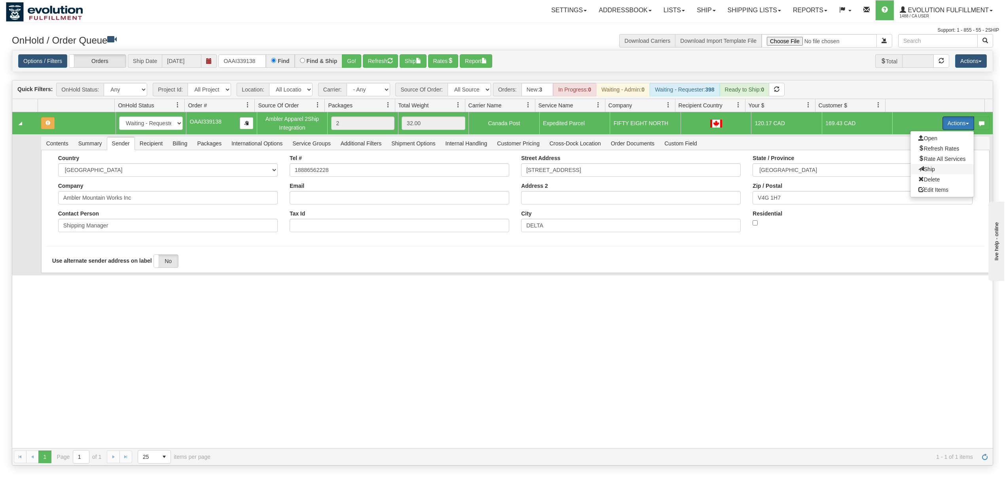
click at [919, 167] on span "Ship" at bounding box center [927, 169] width 17 height 6
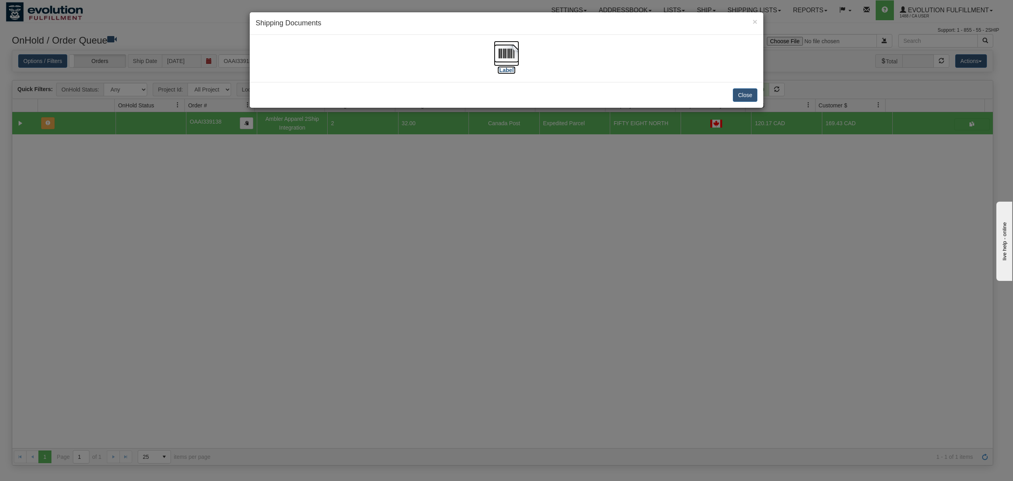
click at [498, 51] on img at bounding box center [506, 53] width 25 height 25
click at [746, 96] on button "Close" at bounding box center [745, 94] width 25 height 13
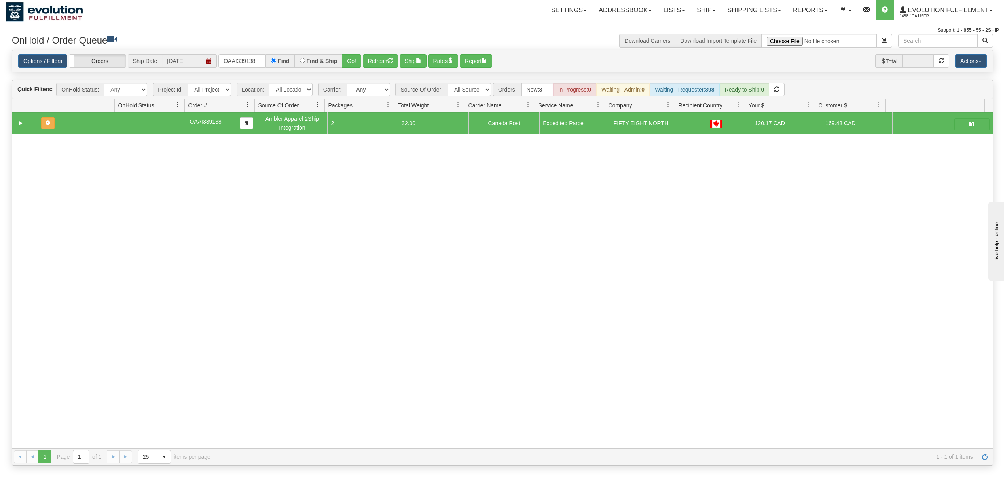
click at [250, 51] on div "Options / Filters Group Shipments Orders Ship Date 09/25/2025 OAAI339138 Find F…" at bounding box center [502, 61] width 981 height 22
click at [251, 56] on input "OAAI339138" at bounding box center [243, 60] width 48 height 13
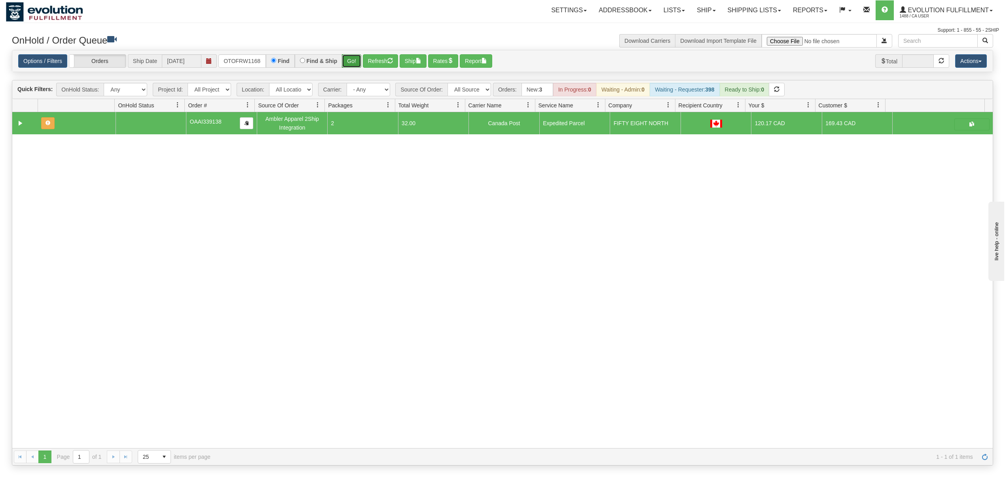
click at [358, 63] on button "Go!" at bounding box center [351, 60] width 19 height 13
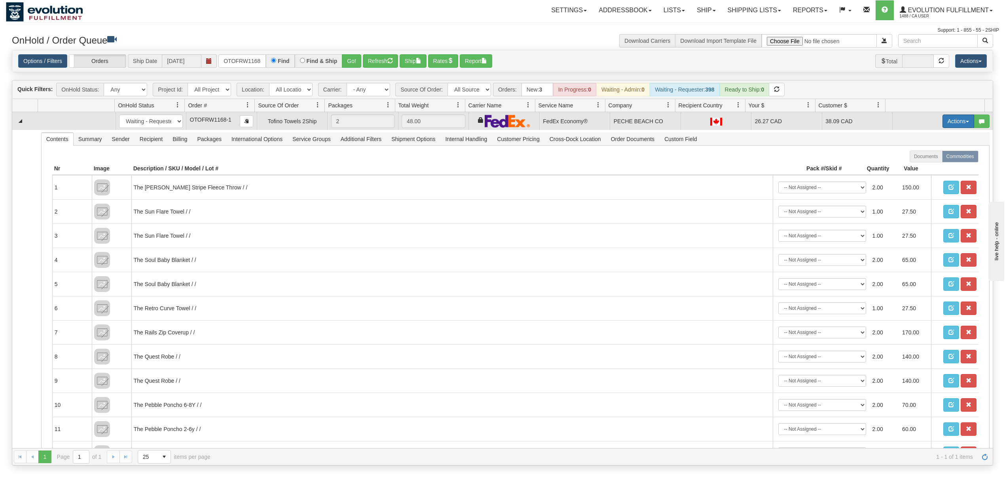
click at [943, 119] on button "Actions" at bounding box center [959, 120] width 32 height 13
click at [916, 165] on link "Ship" at bounding box center [942, 167] width 63 height 10
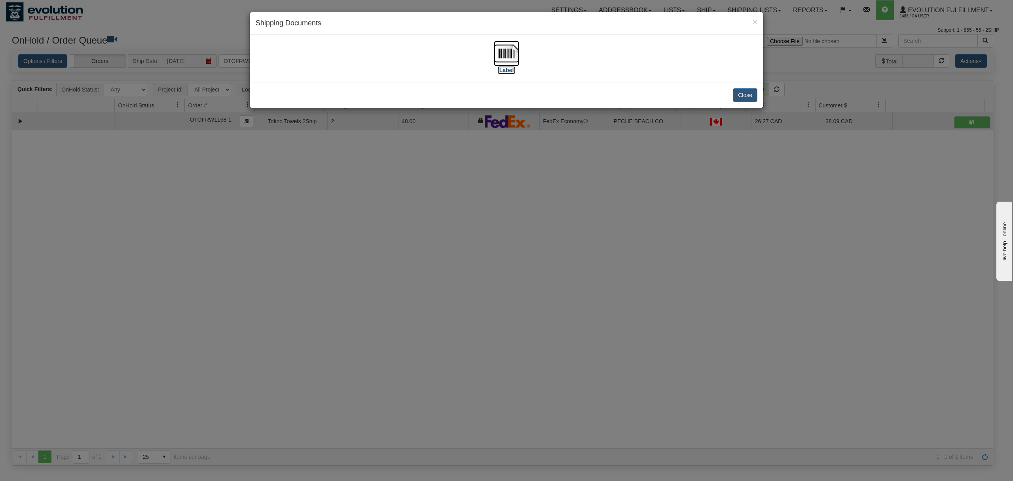
click at [496, 54] on img at bounding box center [506, 53] width 25 height 25
click at [741, 94] on button "Close" at bounding box center [745, 94] width 25 height 13
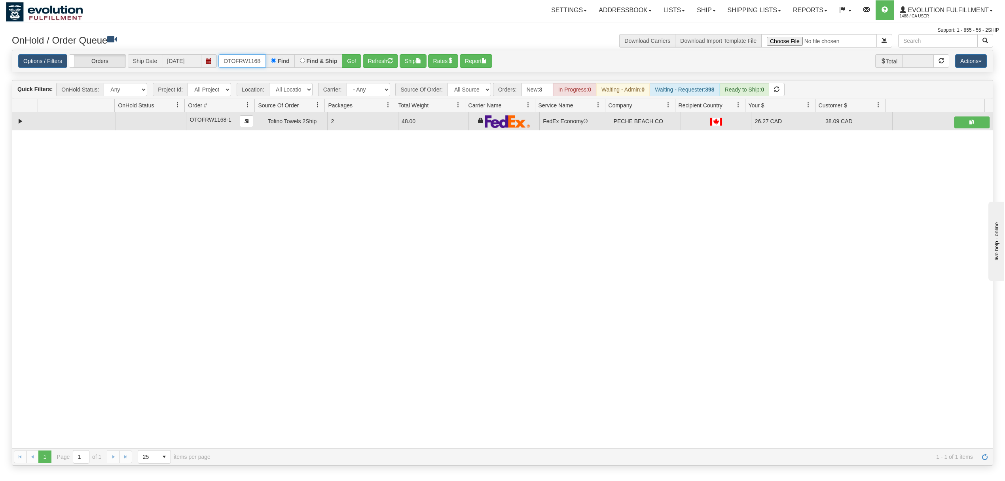
click at [254, 56] on input "OTOFRW1168-1" at bounding box center [243, 60] width 48 height 13
click at [356, 63] on button "Go!" at bounding box center [351, 60] width 19 height 13
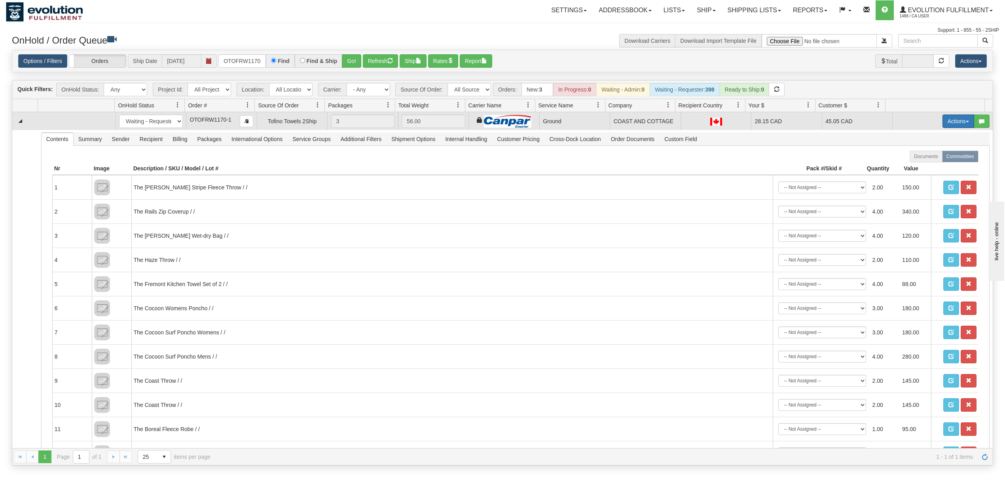
click at [943, 124] on button "Actions" at bounding box center [959, 120] width 32 height 13
click at [919, 168] on span "Ship" at bounding box center [927, 167] width 17 height 6
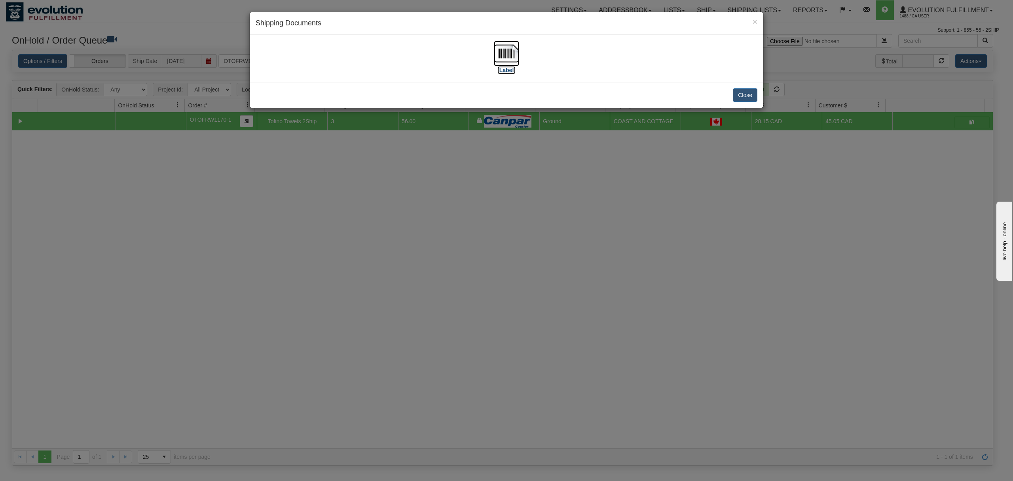
click at [499, 48] on img at bounding box center [506, 53] width 25 height 25
click at [752, 89] on button "Close" at bounding box center [745, 94] width 25 height 13
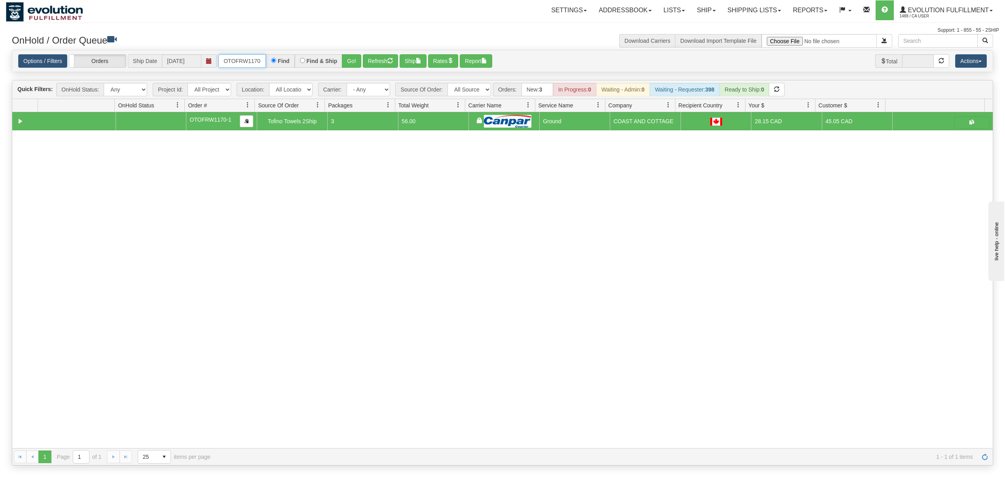
click at [257, 62] on input "OTOFRW1170-1" at bounding box center [243, 60] width 48 height 13
click at [350, 61] on button "Go!" at bounding box center [351, 60] width 19 height 13
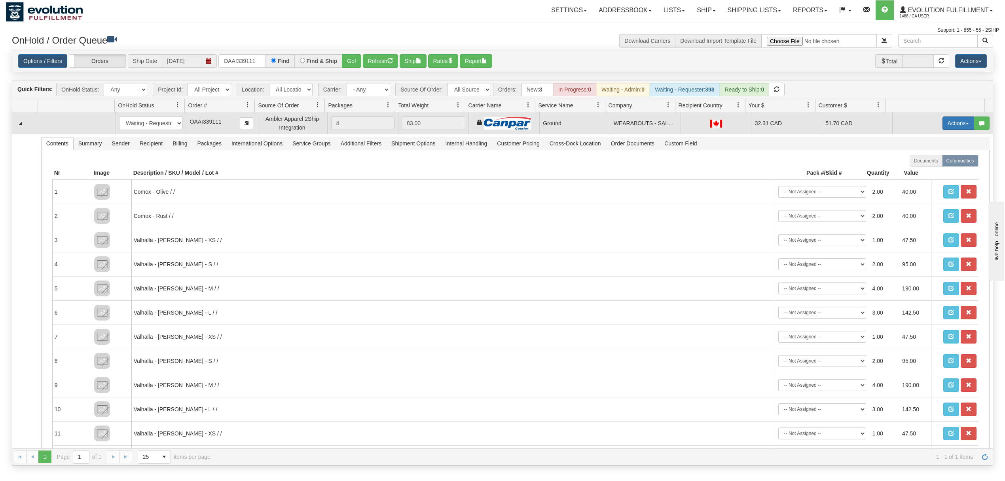
click at [950, 121] on button "Actions" at bounding box center [959, 122] width 32 height 13
click at [919, 168] on span "Ship" at bounding box center [927, 169] width 17 height 6
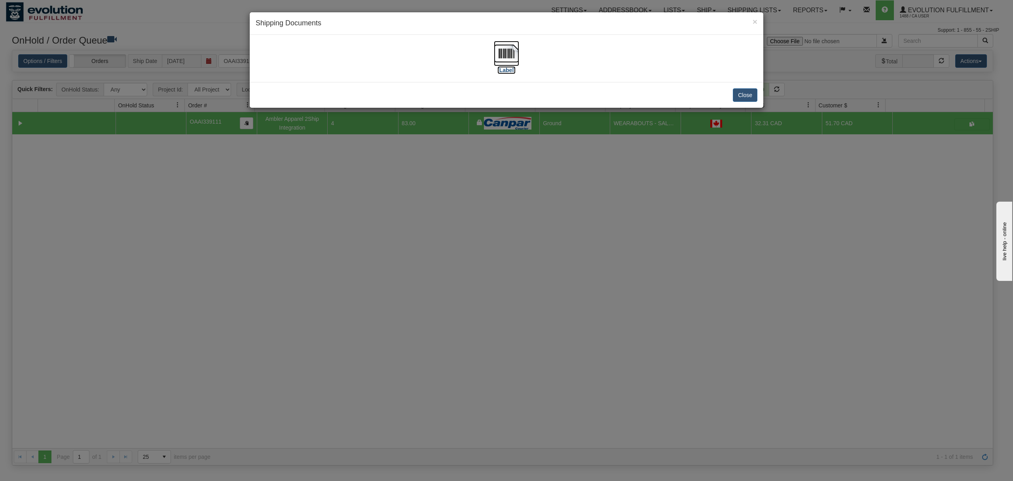
click at [507, 53] on img at bounding box center [506, 53] width 25 height 25
click at [751, 92] on button "Close" at bounding box center [745, 94] width 25 height 13
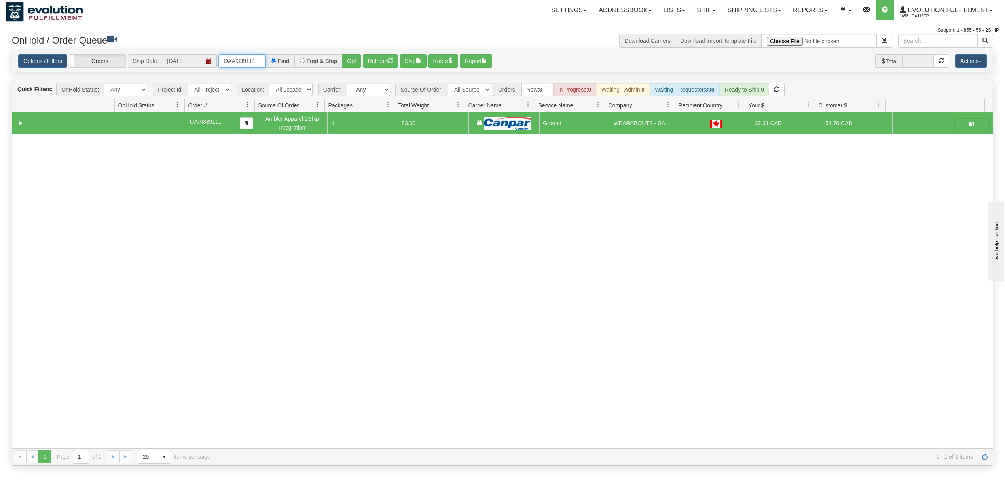
click at [243, 59] on input "OAAI339111" at bounding box center [243, 60] width 48 height 13
type input "OGF318492717"
click at [355, 62] on button "Go!" at bounding box center [351, 60] width 19 height 13
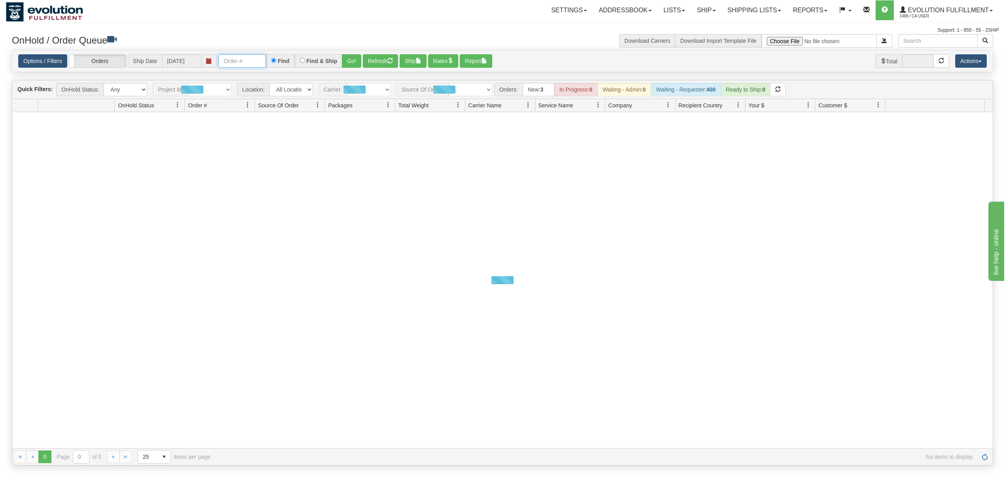
drag, startPoint x: 0, startPoint y: 0, endPoint x: 246, endPoint y: 63, distance: 253.7
click at [246, 63] on input "text" at bounding box center [243, 60] width 48 height 13
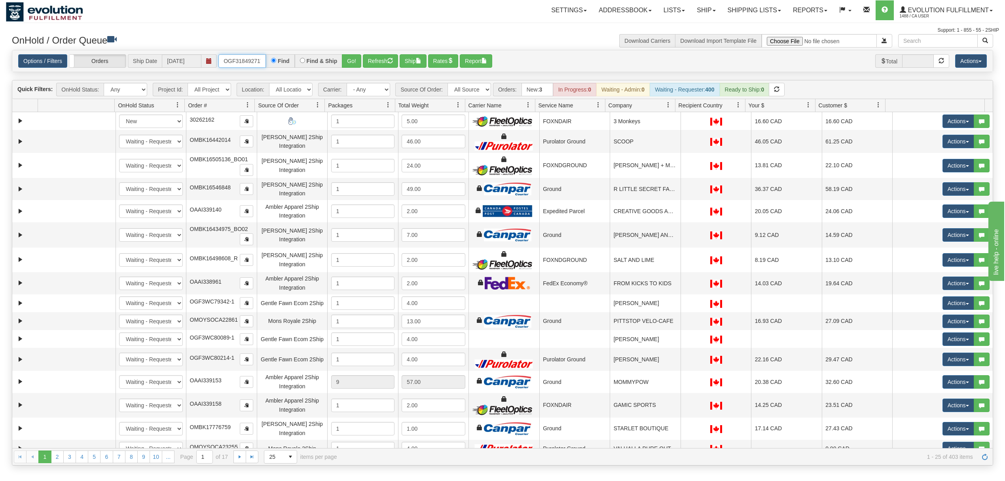
type input "OGF318492717"
click at [353, 65] on button "Go!" at bounding box center [351, 60] width 19 height 13
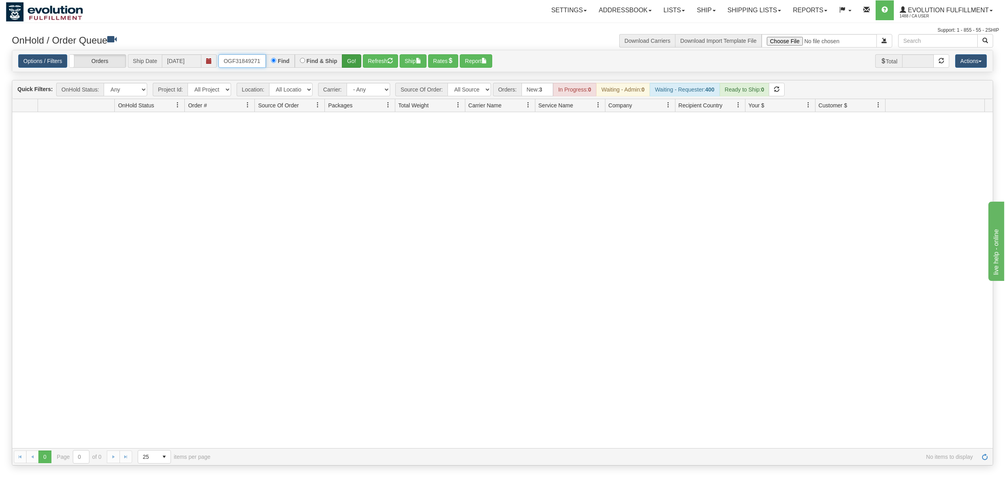
scroll to position [0, 2]
drag, startPoint x: 222, startPoint y: 61, endPoint x: 354, endPoint y: 62, distance: 131.4
click at [354, 62] on div "OGF318492717 Find Find & Ship Go!" at bounding box center [290, 60] width 143 height 13
type input "OGF318492717"
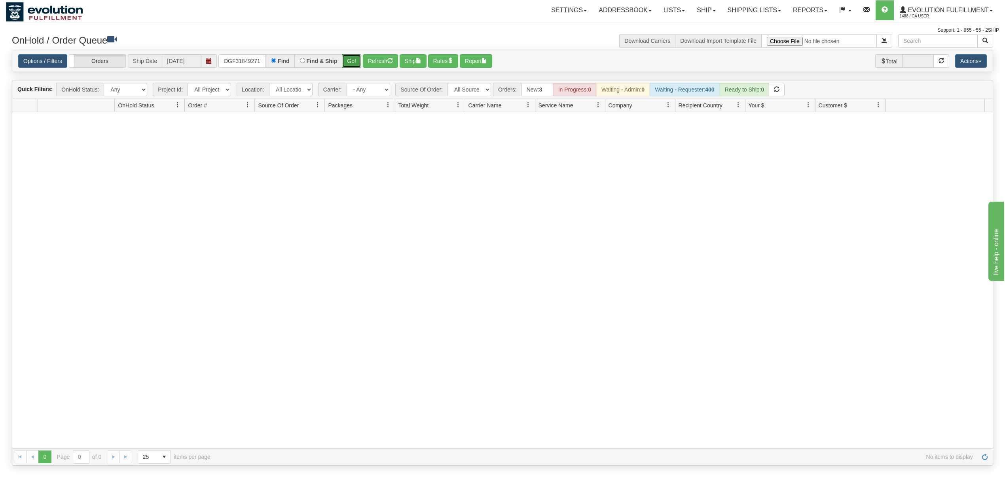
click at [351, 59] on button "Go!" at bounding box center [351, 60] width 19 height 13
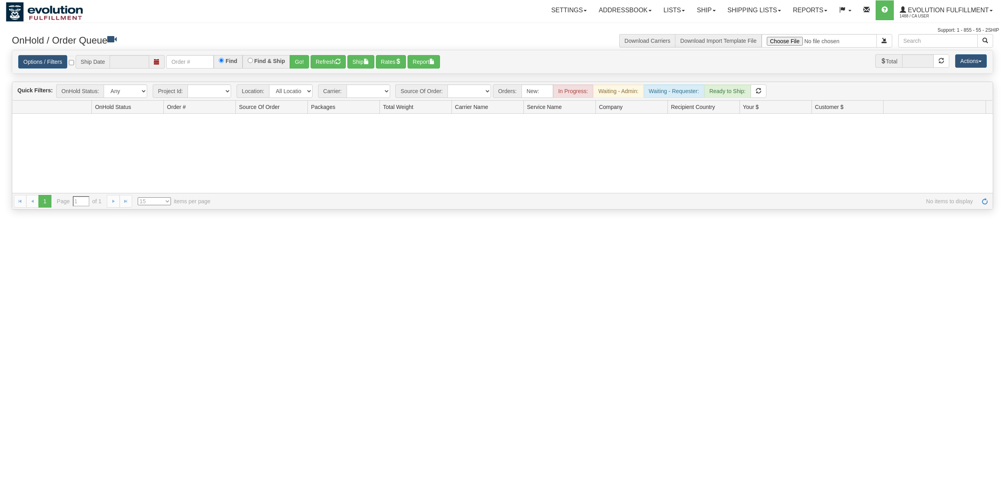
type input "[DATE]"
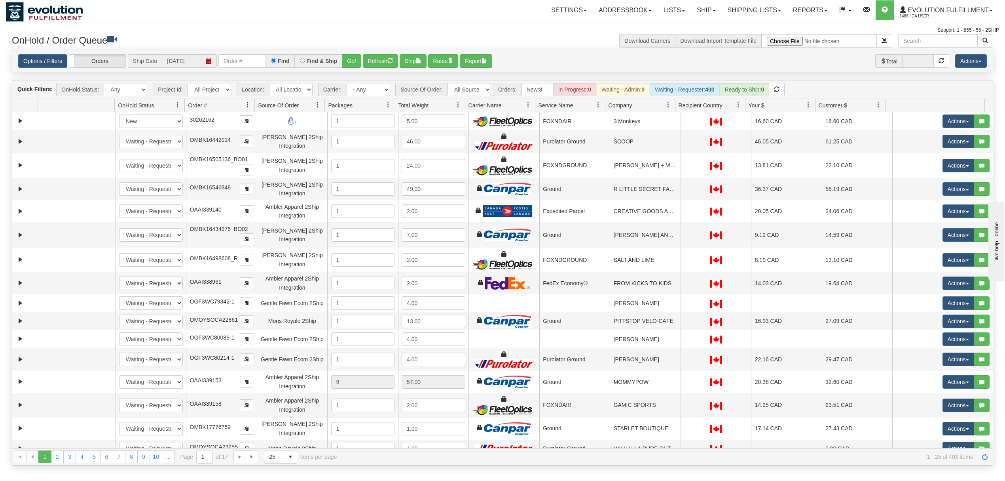
click at [256, 54] on div "Options / Filters Group Shipments Orders Ship Date [DATE] Find Find & Ship Go! …" at bounding box center [502, 61] width 981 height 22
click at [255, 56] on input "text" at bounding box center [243, 60] width 48 height 13
type input "OGF318492717"
click at [357, 62] on button "Go!" at bounding box center [351, 60] width 19 height 13
